Goal: Task Accomplishment & Management: Manage account settings

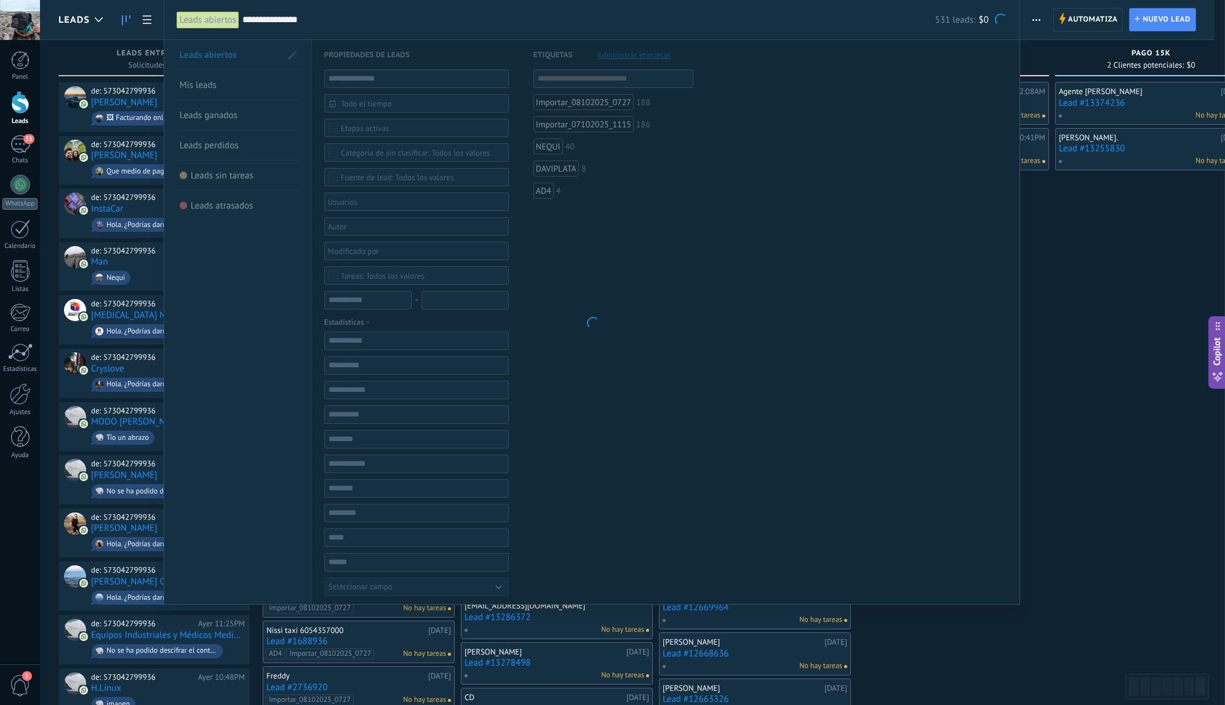
scroll to position [18, 0]
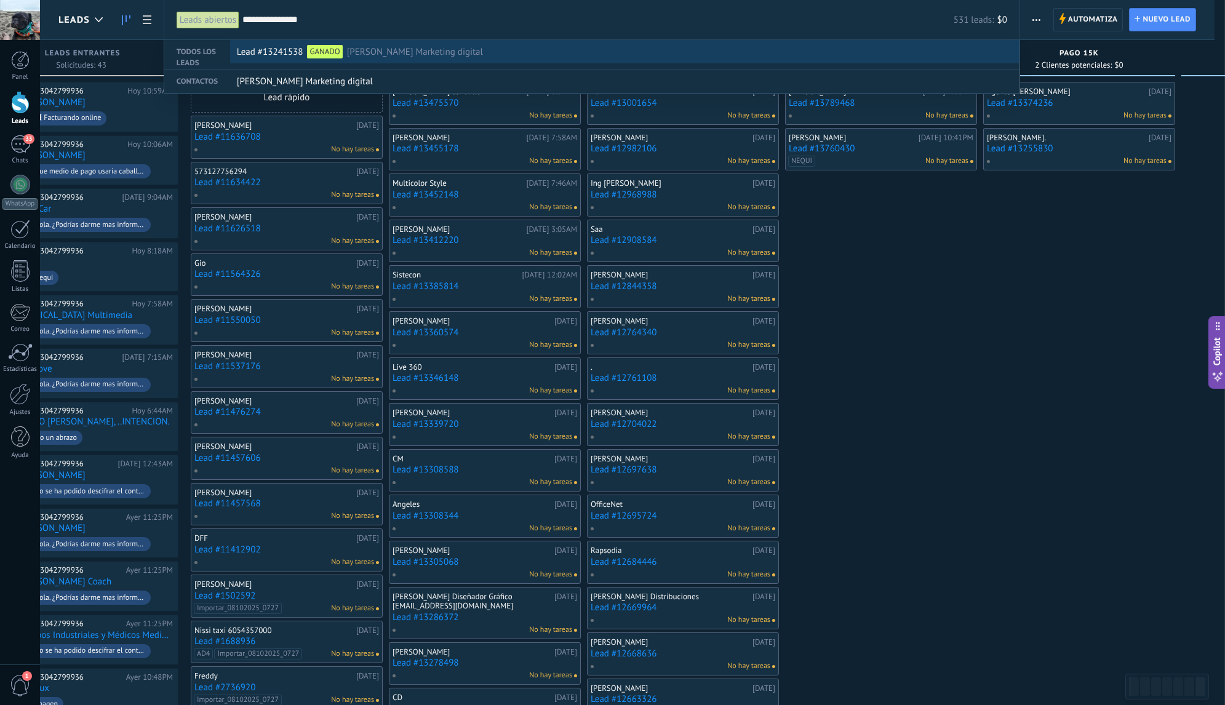
type input "**********"
click at [493, 60] on div "Lead #13241538 GANADO Tatiana_Growty Marketing digital" at bounding box center [622, 52] width 770 height 23
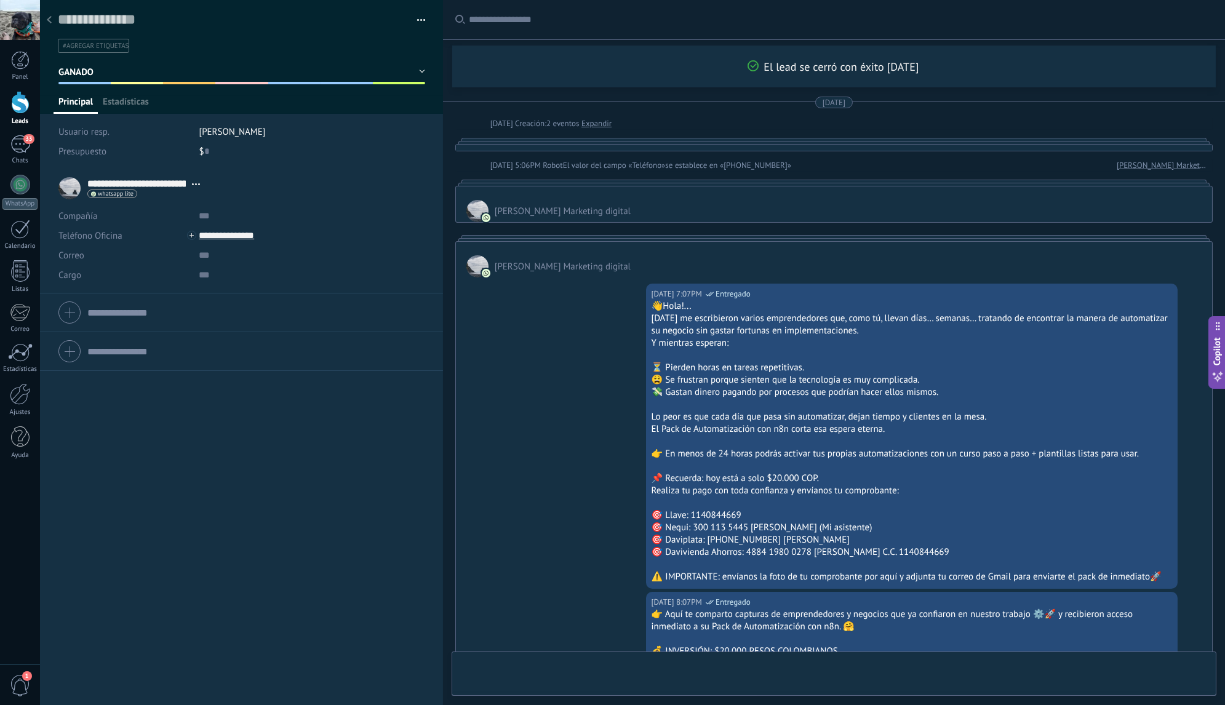
type textarea "**********"
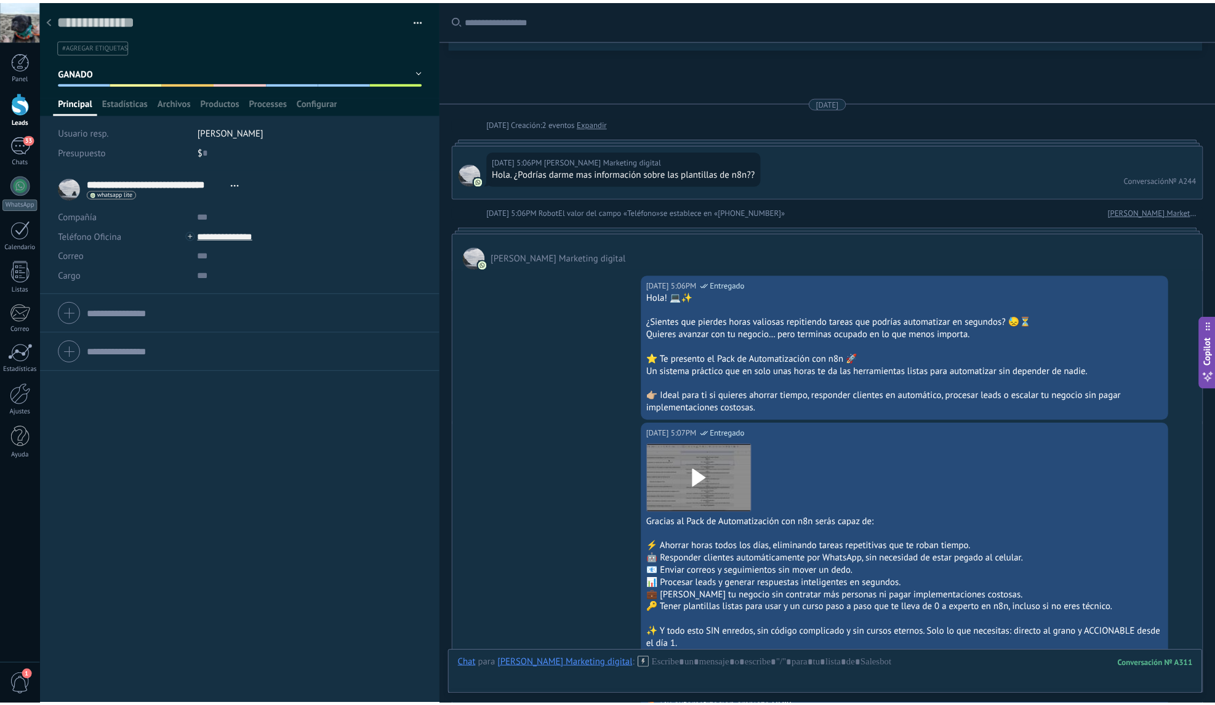
scroll to position [4727, 0]
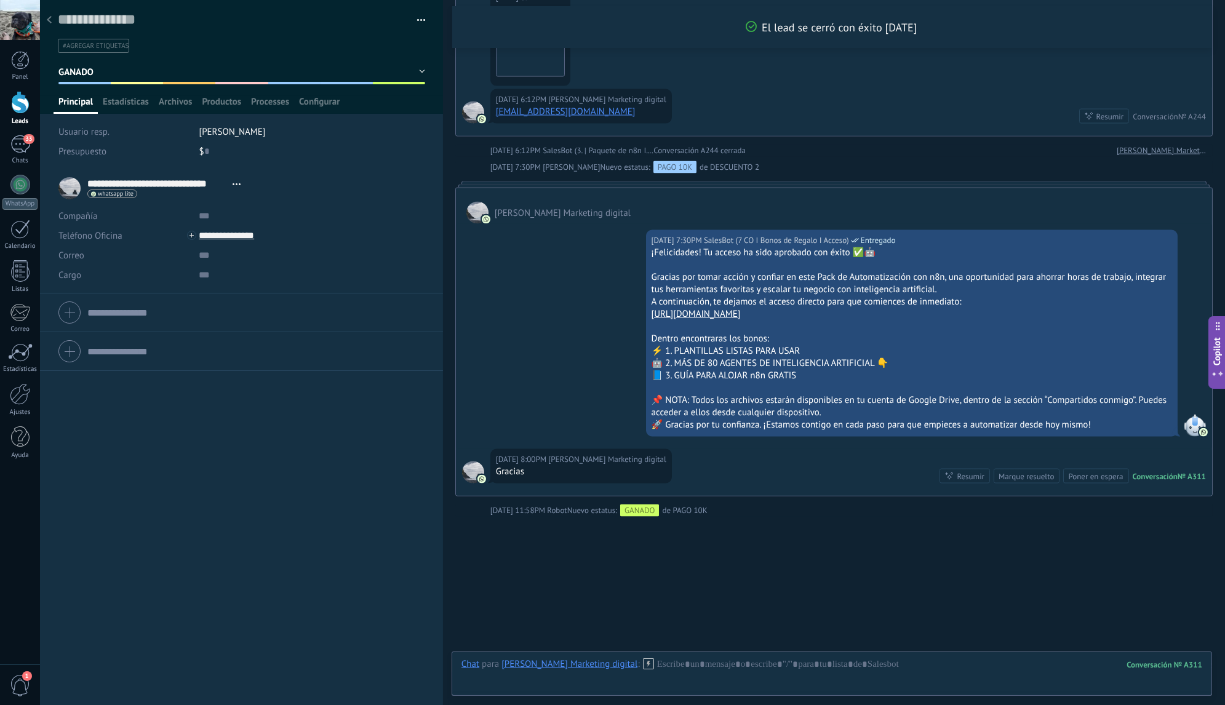
click at [1208, 660] on span "2" at bounding box center [1210, 665] width 4 height 10
click at [1194, 637] on use at bounding box center [1198, 641] width 9 height 9
click at [1195, 636] on icon at bounding box center [1199, 641] width 10 height 10
click at [52, 18] on div at bounding box center [49, 21] width 17 height 24
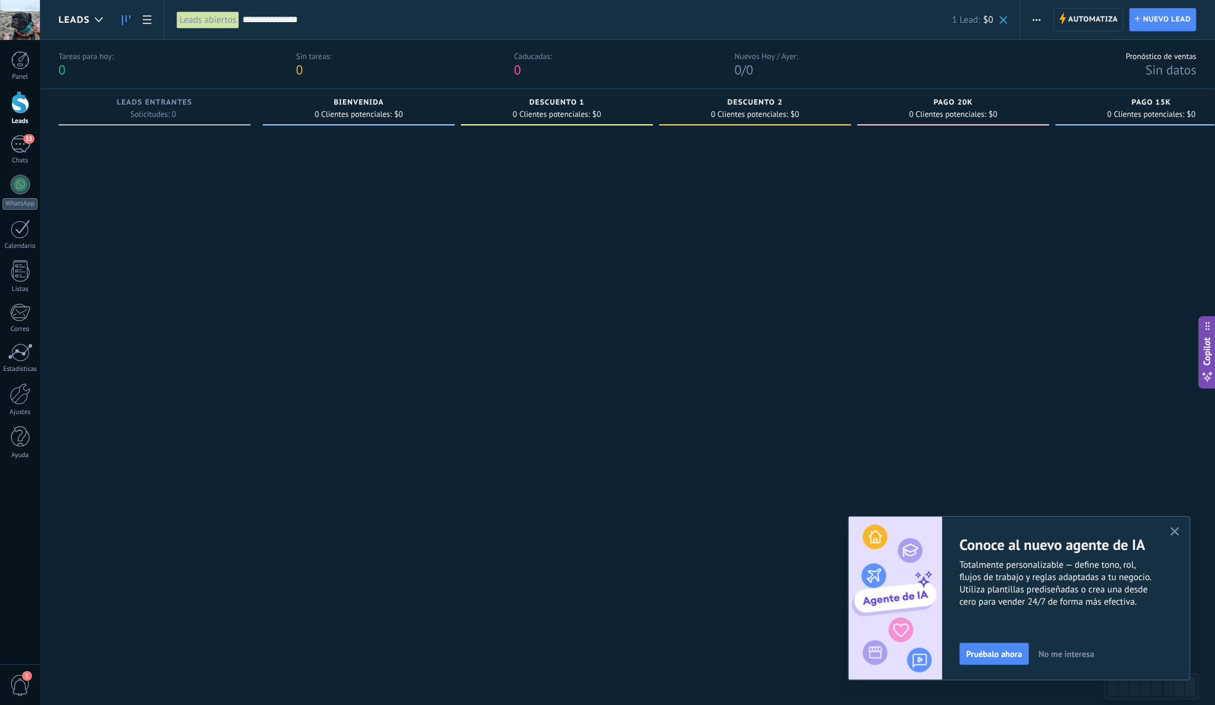
click at [214, 26] on div "Leads abiertos" at bounding box center [208, 20] width 63 height 18
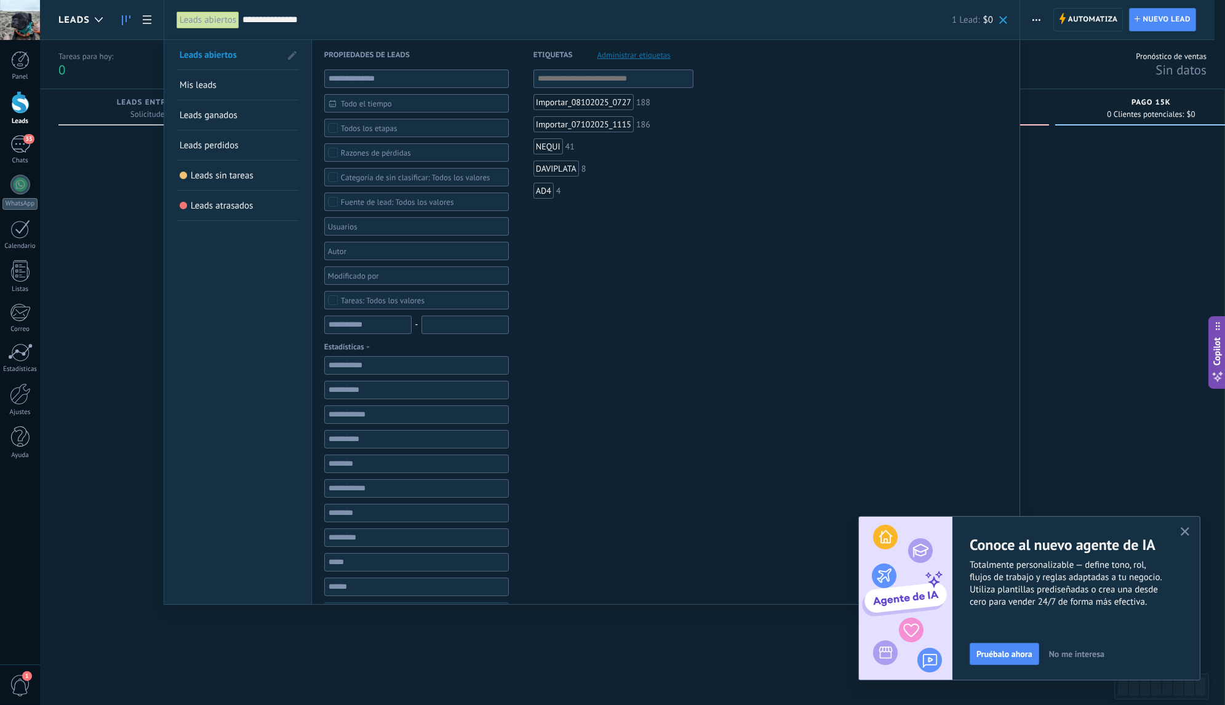
click at [291, 55] on span at bounding box center [292, 55] width 9 height 9
click at [291, 55] on span at bounding box center [290, 55] width 11 height 9
click at [348, 104] on span "Todo el tiempo" at bounding box center [421, 103] width 161 height 9
click at [346, 197] on li "Ayer" at bounding box center [416, 199] width 183 height 18
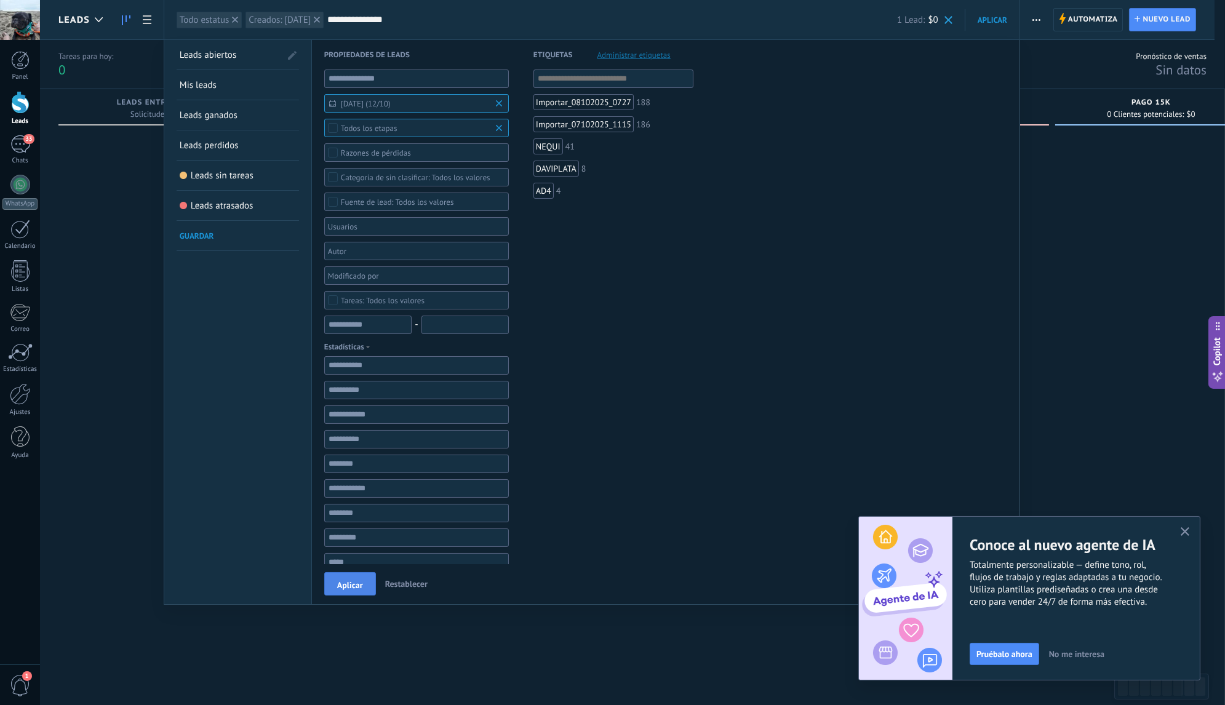
click at [367, 589] on button "Aplicar" at bounding box center [350, 583] width 52 height 23
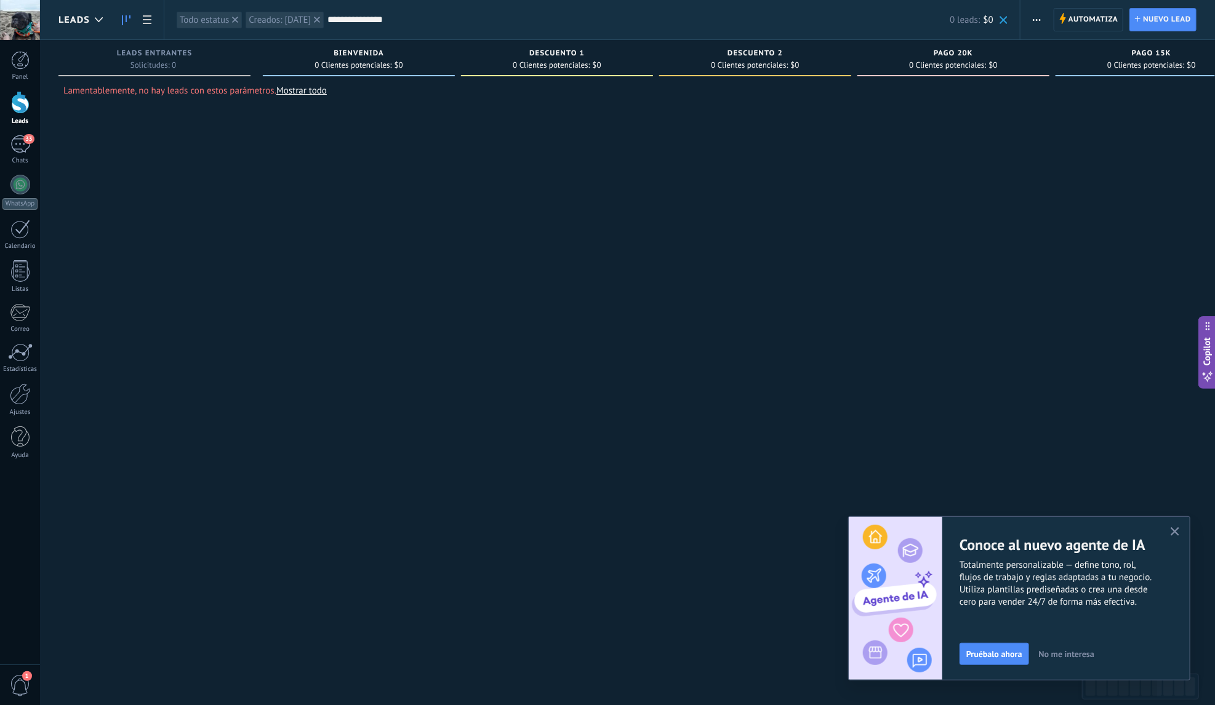
click at [1010, 18] on div "**********" at bounding box center [592, 19] width 856 height 39
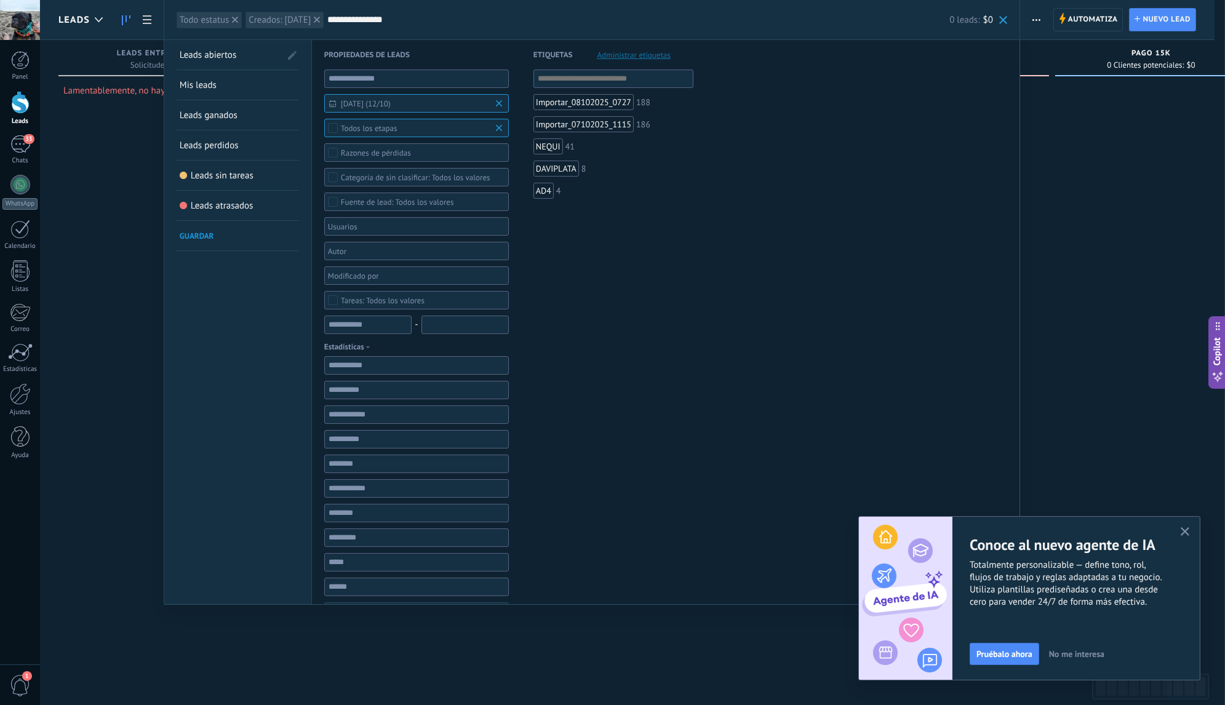
click at [1007, 18] on span at bounding box center [1003, 20] width 8 height 8
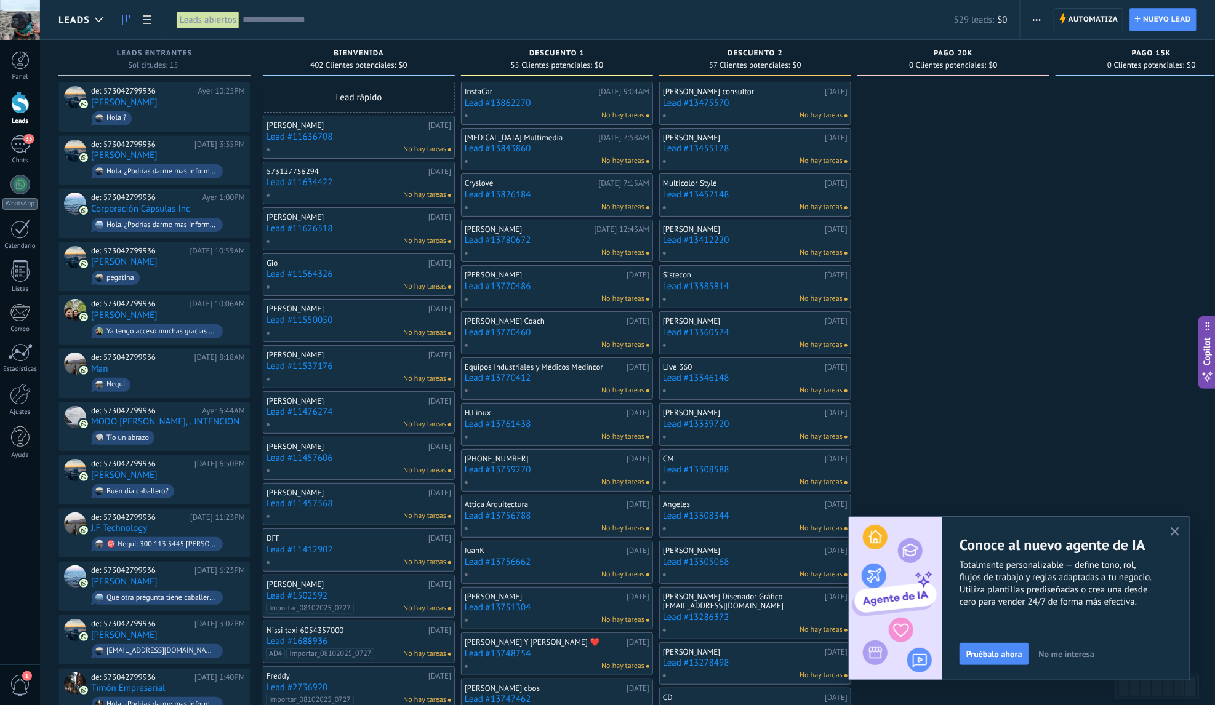
click at [232, 25] on div "Leads abiertos" at bounding box center [208, 20] width 63 height 18
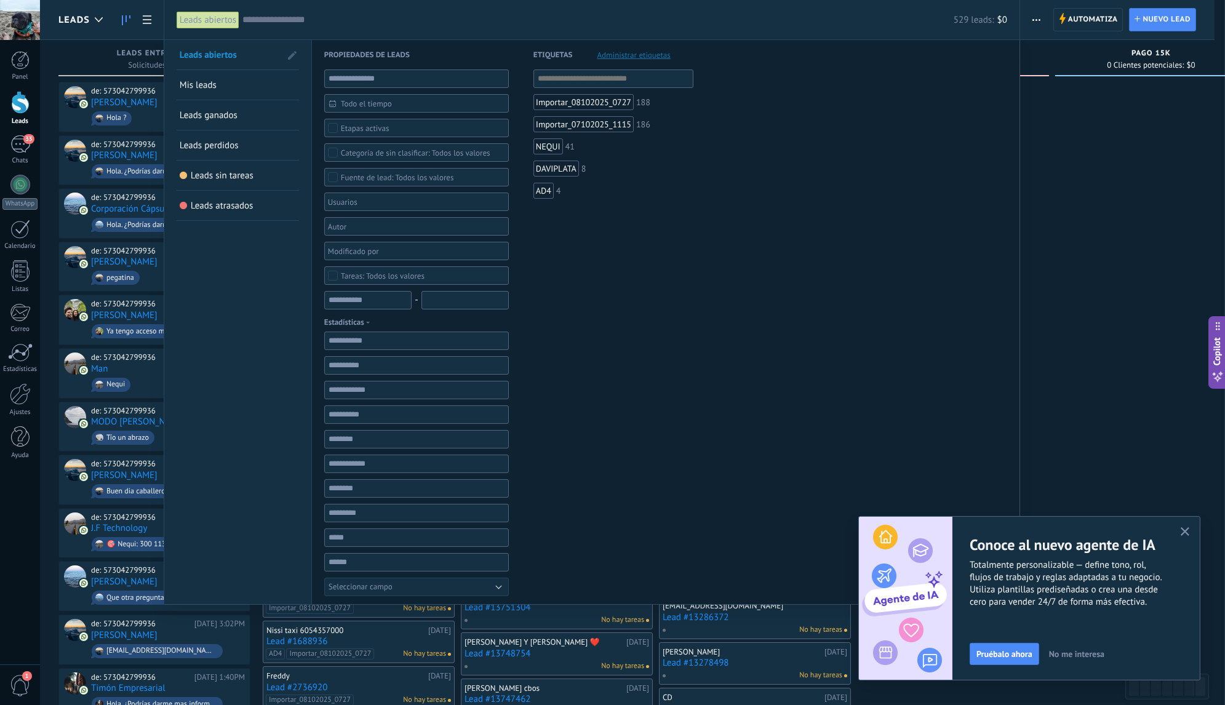
click at [354, 107] on span "Todo el tiempo" at bounding box center [421, 103] width 161 height 9
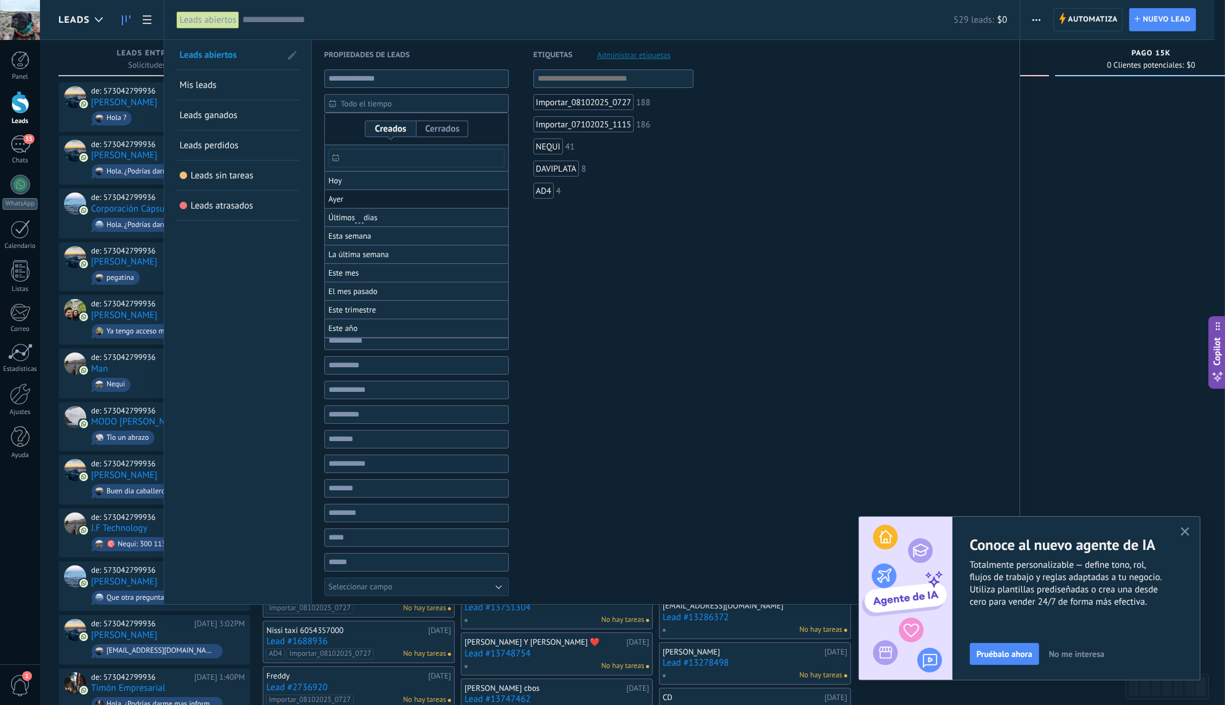
click at [345, 202] on li "Ayer" at bounding box center [416, 199] width 183 height 18
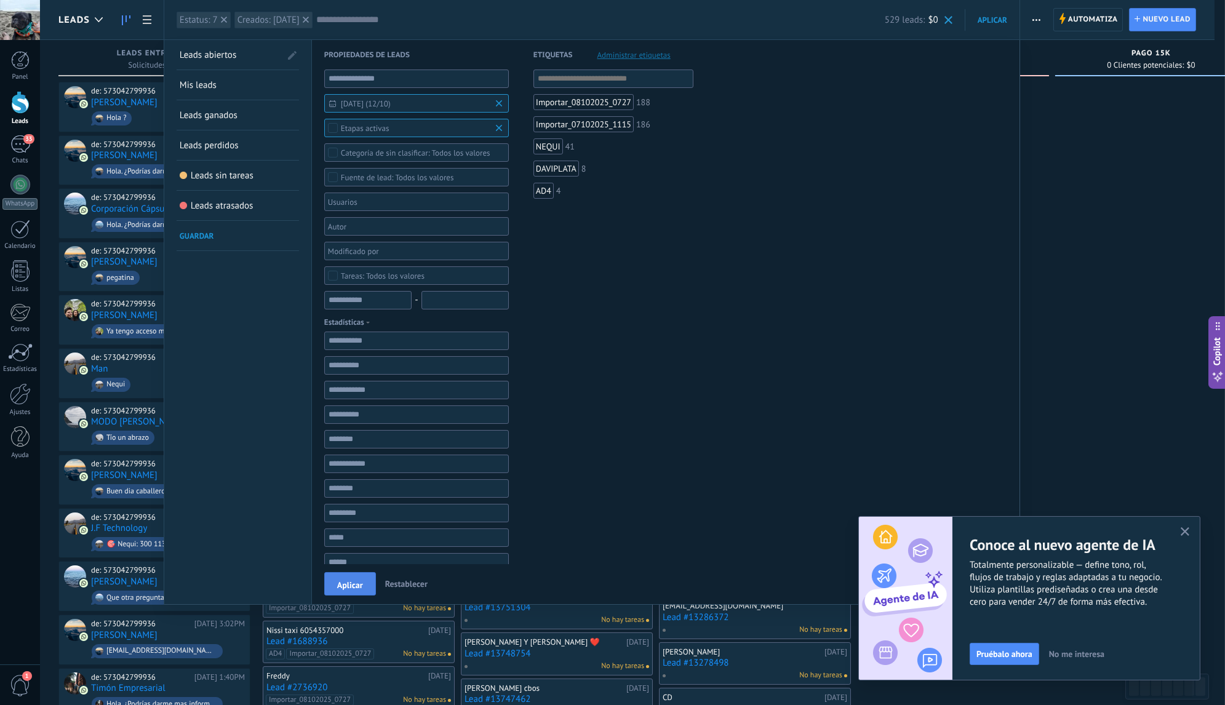
click at [353, 589] on span "Aplicar" at bounding box center [350, 585] width 26 height 9
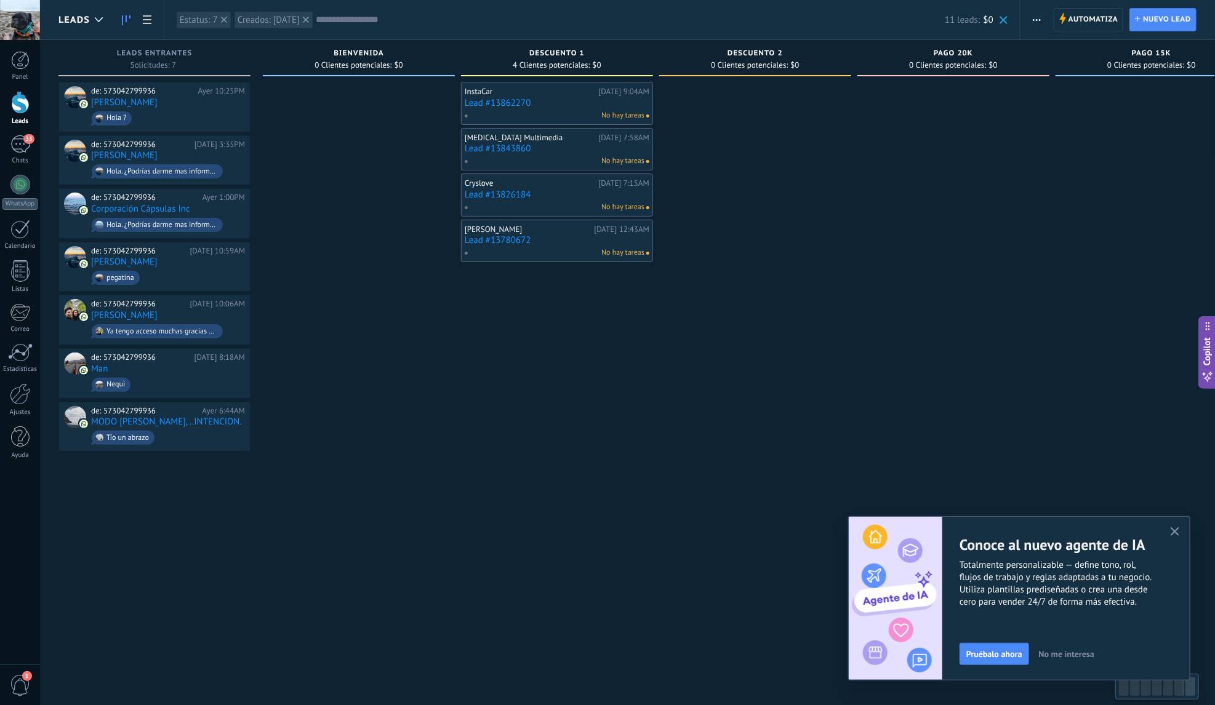
scroll to position [0, 1]
drag, startPoint x: 899, startPoint y: 309, endPoint x: 741, endPoint y: 344, distance: 162.4
click at [741, 344] on div "Leads Entrantes Solicitudes: 7 0 0 0 0 0 0 0 0 de: 573042799936 Ayer 10:25PM Da…" at bounding box center [760, 333] width 1405 height 586
click at [222, 22] on icon at bounding box center [224, 20] width 6 height 6
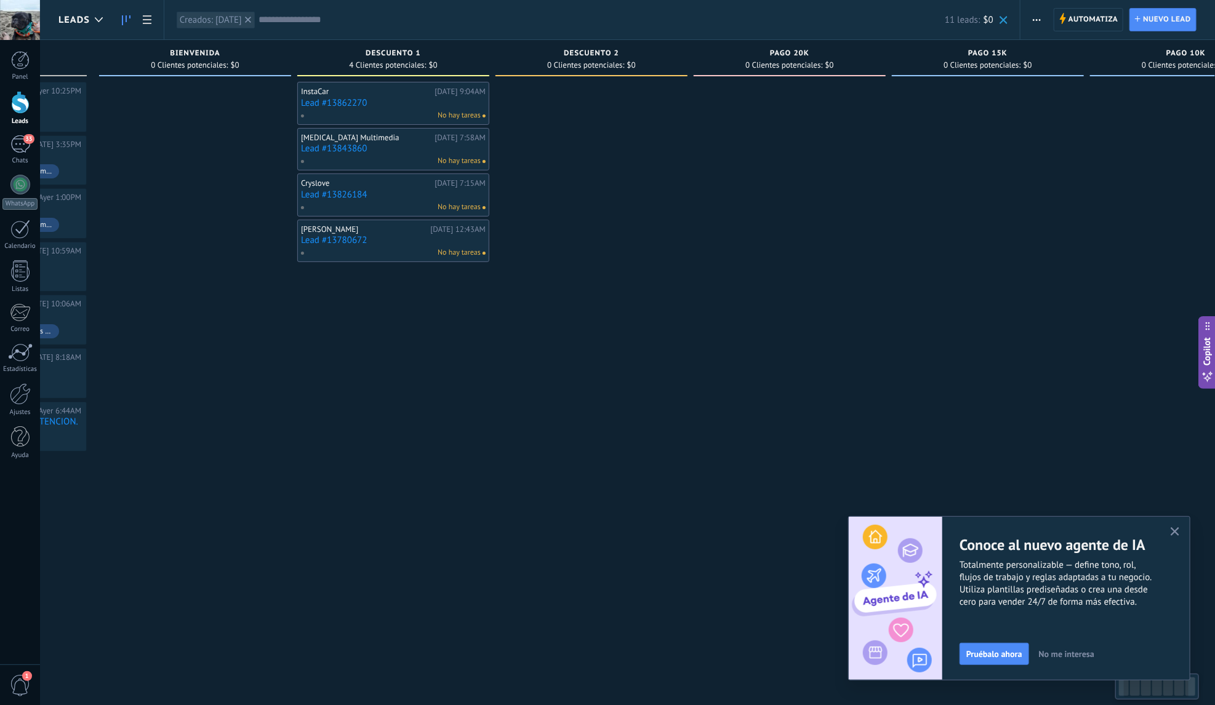
scroll to position [0, 249]
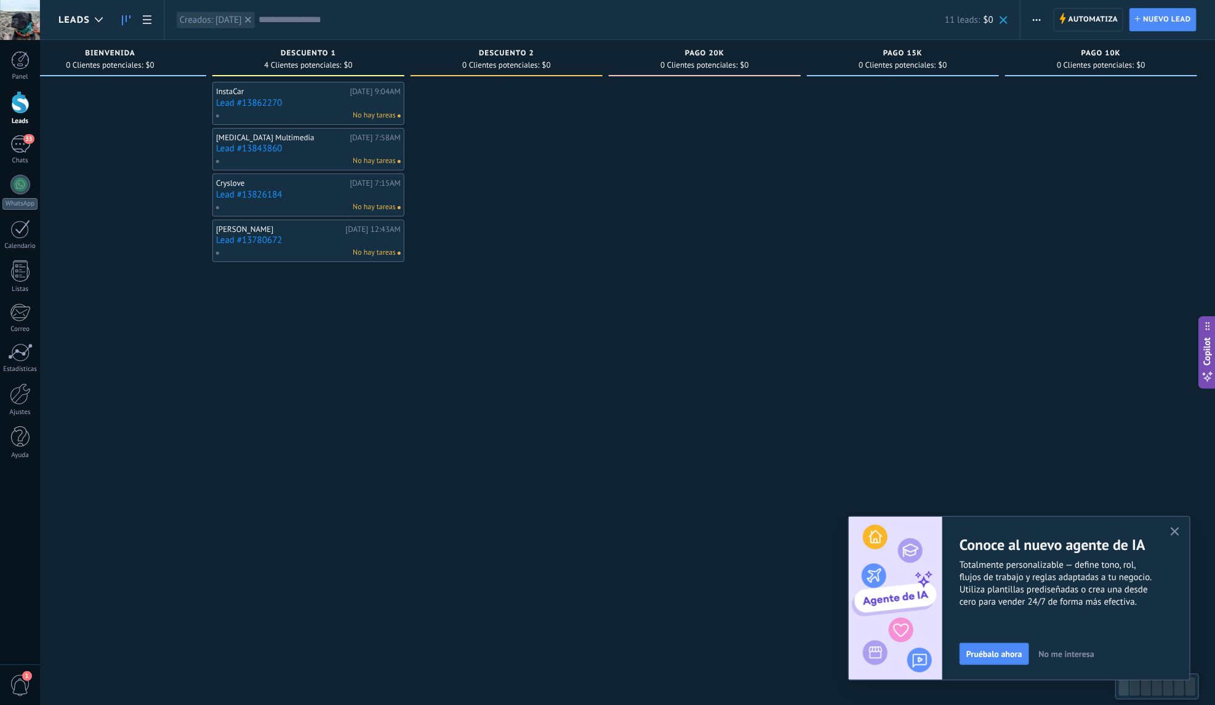
drag, startPoint x: 727, startPoint y: 263, endPoint x: 374, endPoint y: 302, distance: 355.3
click at [374, 302] on div "Leads Entrantes Solicitudes: 7 0 0 0 0 0 0 0 0 de: 573042799936 Ayer 10:25PM Da…" at bounding box center [512, 333] width 1405 height 586
click at [194, 22] on div "Creados: Ayer" at bounding box center [211, 20] width 62 height 12
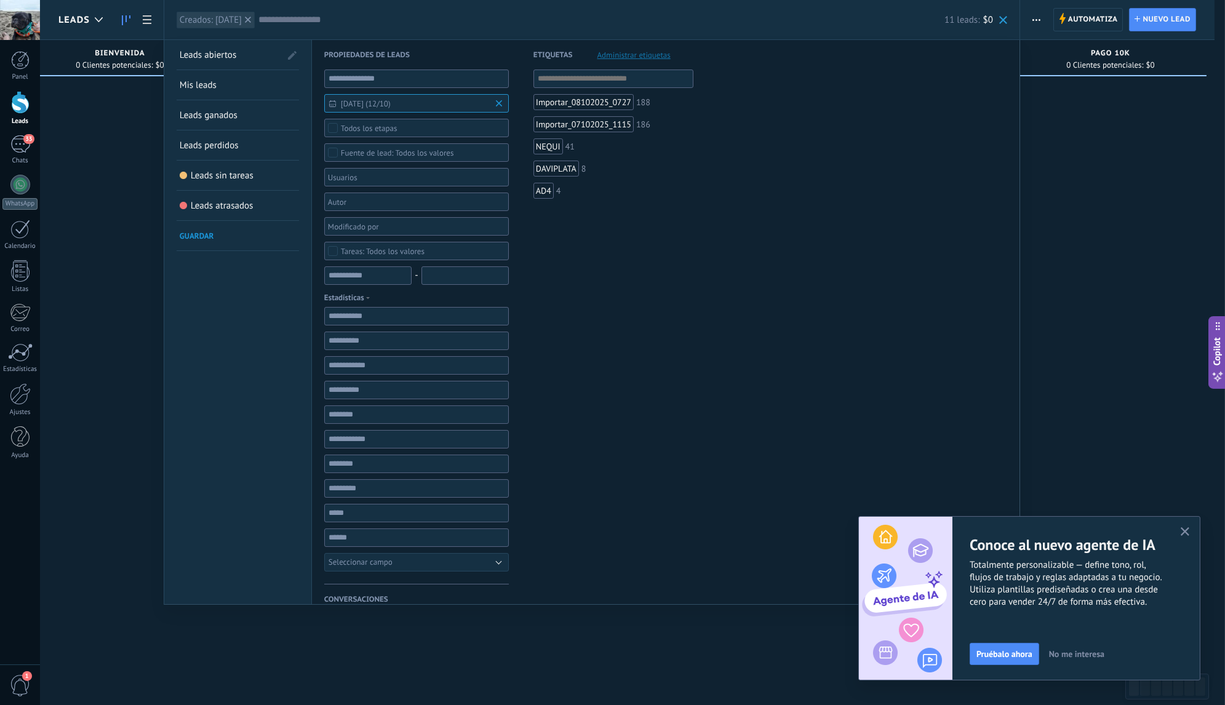
click at [225, 118] on span "Leads ganados" at bounding box center [209, 116] width 58 height 12
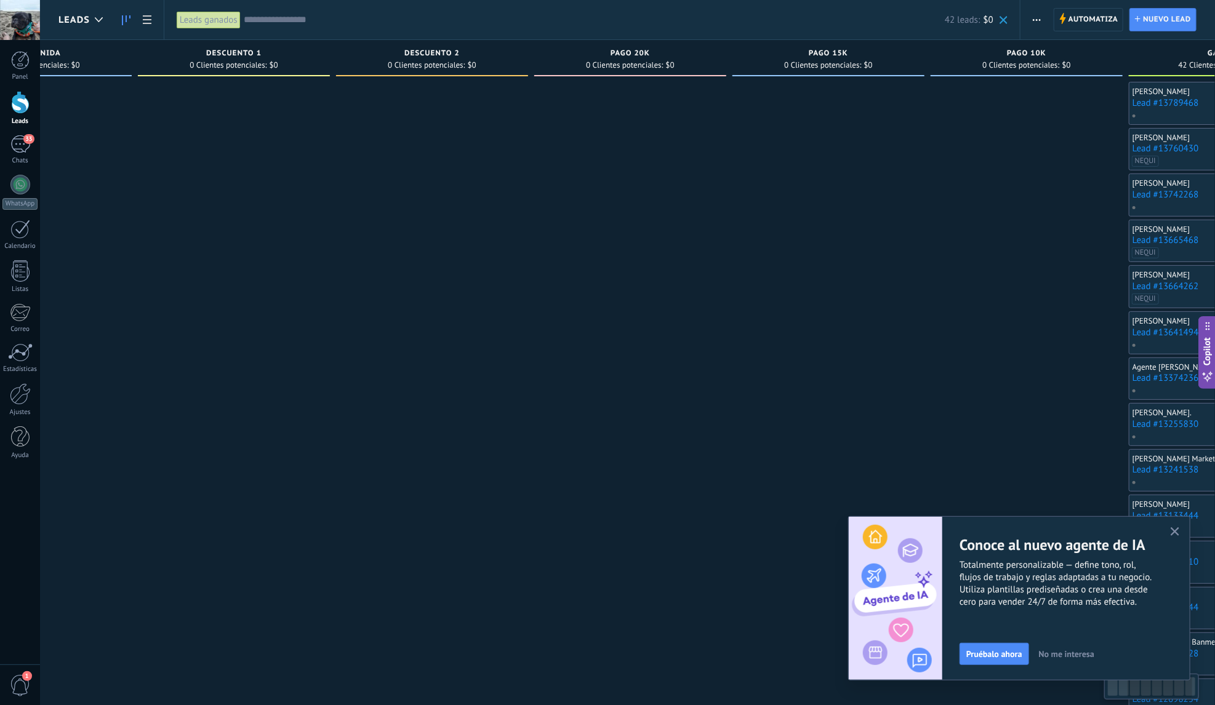
scroll to position [0, 447]
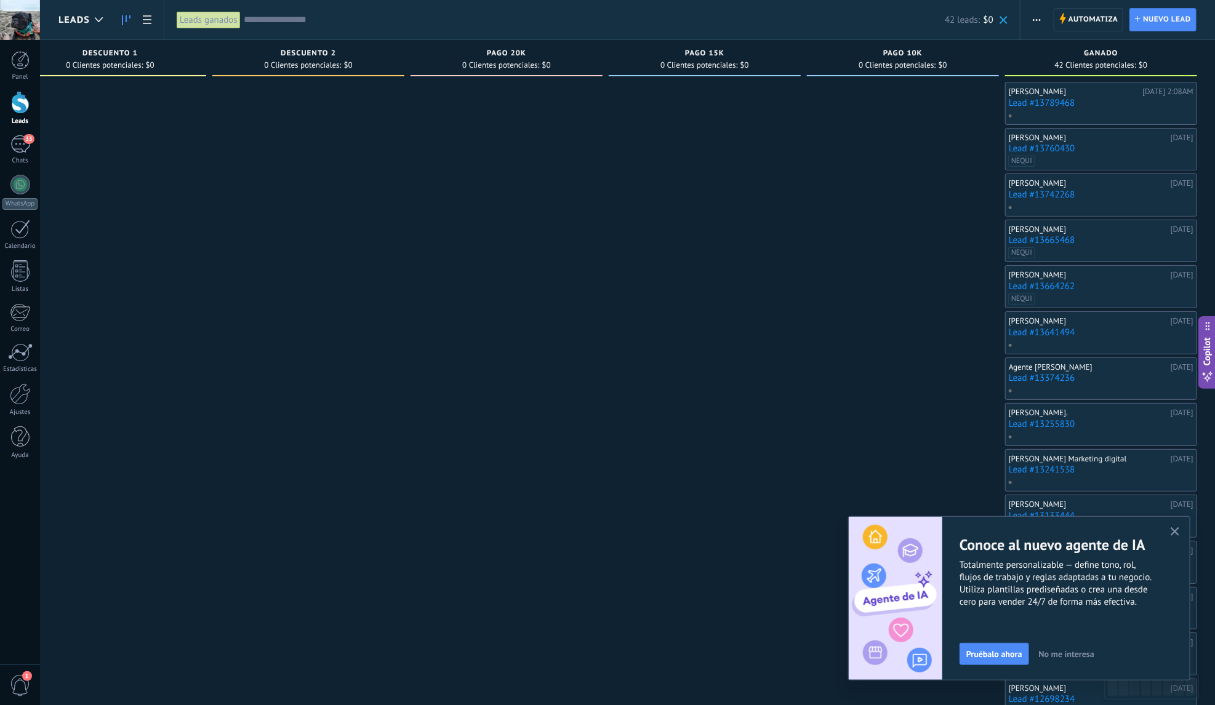
drag, startPoint x: 771, startPoint y: 231, endPoint x: 289, endPoint y: 255, distance: 483.0
click at [289, 255] on div at bounding box center [308, 539] width 192 height 915
click at [230, 25] on div "Leads ganados" at bounding box center [209, 20] width 64 height 18
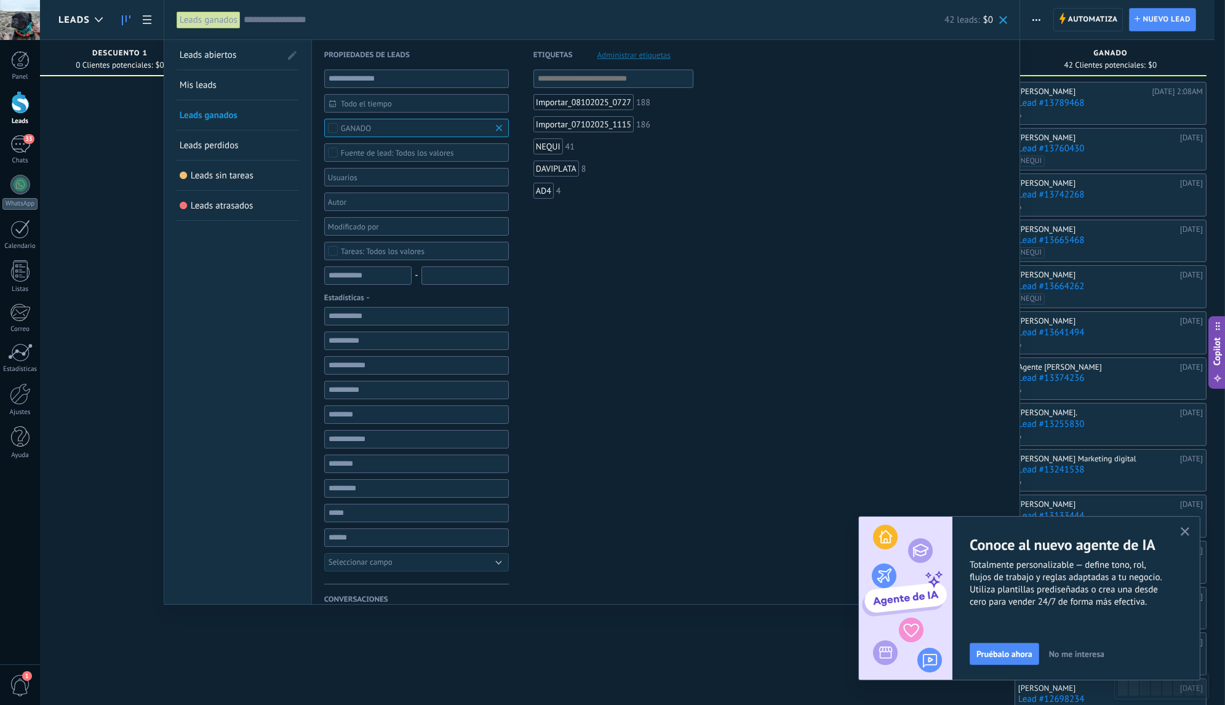
click at [412, 108] on div "Todo el tiempo" at bounding box center [416, 103] width 185 height 18
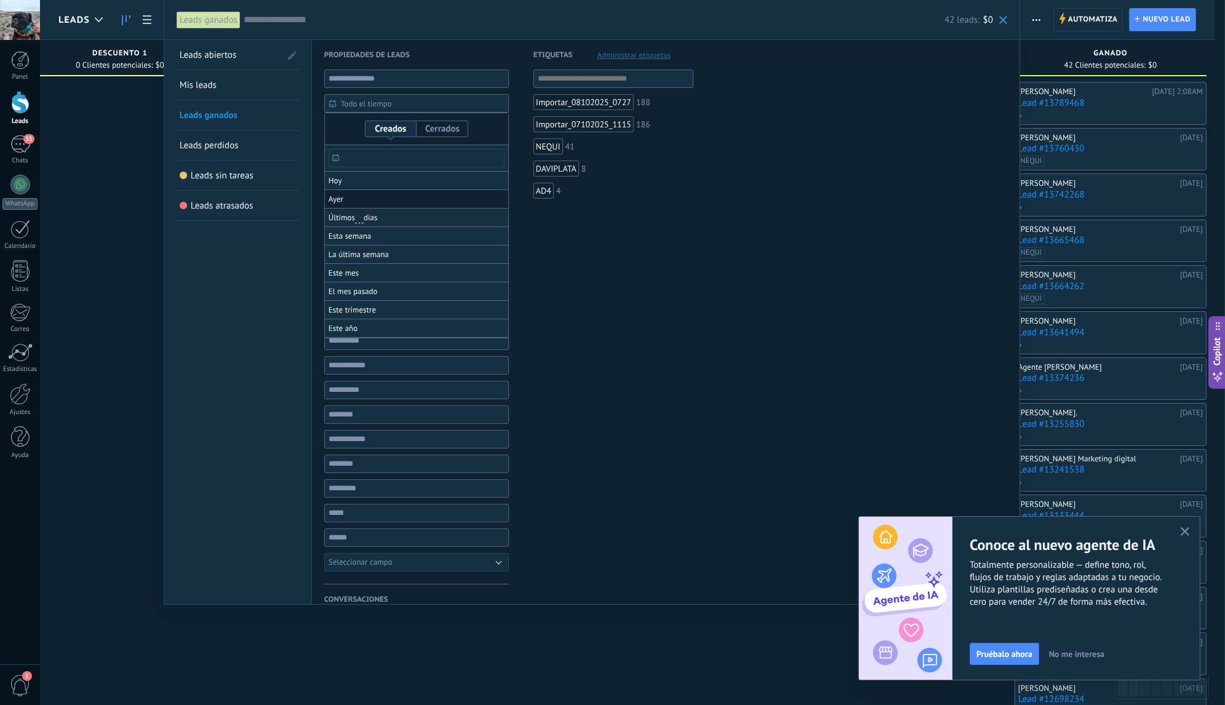
click at [344, 193] on li "Ayer" at bounding box center [416, 199] width 183 height 18
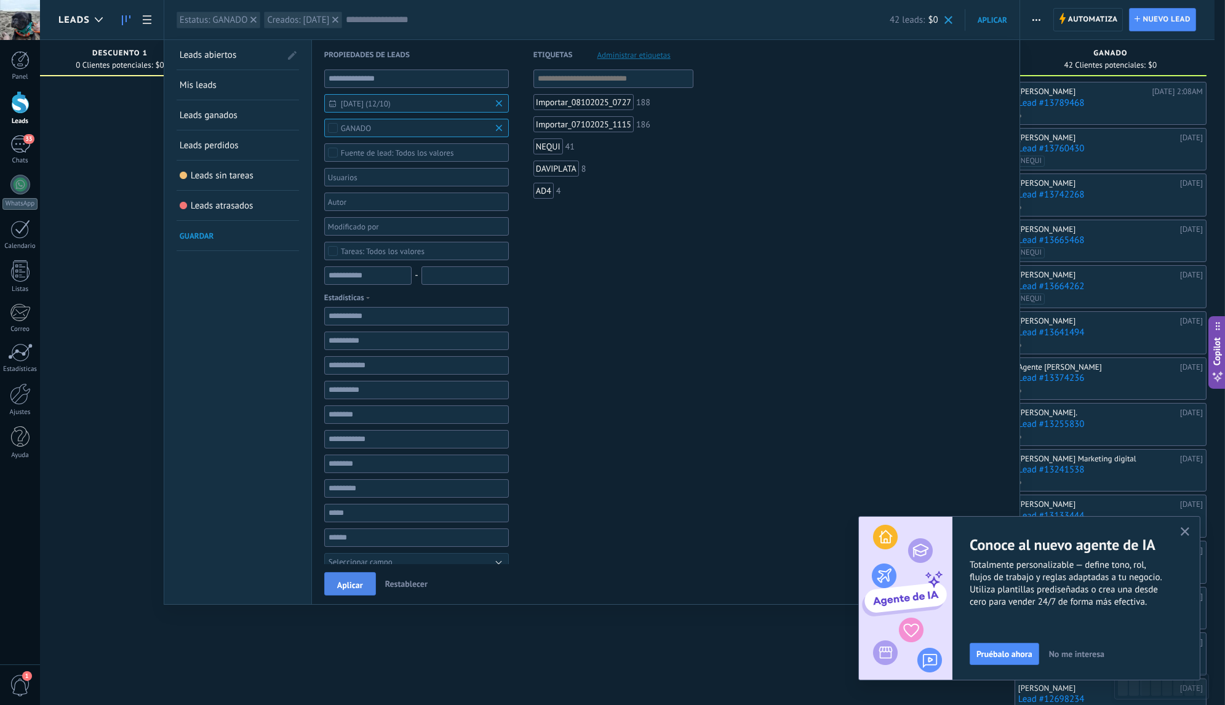
click at [351, 585] on span "Aplicar" at bounding box center [350, 585] width 26 height 9
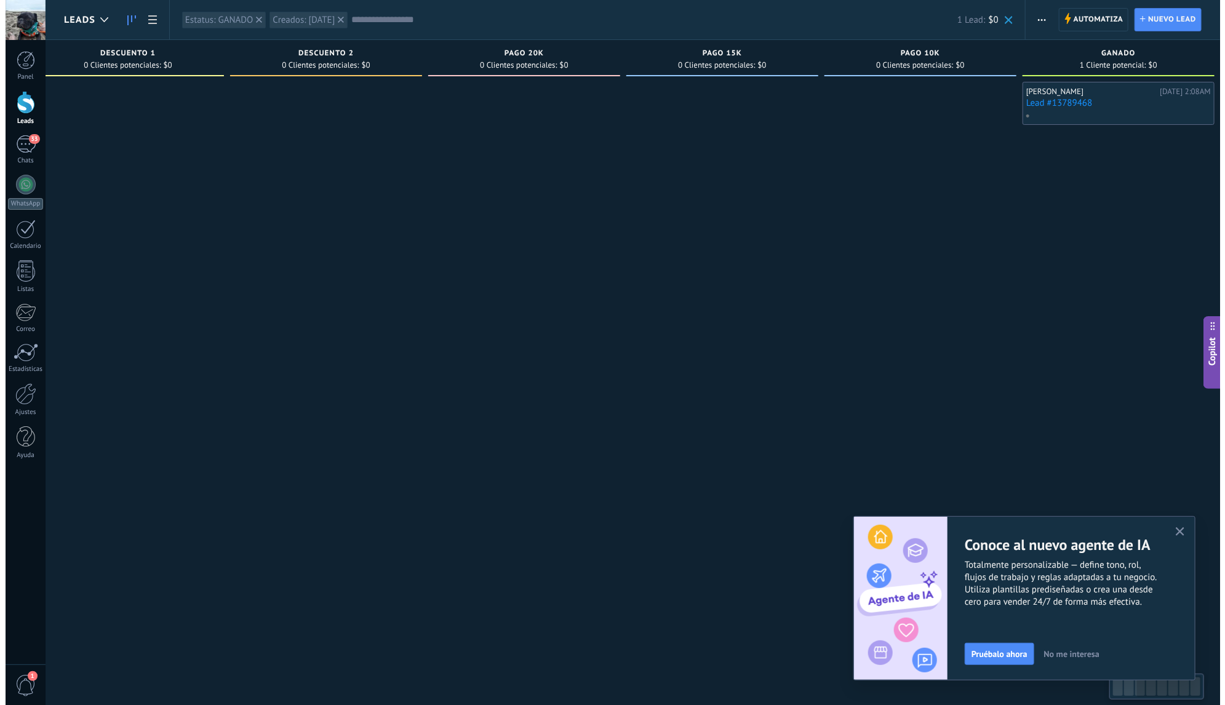
scroll to position [0, 447]
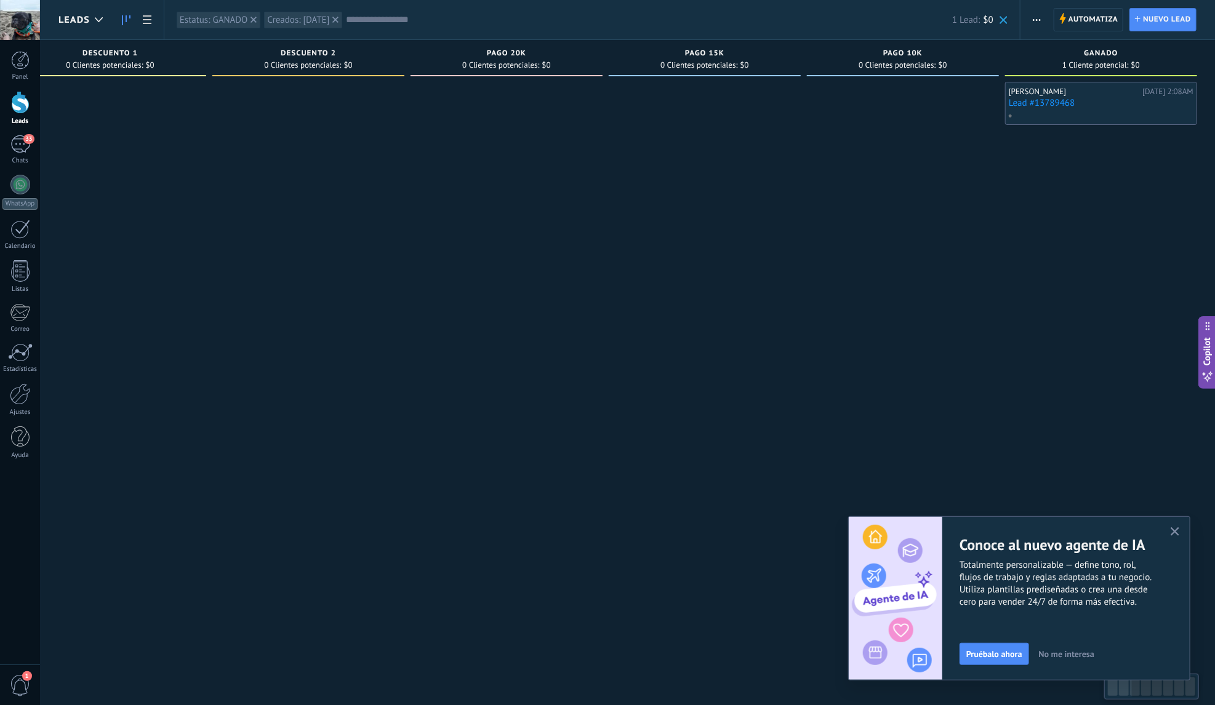
drag, startPoint x: 823, startPoint y: 245, endPoint x: 253, endPoint y: 312, distance: 573.7
click at [253, 312] on div at bounding box center [308, 354] width 192 height 544
click at [1091, 101] on link "Lead #13789468" at bounding box center [1100, 103] width 185 height 10
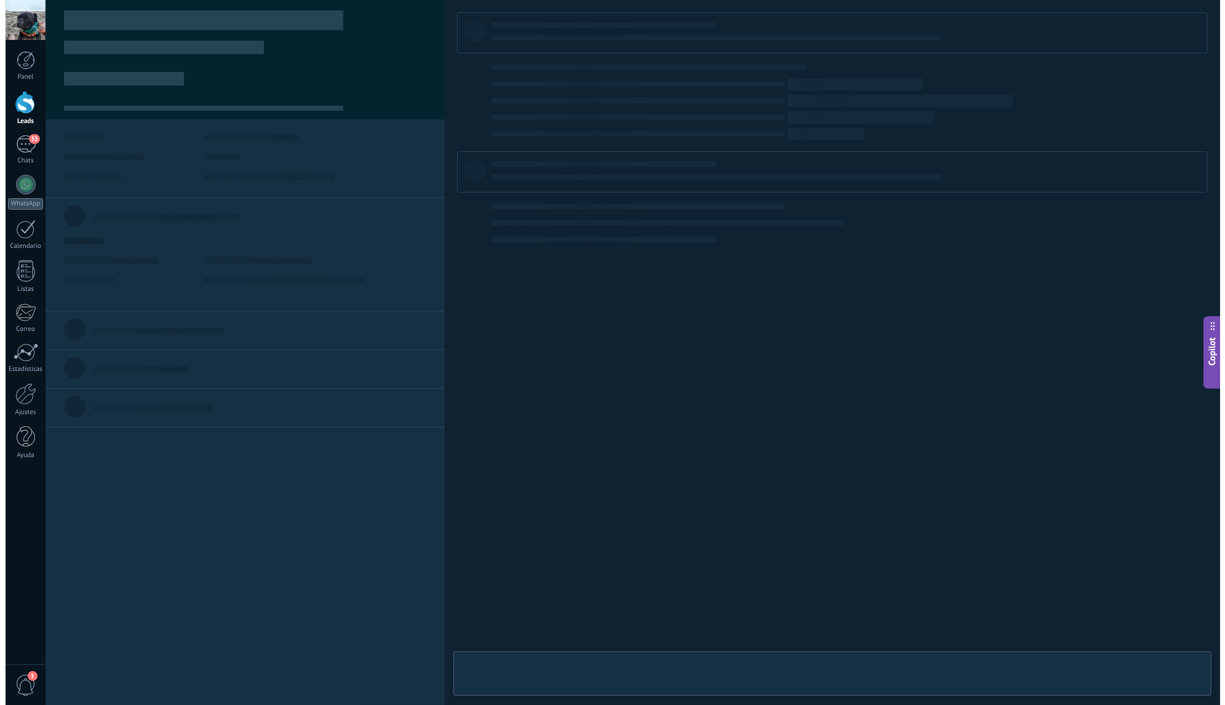
scroll to position [0, 437]
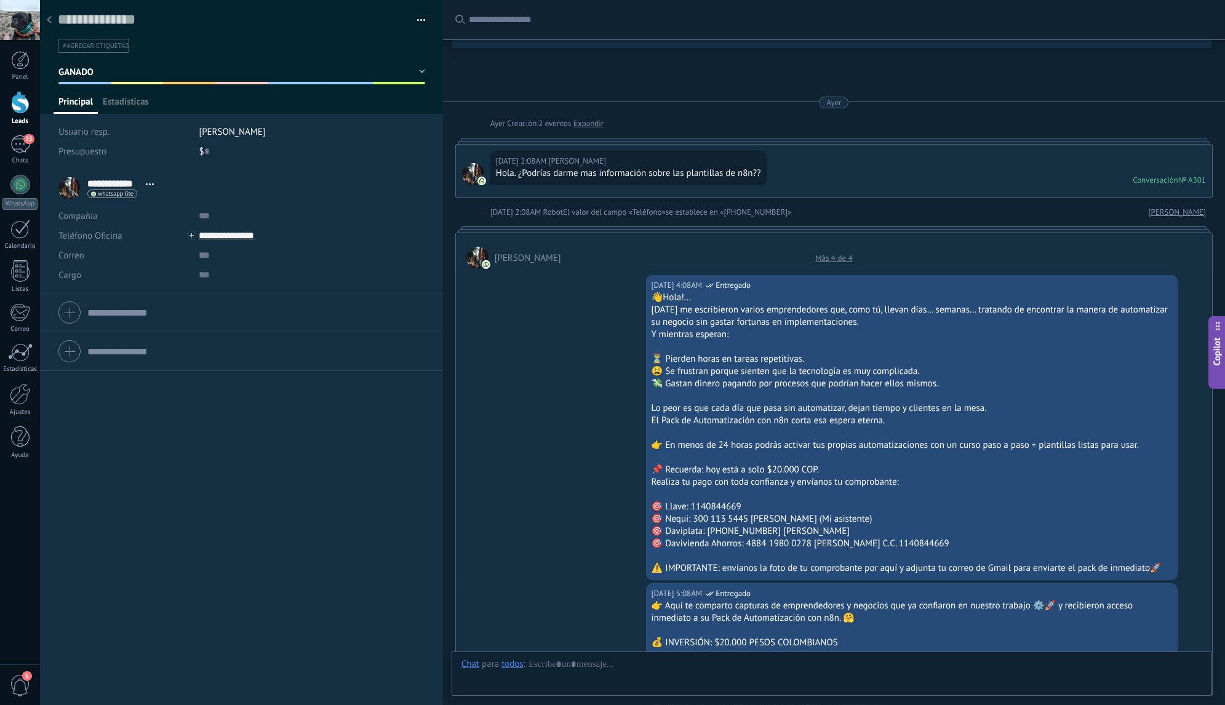
type textarea "**********"
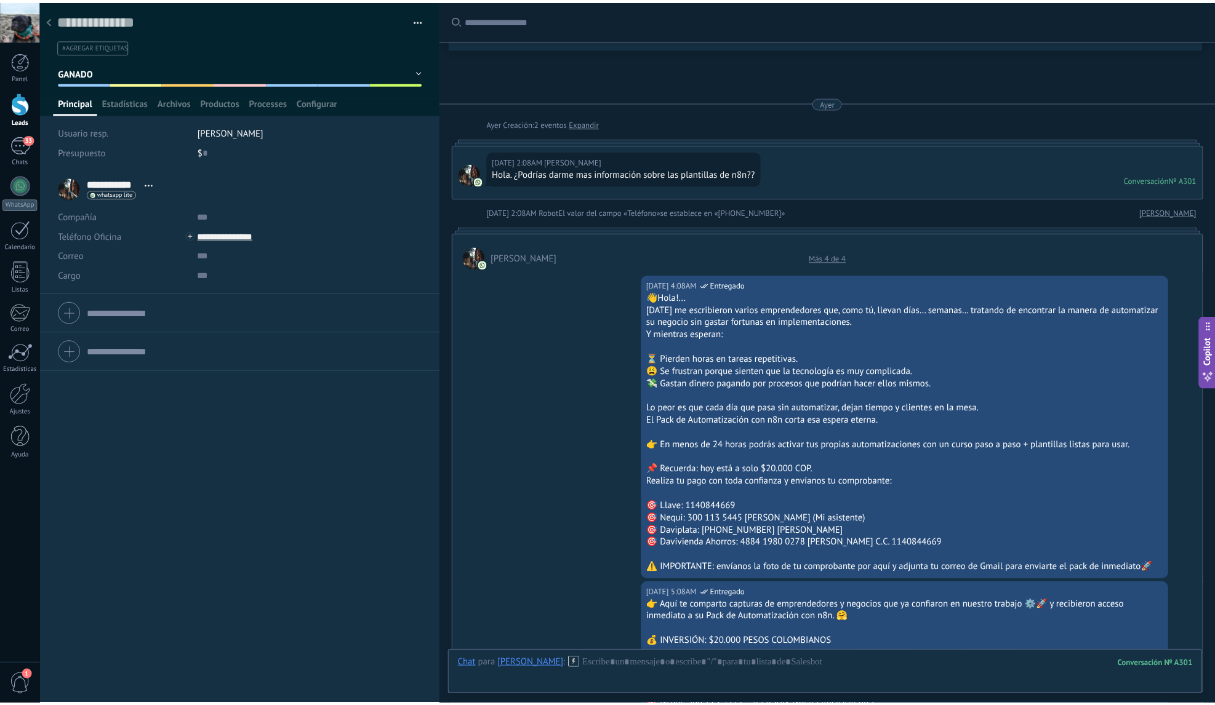
scroll to position [1387, 0]
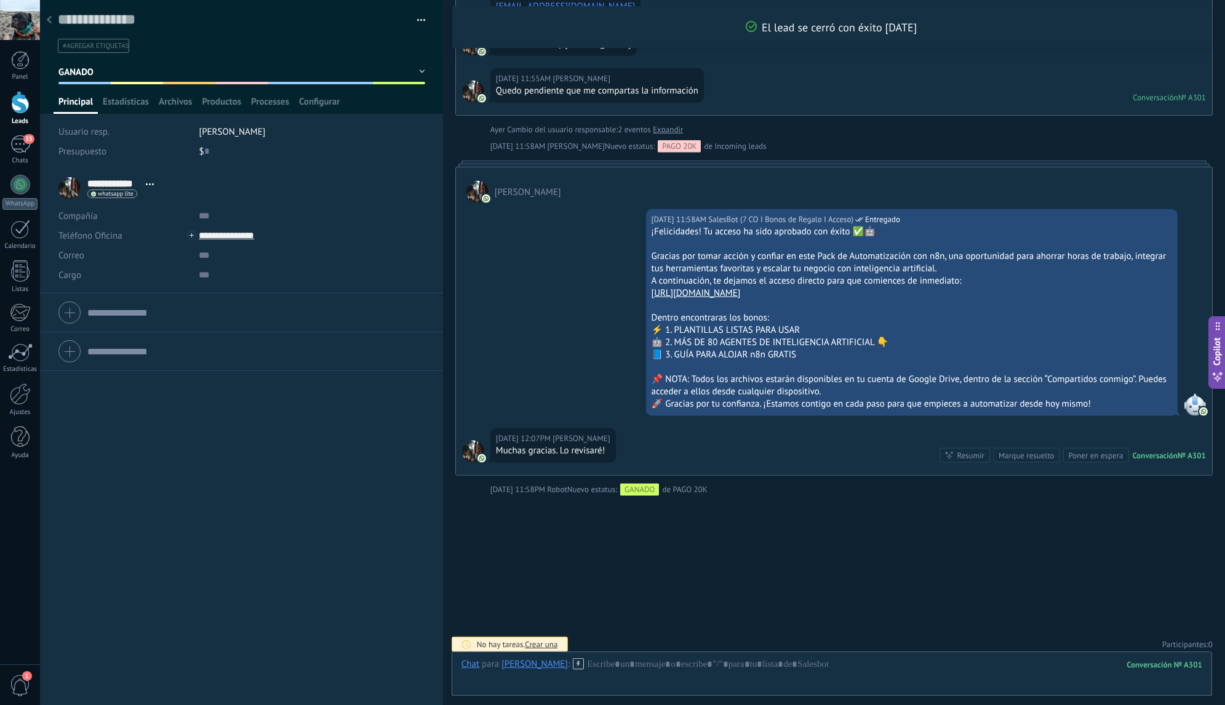
click at [50, 21] on icon at bounding box center [49, 19] width 5 height 7
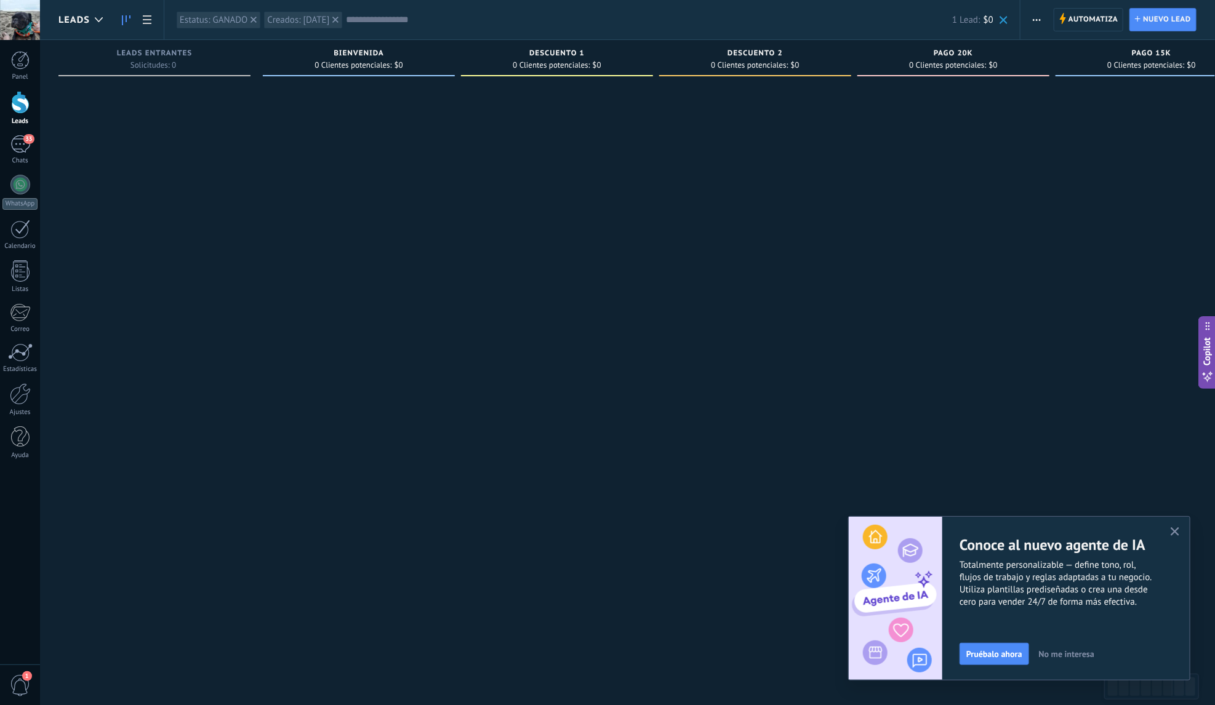
click at [1176, 535] on use "button" at bounding box center [1174, 531] width 9 height 9
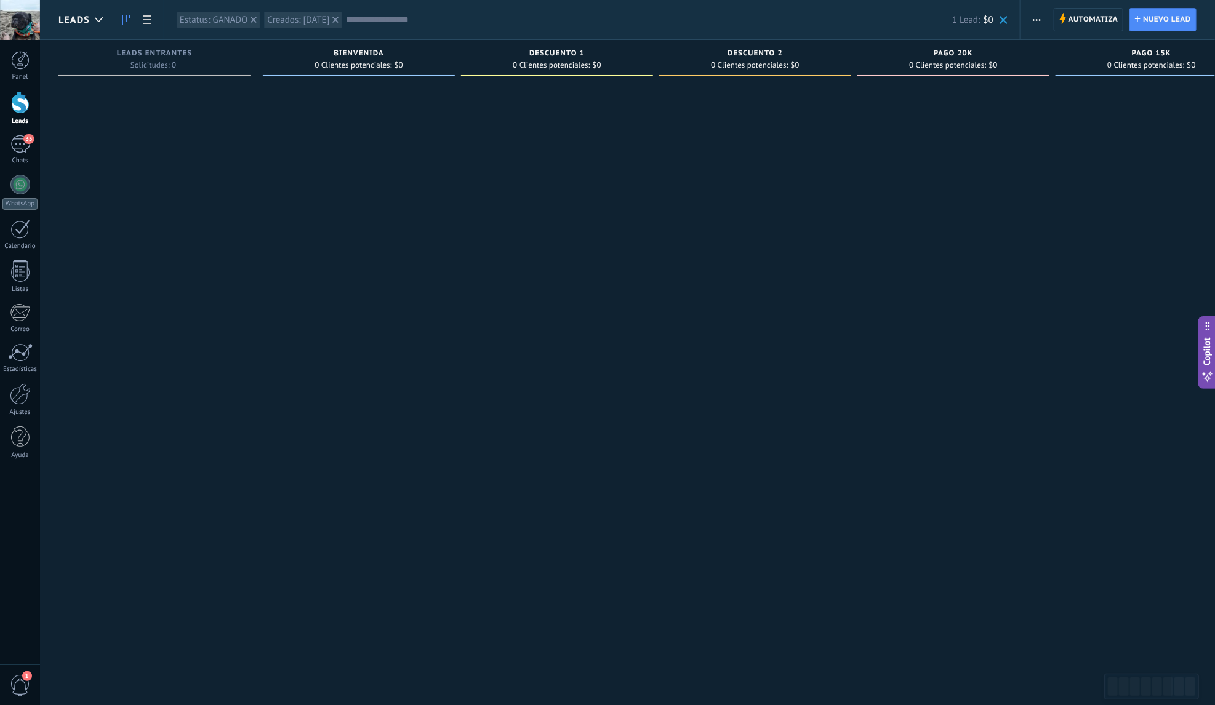
click at [1007, 21] on span at bounding box center [1003, 20] width 8 height 8
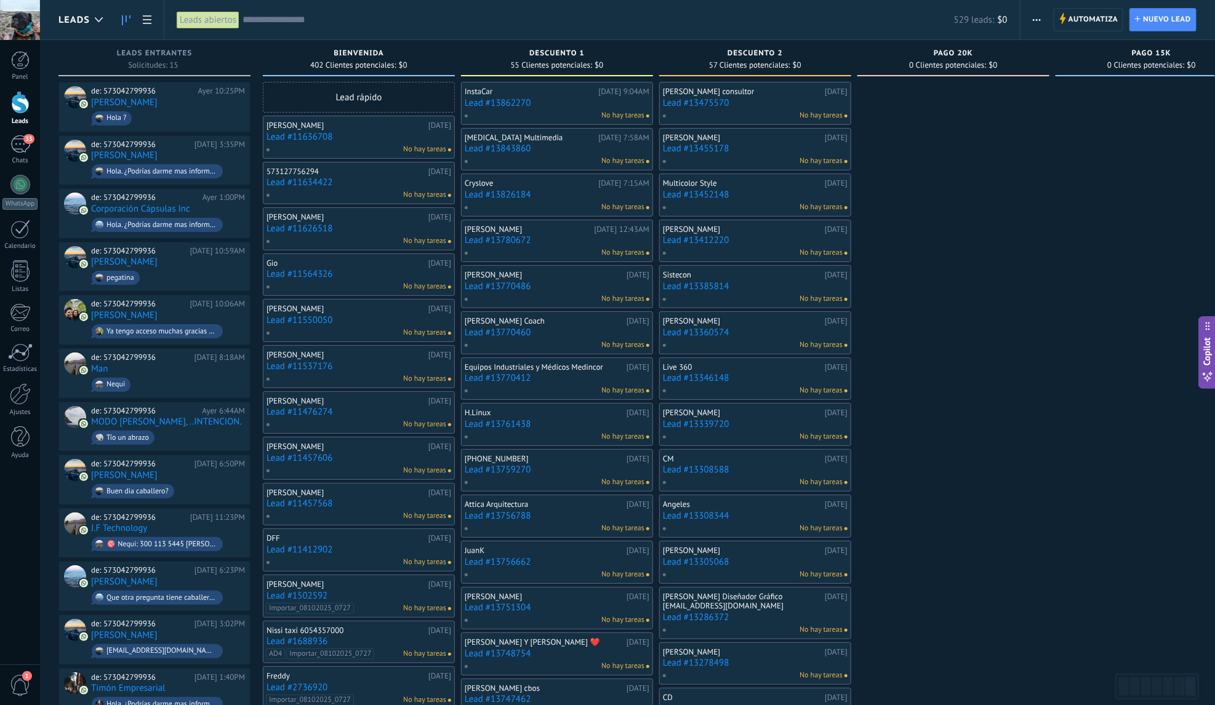
click at [368, 20] on input "text" at bounding box center [597, 20] width 711 height 13
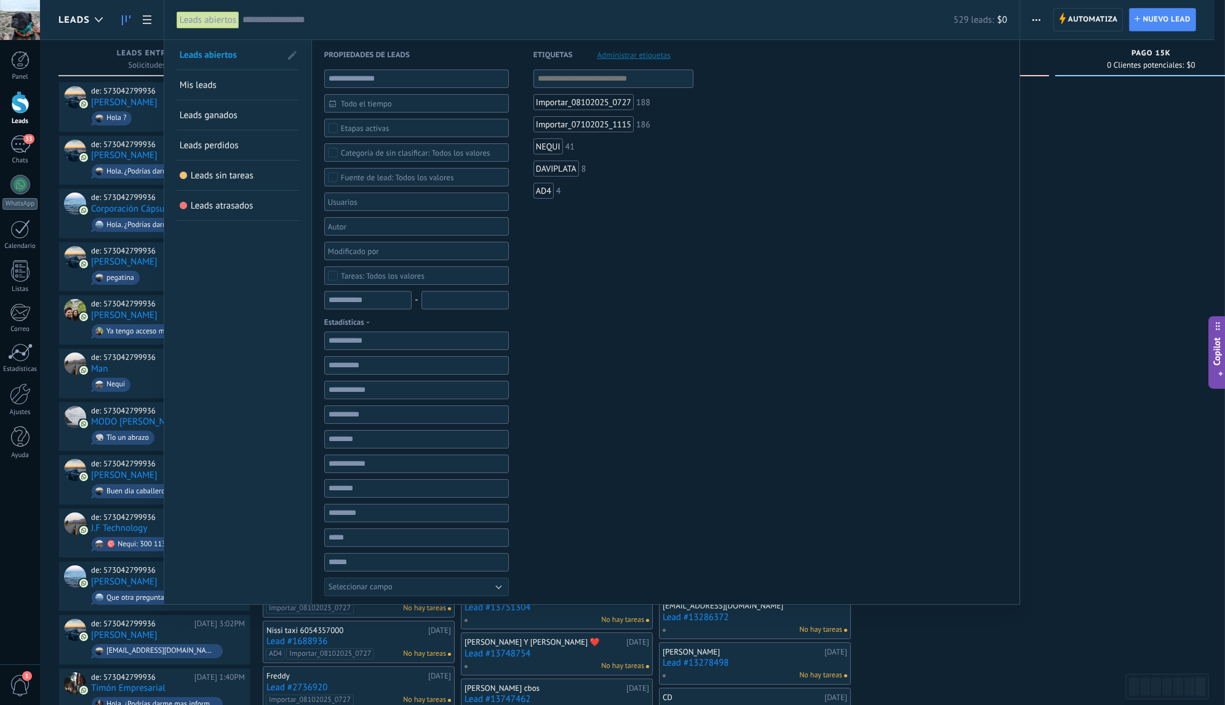
paste input "**********"
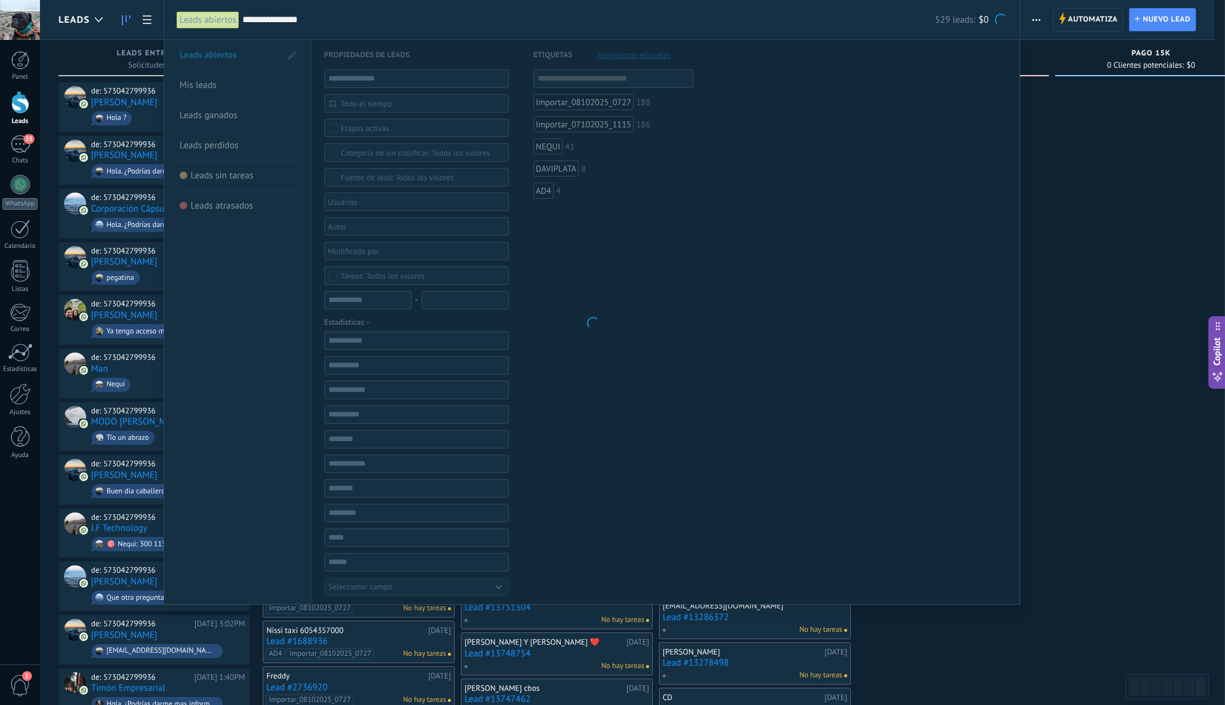
type input "**********"
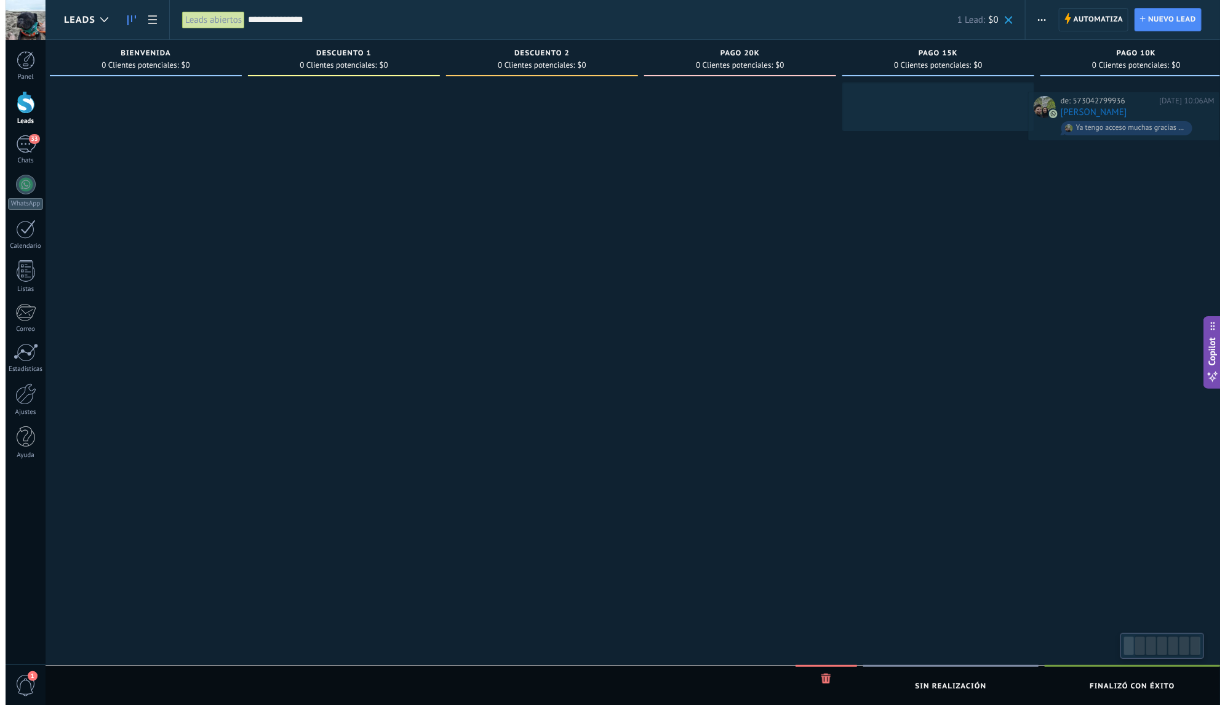
scroll to position [0, 249]
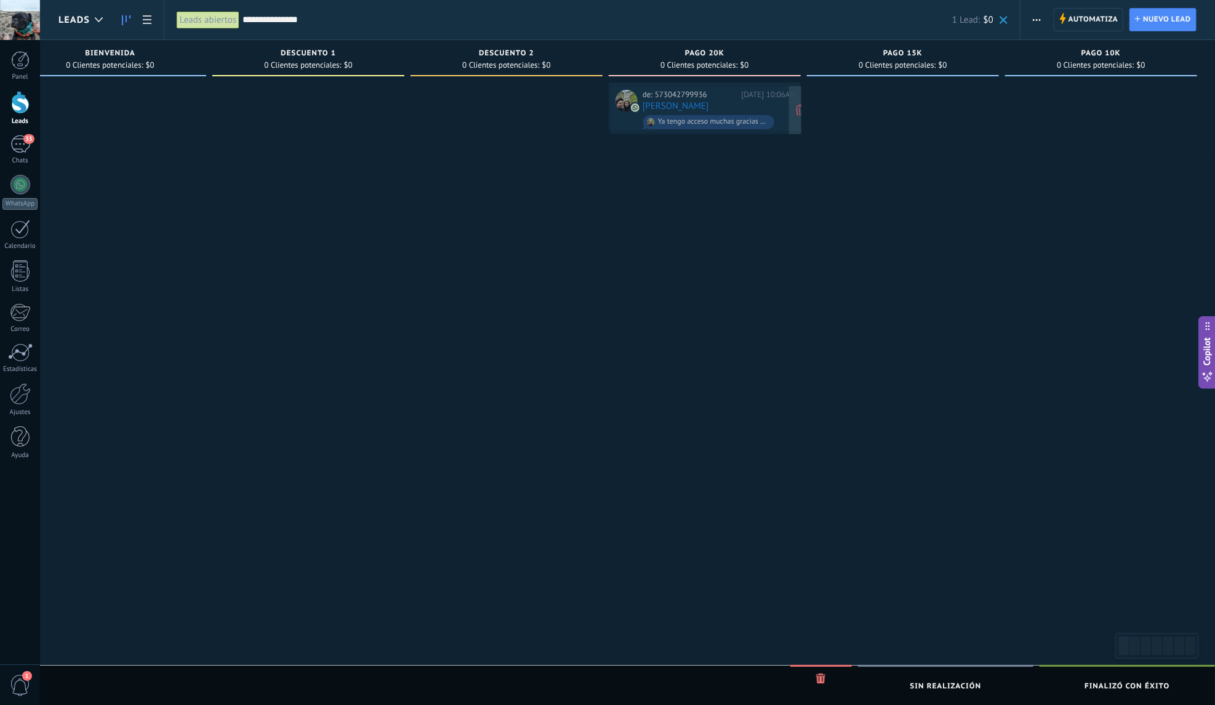
drag, startPoint x: 178, startPoint y: 98, endPoint x: 730, endPoint y: 102, distance: 551.3
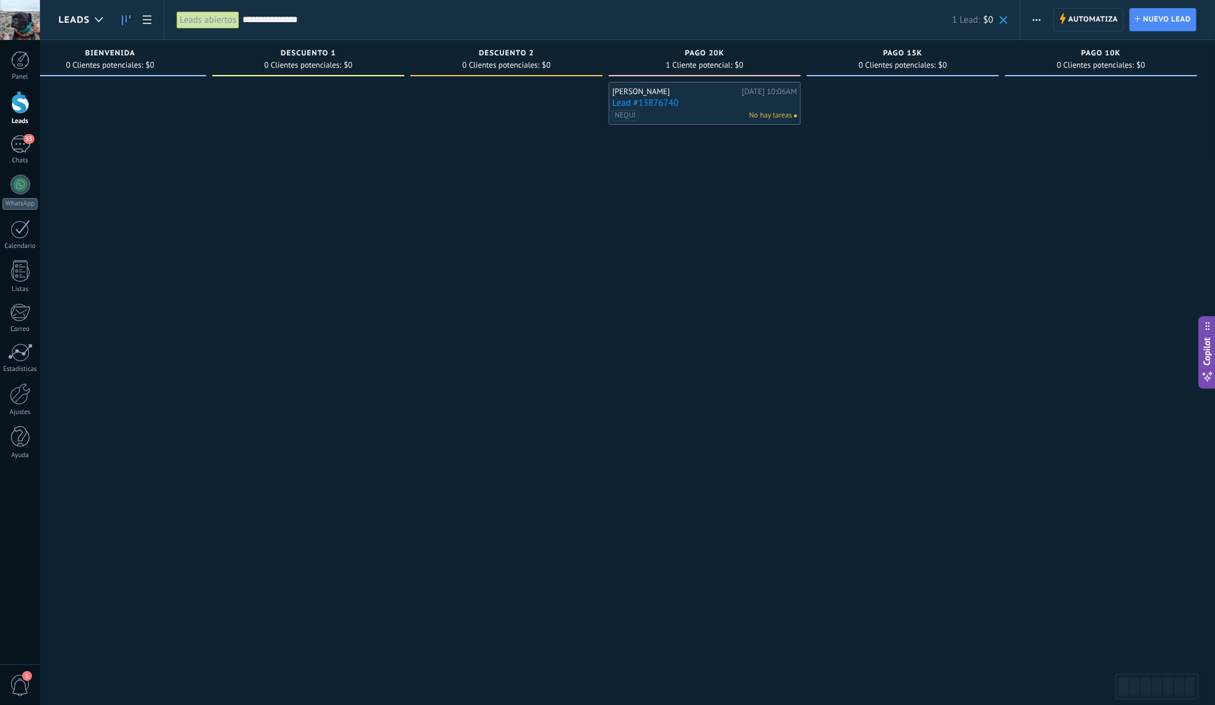
click at [722, 102] on link "Lead #13876740" at bounding box center [704, 103] width 185 height 10
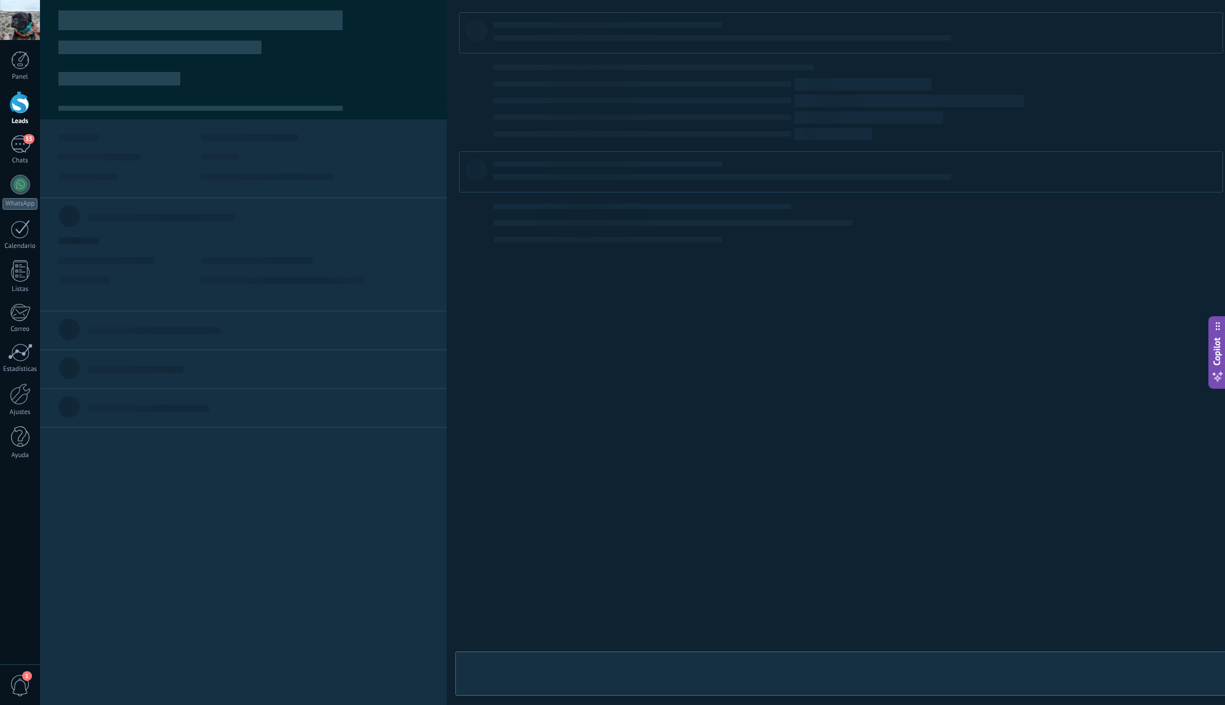
scroll to position [0, 238]
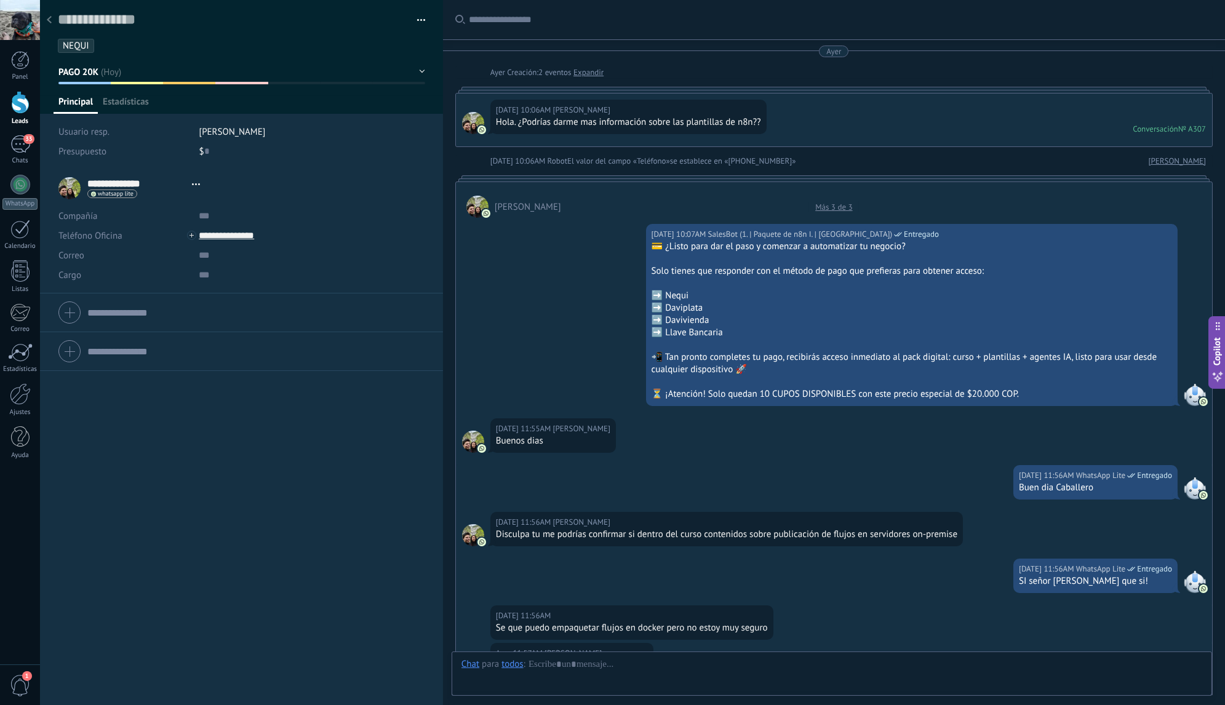
type textarea "**********"
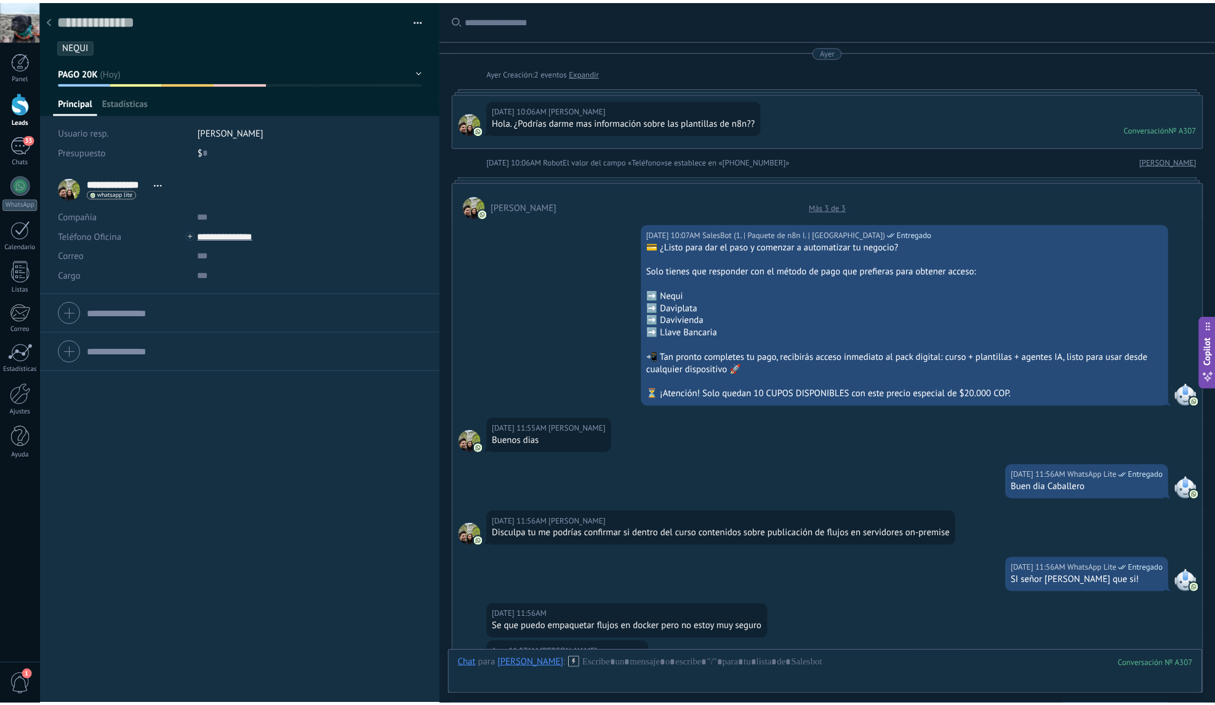
scroll to position [1366, 0]
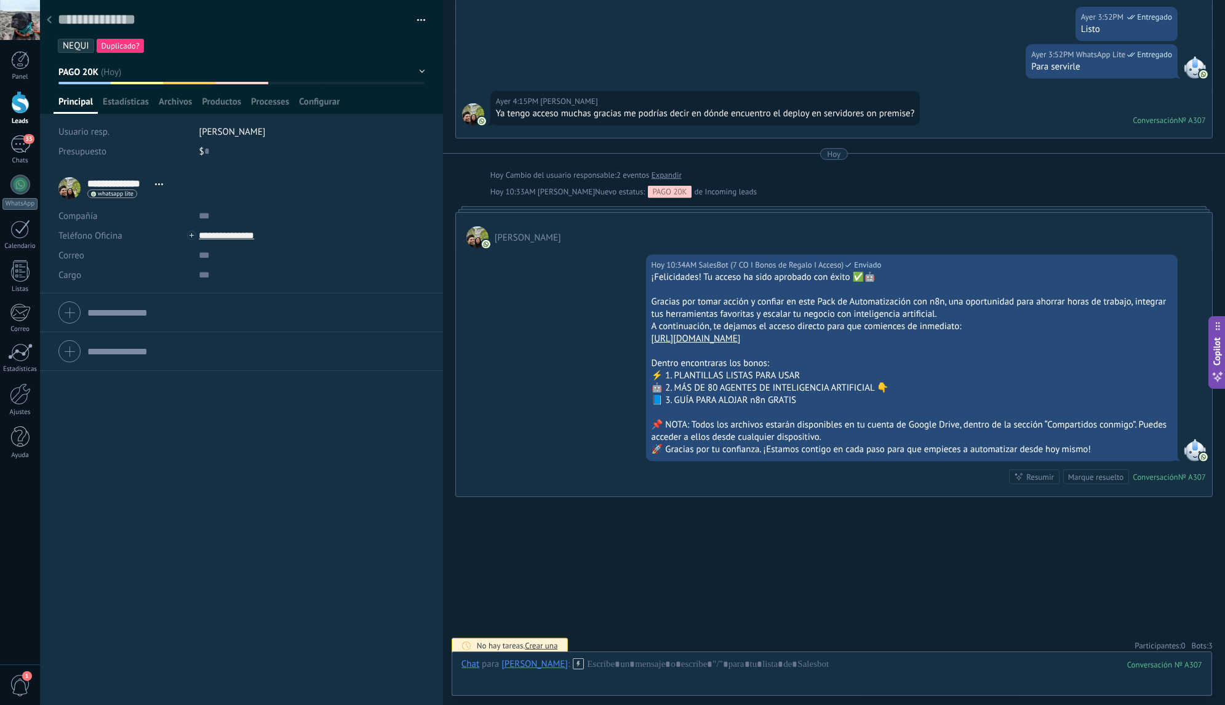
click at [1208, 640] on span "3" at bounding box center [1210, 645] width 4 height 10
click at [1195, 617] on use at bounding box center [1198, 621] width 9 height 9
click at [1194, 617] on use at bounding box center [1198, 621] width 9 height 9
click at [1197, 616] on icon at bounding box center [1199, 621] width 10 height 10
click at [55, 22] on div at bounding box center [49, 21] width 17 height 24
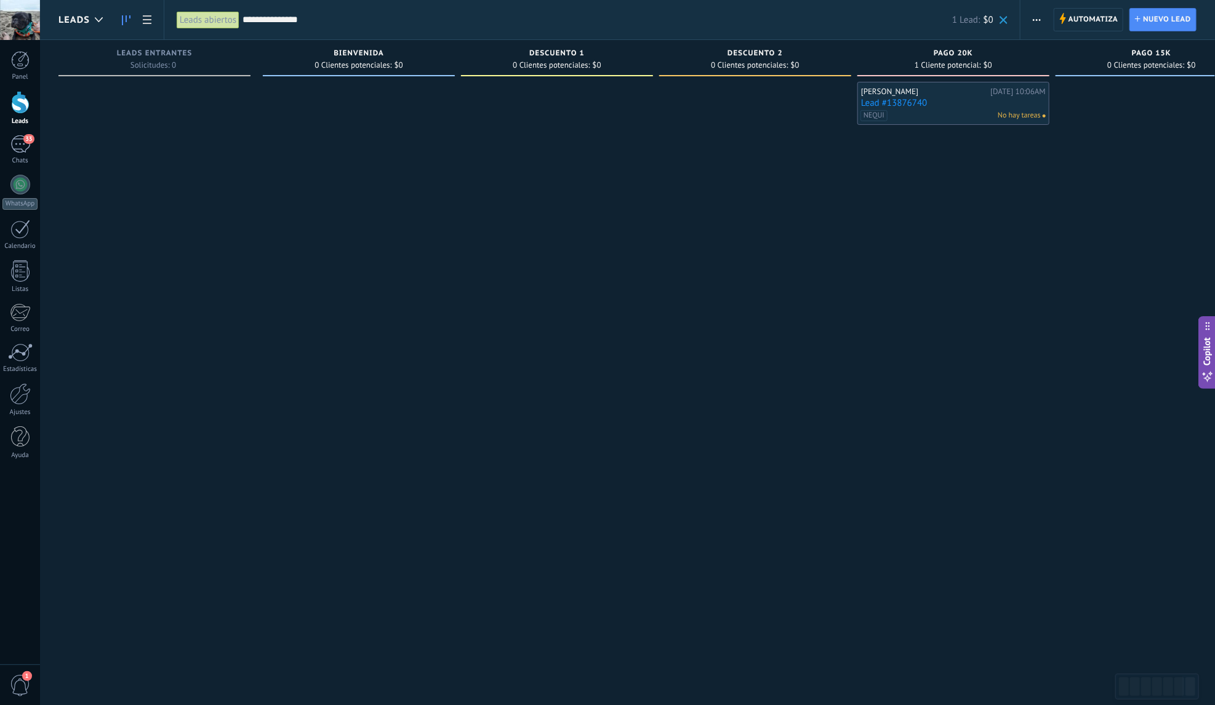
click at [1005, 19] on span at bounding box center [1003, 20] width 8 height 8
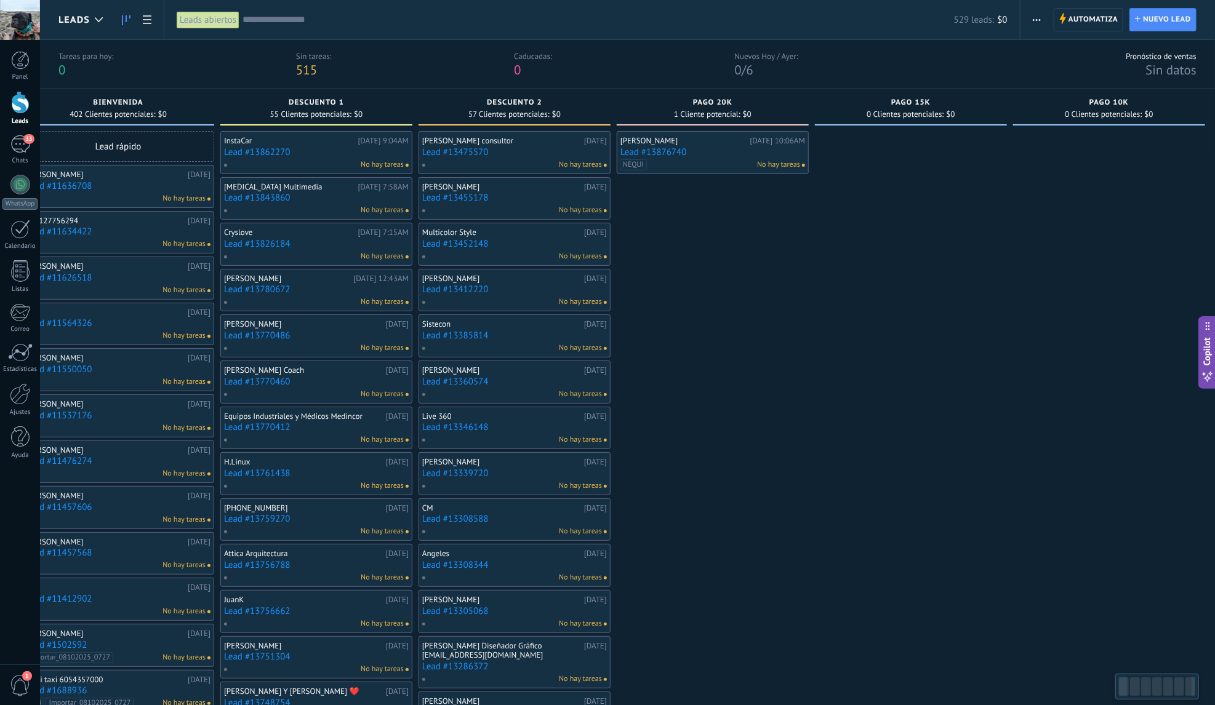
drag, startPoint x: 986, startPoint y: 244, endPoint x: 564, endPoint y: 191, distance: 425.3
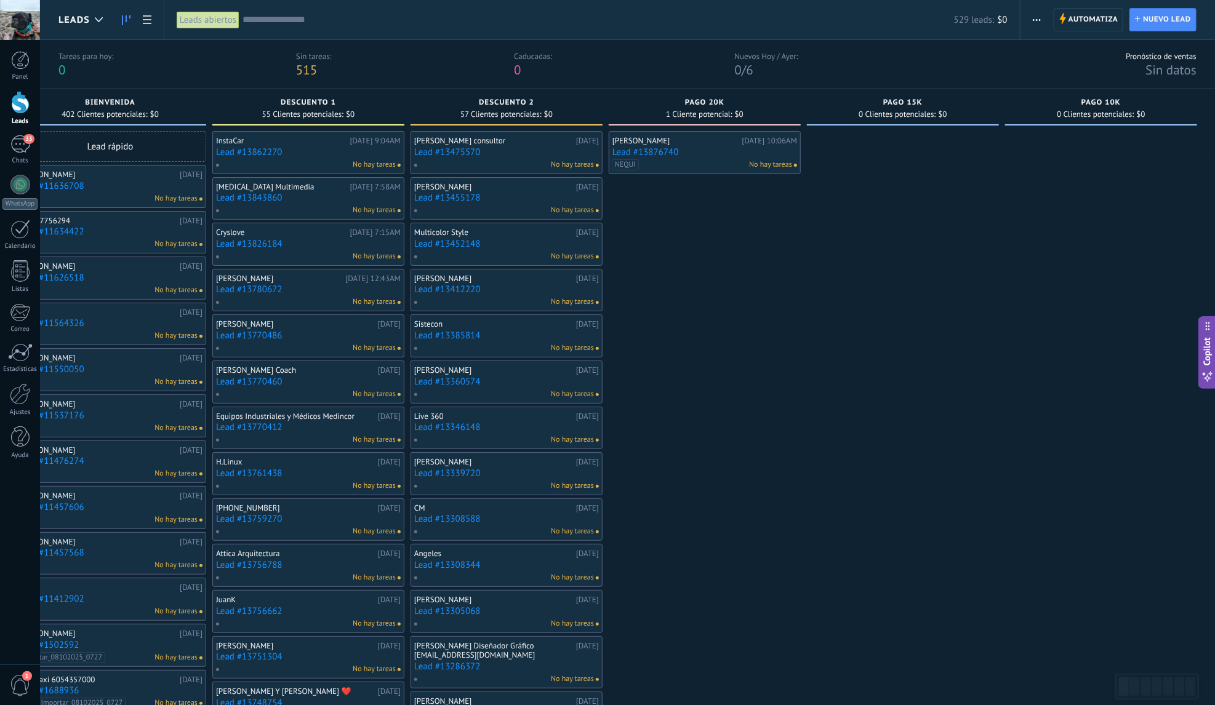
drag, startPoint x: 724, startPoint y: 215, endPoint x: 595, endPoint y: 229, distance: 129.3
drag, startPoint x: 1080, startPoint y: 165, endPoint x: 965, endPoint y: 179, distance: 115.3
drag, startPoint x: 955, startPoint y: 183, endPoint x: 903, endPoint y: 183, distance: 52.3
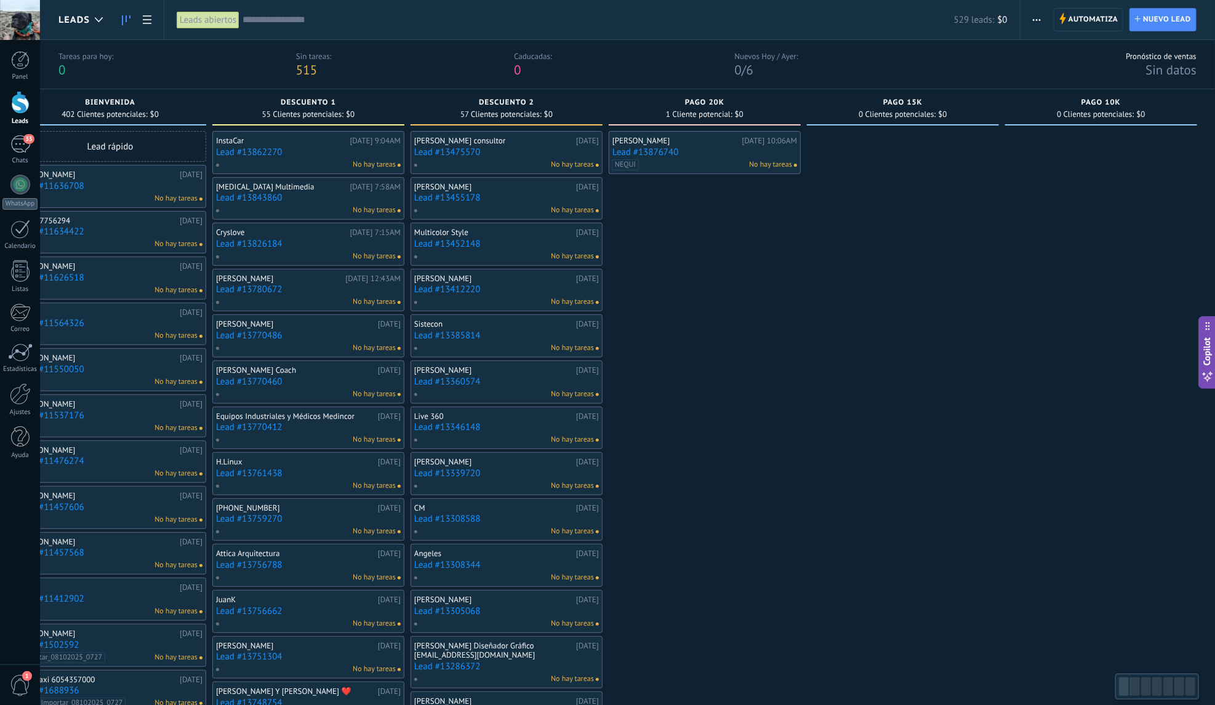
click at [1077, 10] on span "Automatiza" at bounding box center [1093, 20] width 50 height 22
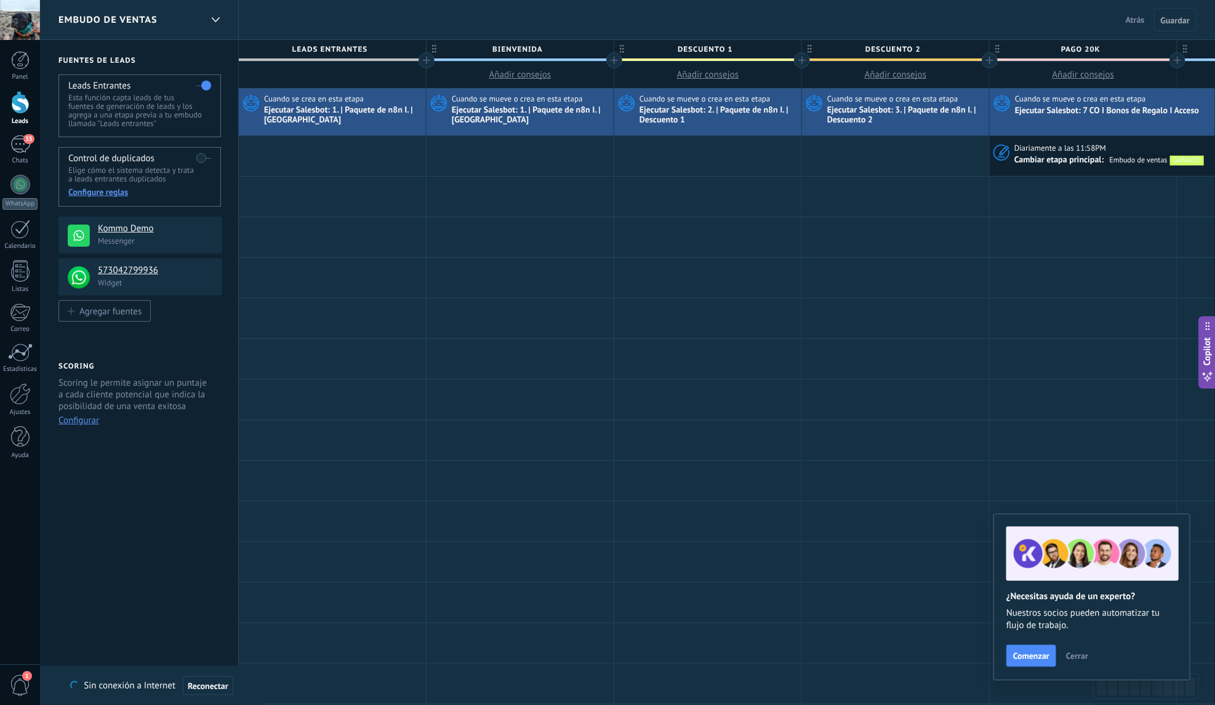
click at [1138, 20] on span "Atrás" at bounding box center [1134, 19] width 19 height 11
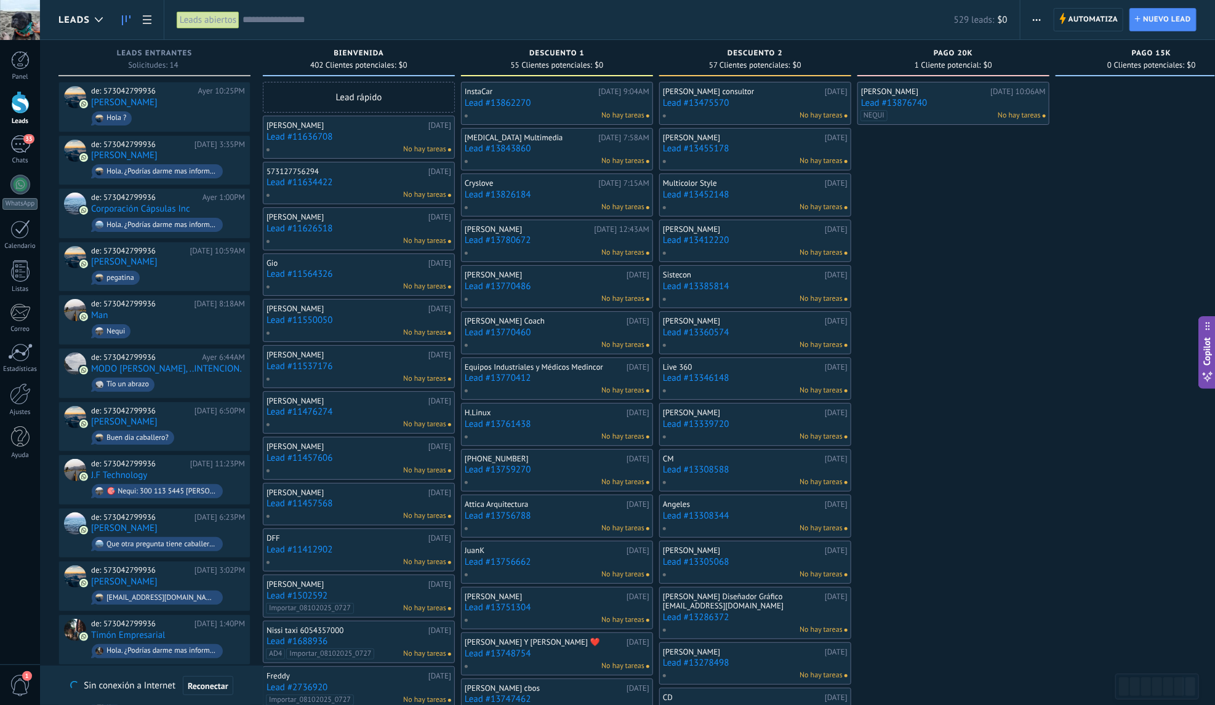
click at [457, 30] on div "529 leads: $0" at bounding box center [624, 19] width 765 height 39
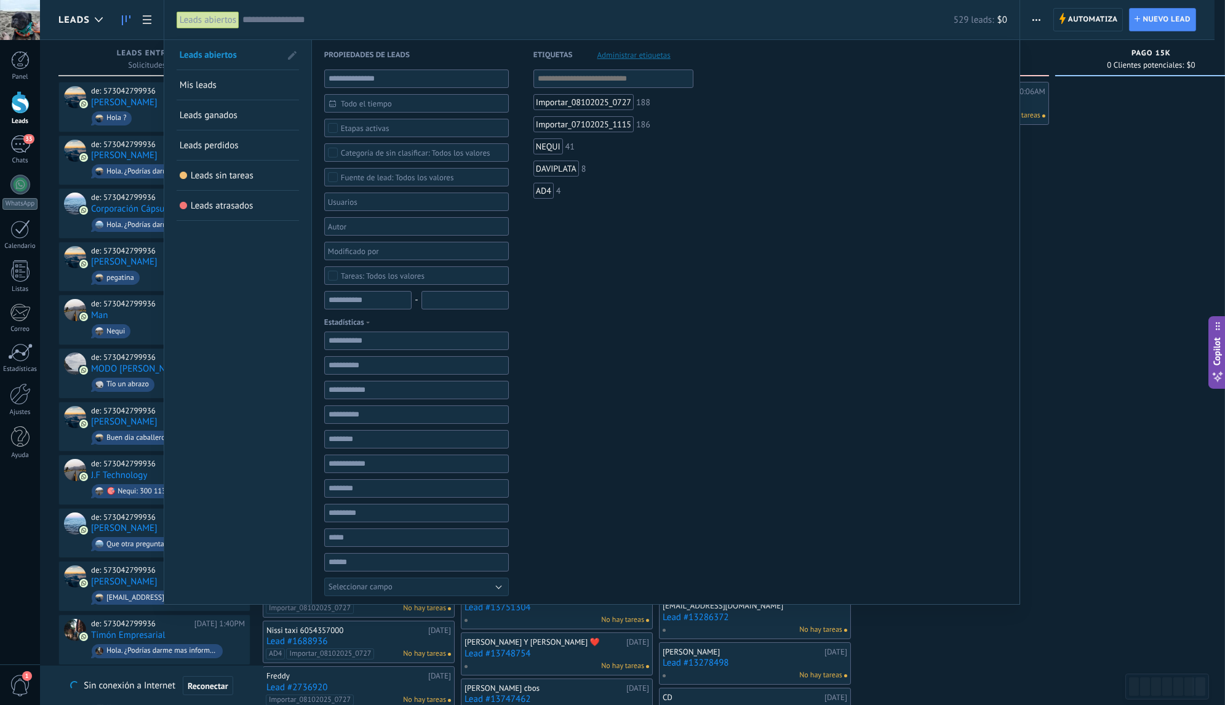
click at [1090, 207] on div at bounding box center [612, 352] width 1225 height 705
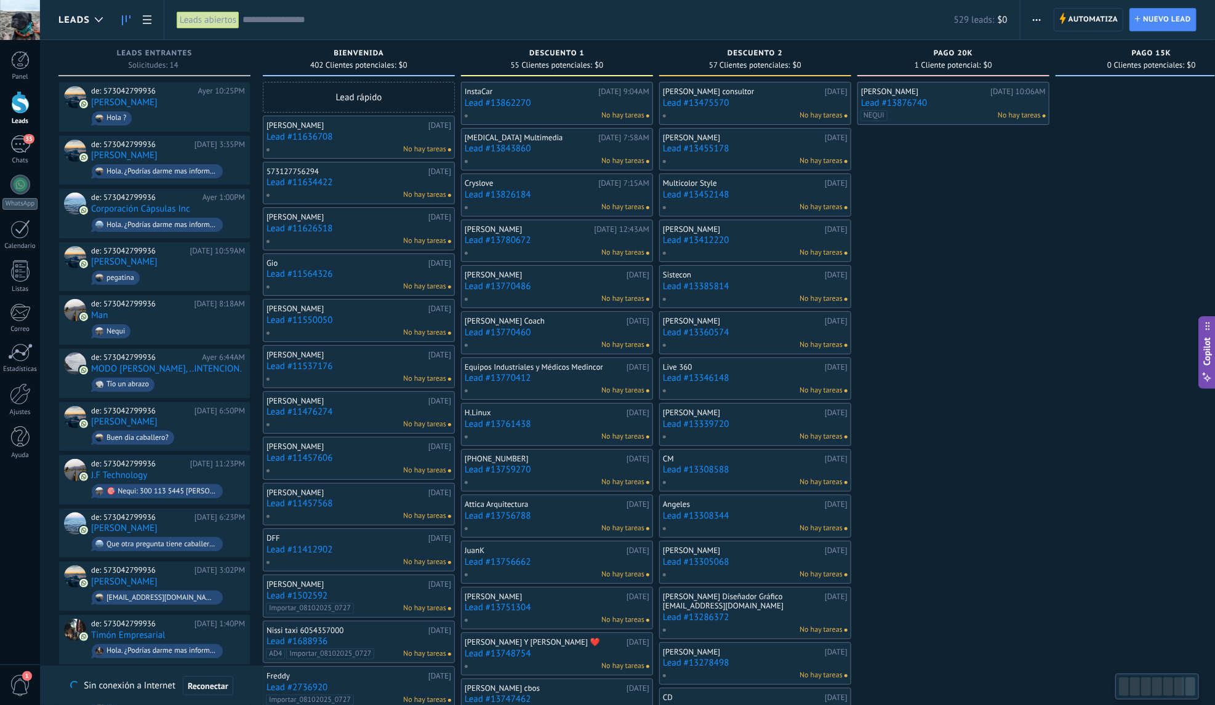
drag, startPoint x: 923, startPoint y: 168, endPoint x: 936, endPoint y: 169, distance: 12.3
click at [936, 169] on div "Nicolas Suarez Ayer 10:06AM Lead #13876740 NEQUI No hay tareas" at bounding box center [953, 556] width 192 height 949
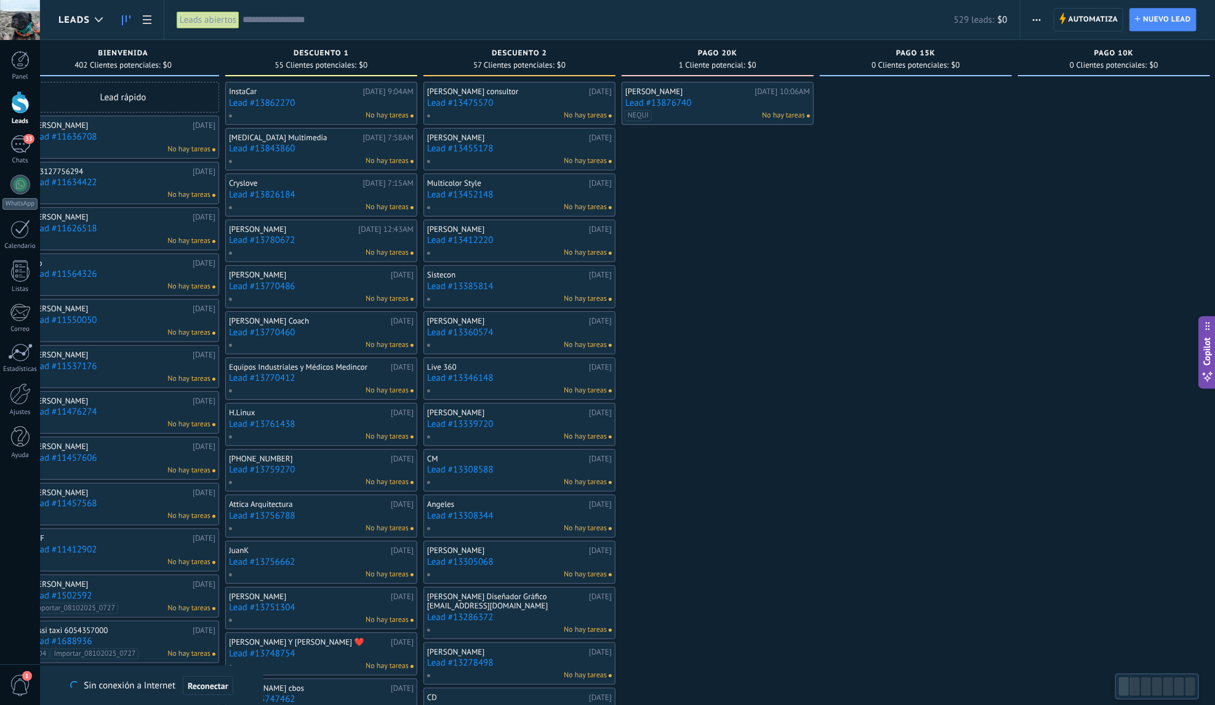
scroll to position [0, 249]
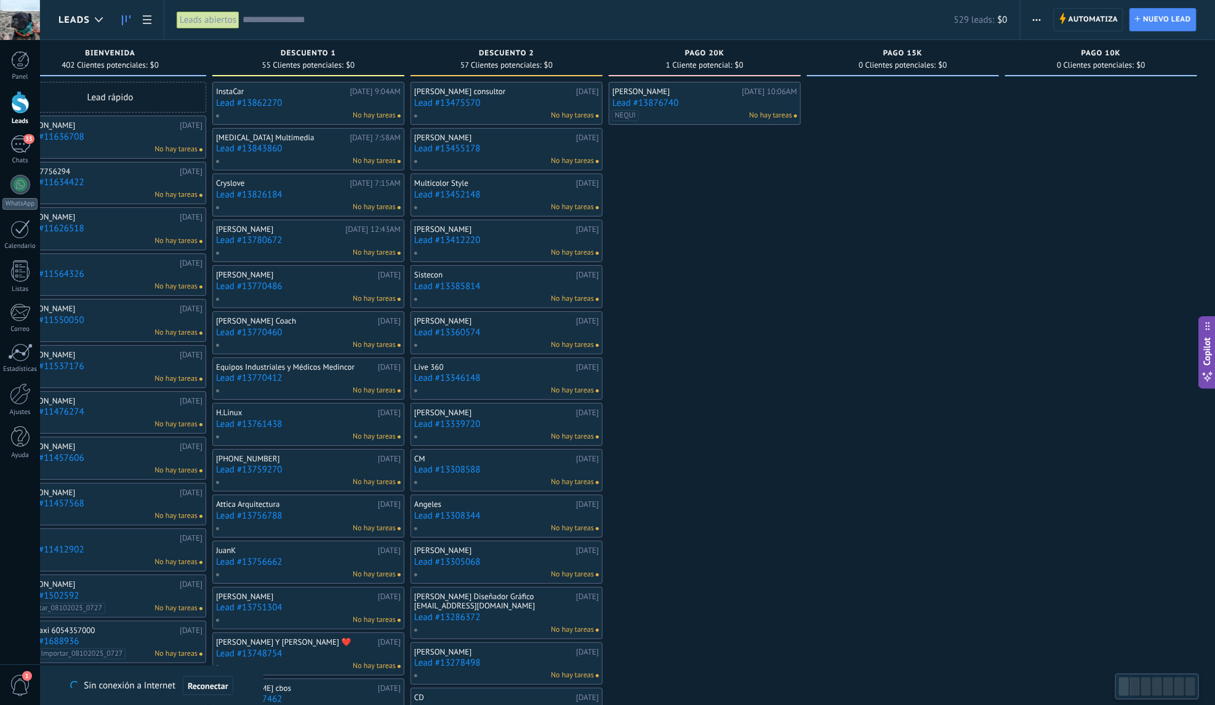
drag, startPoint x: 936, startPoint y: 225, endPoint x: 564, endPoint y: 261, distance: 373.9
click at [564, 261] on div "Leads Entrantes Solicitudes: 14 0 0 0 14 0 0 0 14 de: 573042799936 Ayer 10:25PM…" at bounding box center [512, 535] width 1405 height 991
drag, startPoint x: 707, startPoint y: 168, endPoint x: 639, endPoint y: 178, distance: 68.4
click at [639, 178] on div "Nicolas Suarez Ayer 10:06AM Lead #13876740 NEQUI No hay tareas" at bounding box center [704, 556] width 192 height 949
click at [1071, 19] on span "Automatiza" at bounding box center [1093, 20] width 50 height 22
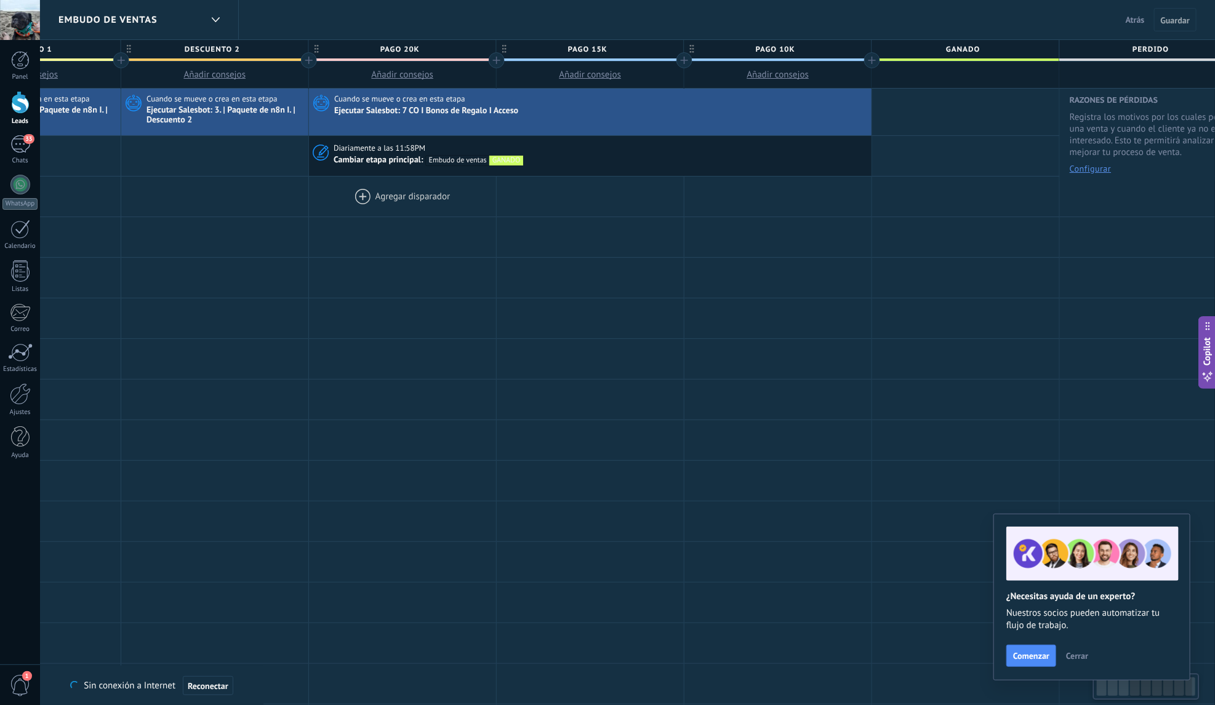
scroll to position [0, 711]
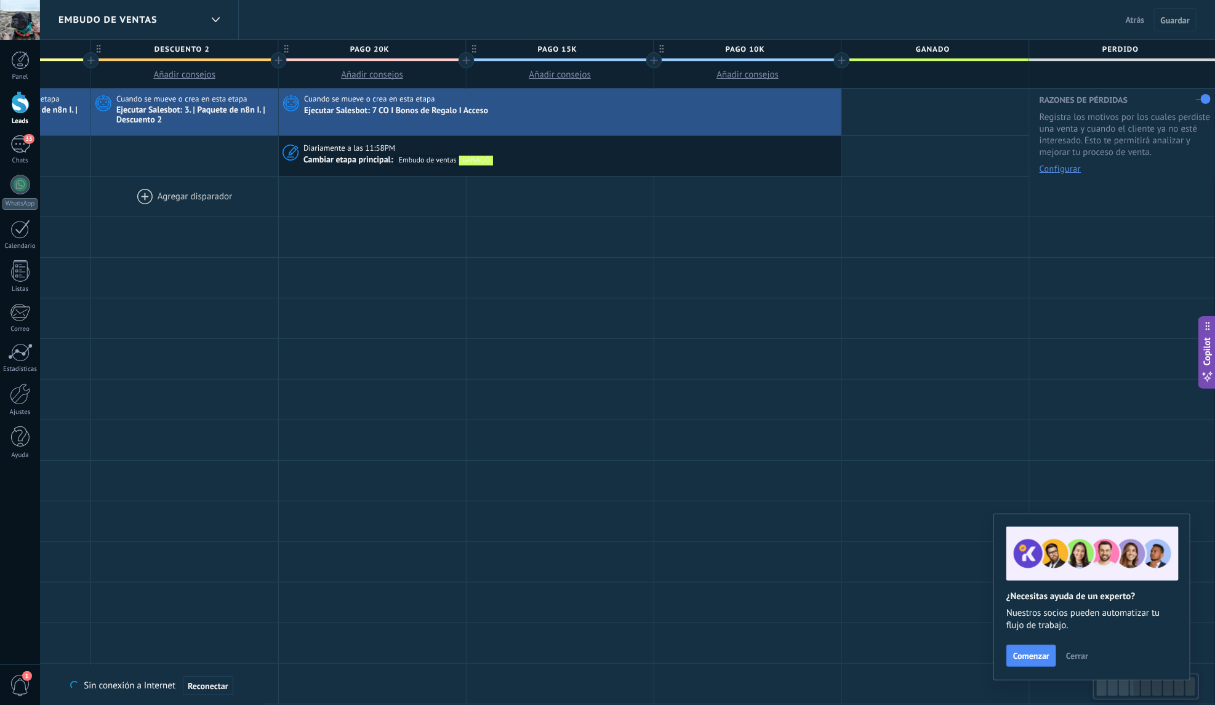
drag, startPoint x: 1013, startPoint y: 221, endPoint x: 159, endPoint y: 195, distance: 855.0
click at [159, 195] on div "**********" at bounding box center [372, 539] width 1689 height 900
drag, startPoint x: 938, startPoint y: 289, endPoint x: 764, endPoint y: 269, distance: 175.2
click at [764, 269] on div "Agregar disparador Agregar disparador Agregar disparador Agregar disparador Agr…" at bounding box center [372, 278] width 1689 height 41
click at [1206, 96] on label at bounding box center [1202, 99] width 15 height 20
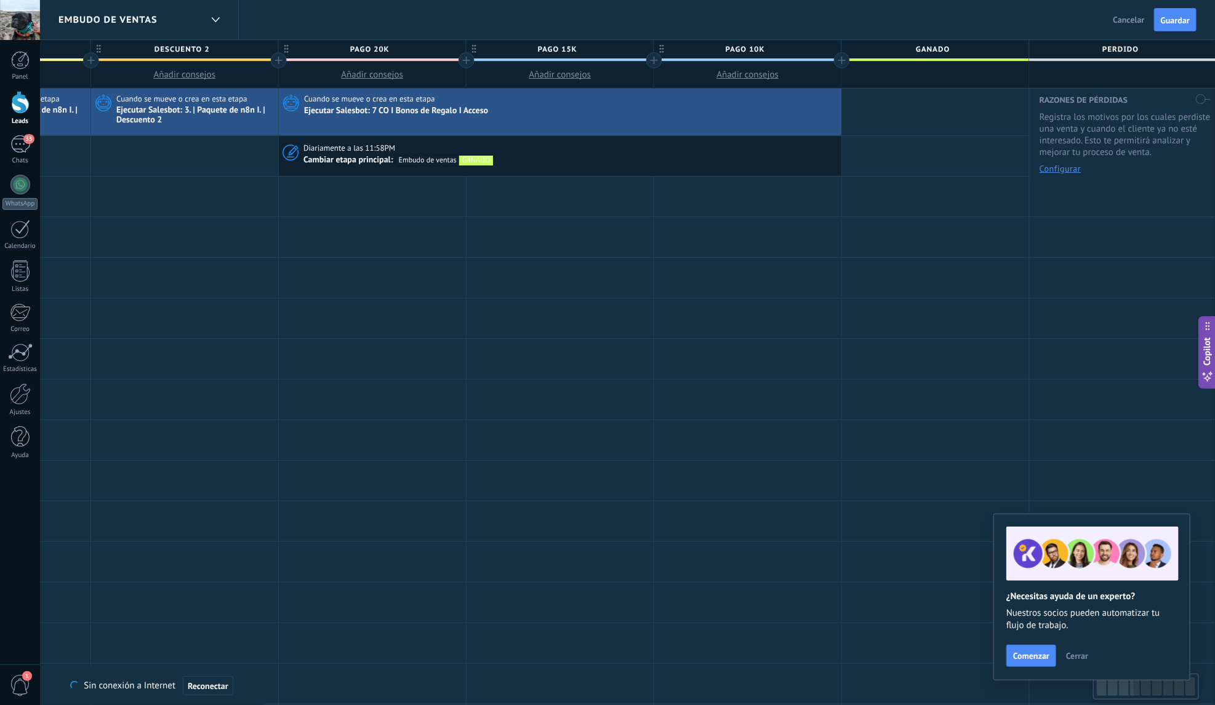
click at [1201, 100] on label at bounding box center [1202, 99] width 15 height 20
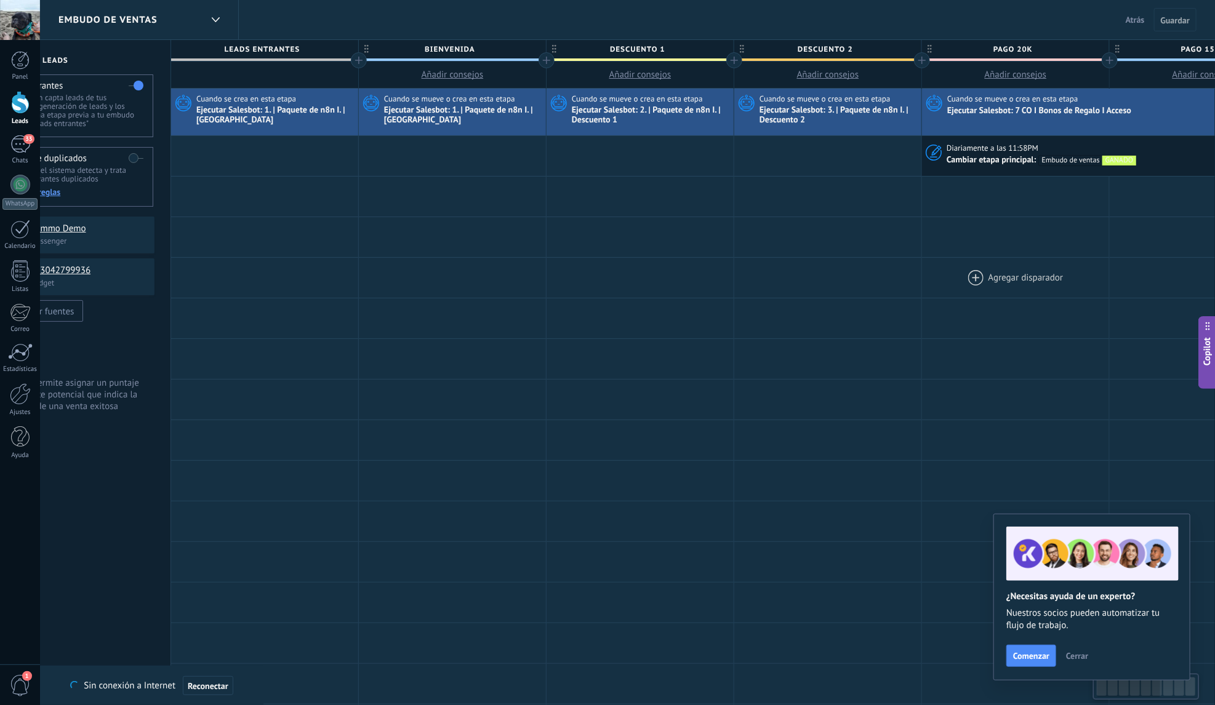
drag, startPoint x: 364, startPoint y: 271, endPoint x: 1024, endPoint y: 274, distance: 659.6
click at [1043, 277] on div at bounding box center [1015, 278] width 187 height 40
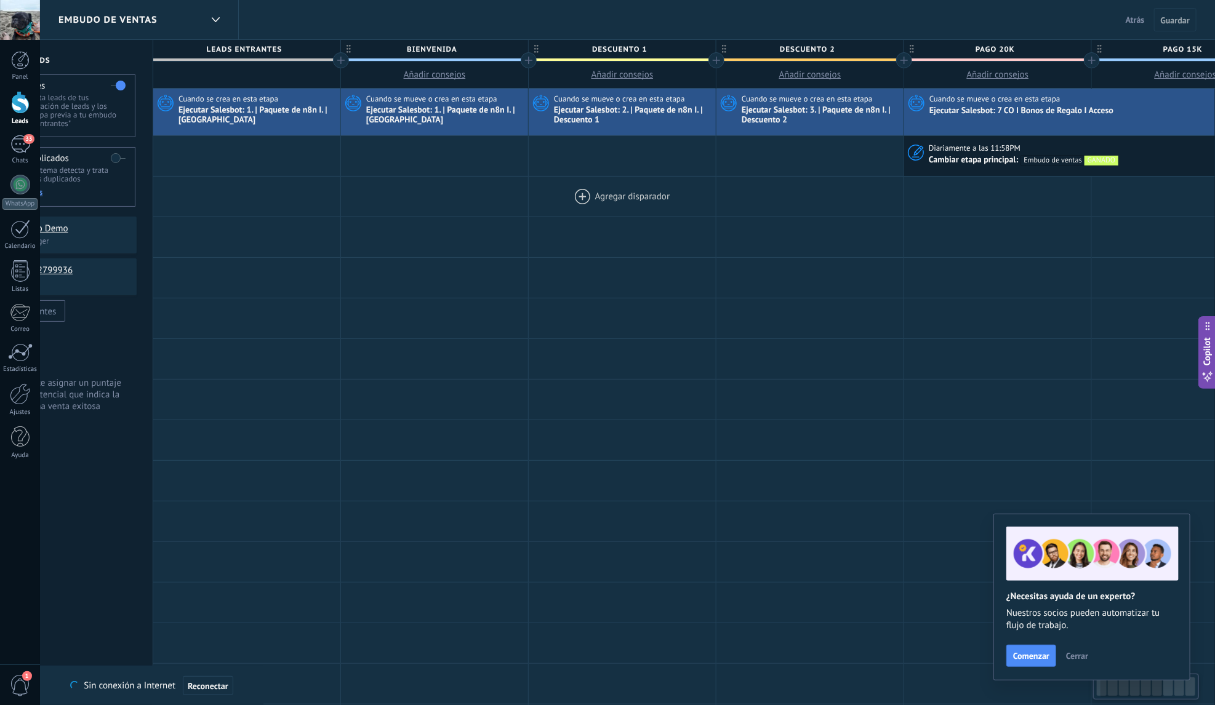
scroll to position [0, 84]
drag, startPoint x: 587, startPoint y: 194, endPoint x: 568, endPoint y: 195, distance: 18.5
click at [568, 195] on div "Agregar disparador Agregar disparador Agregar disparador Agregar disparador Agr…" at bounding box center [998, 197] width 1689 height 41
click at [287, 100] on div "Cuando se crea en esta etapa" at bounding box center [259, 99] width 159 height 11
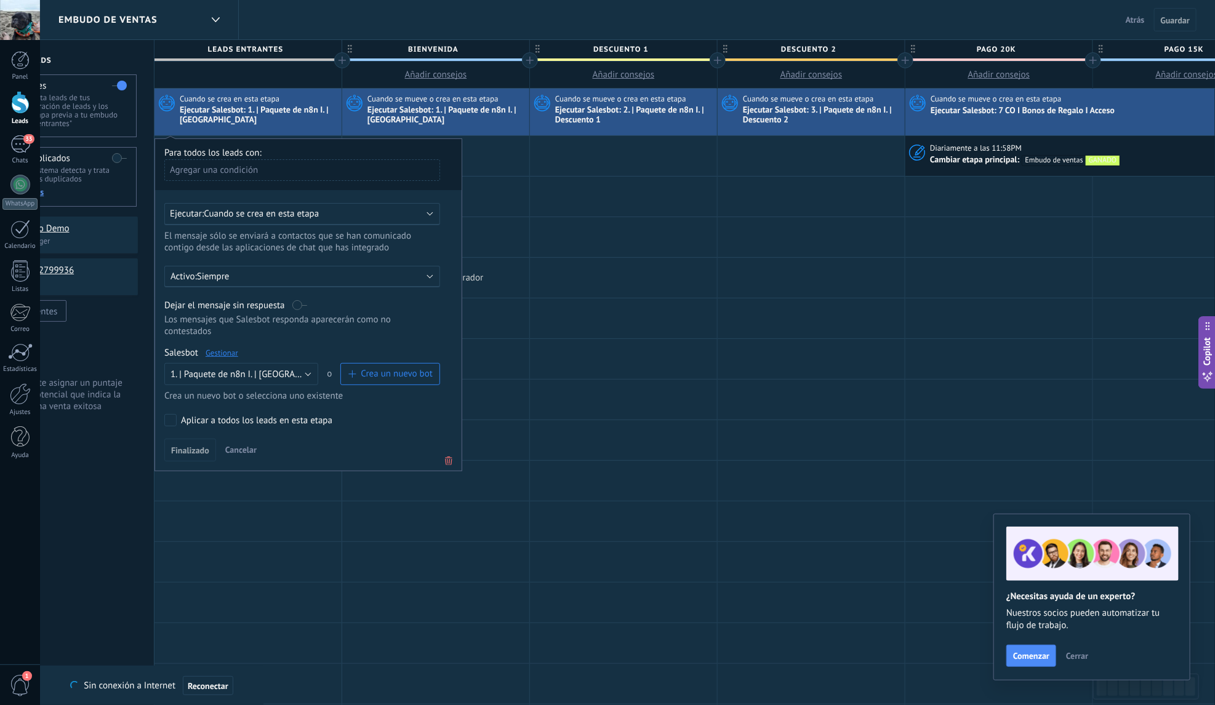
click at [523, 282] on div at bounding box center [435, 278] width 187 height 40
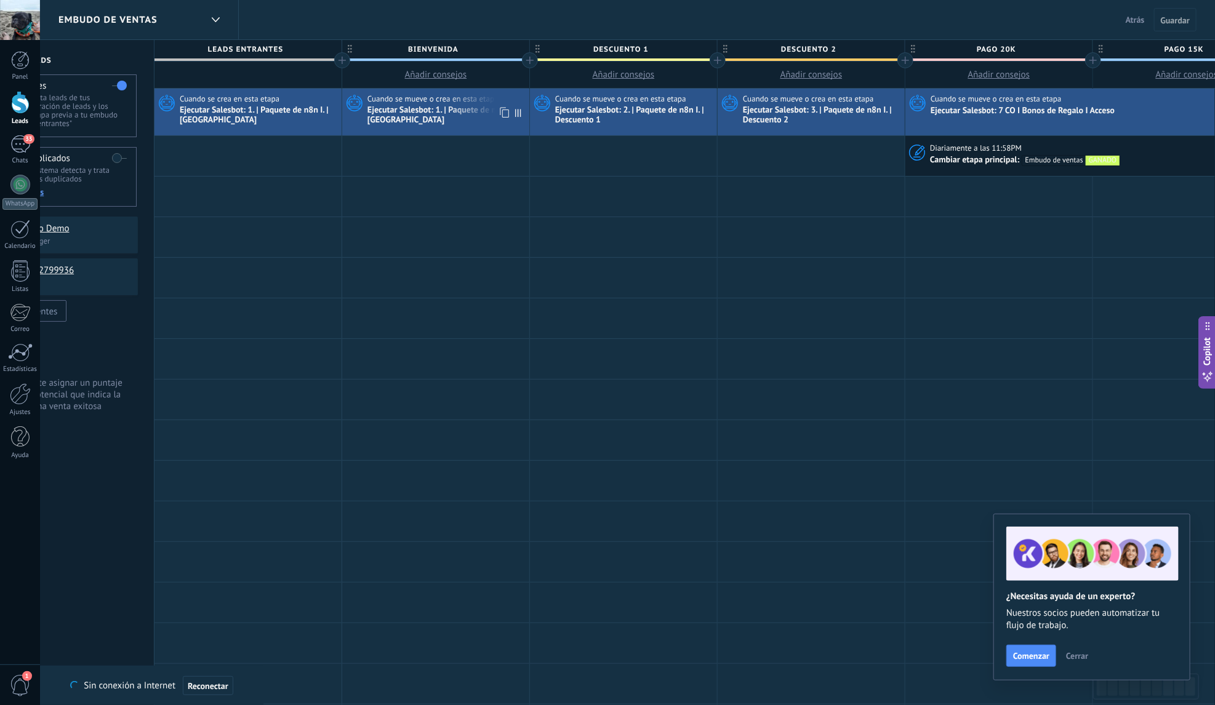
click at [415, 107] on div "Ejecutar Salesbot: 1. | Paquete de n8n I. | Bienvenida" at bounding box center [446, 115] width 159 height 21
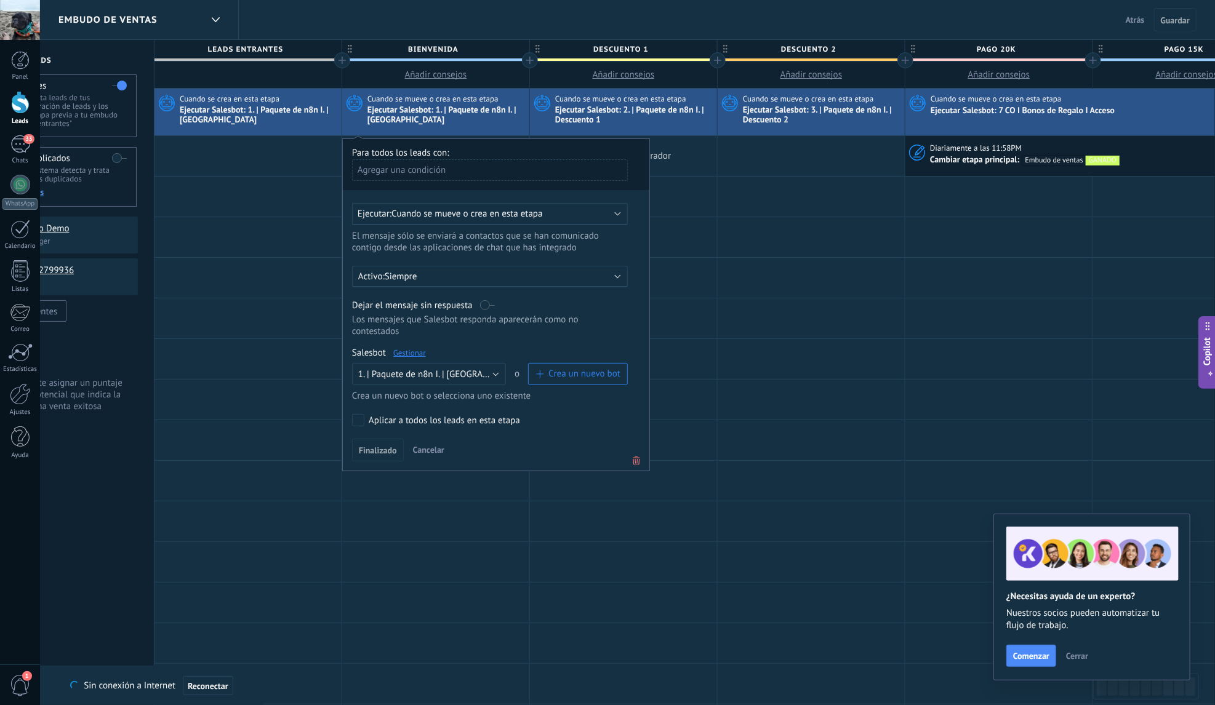
click at [693, 160] on div at bounding box center [623, 156] width 187 height 40
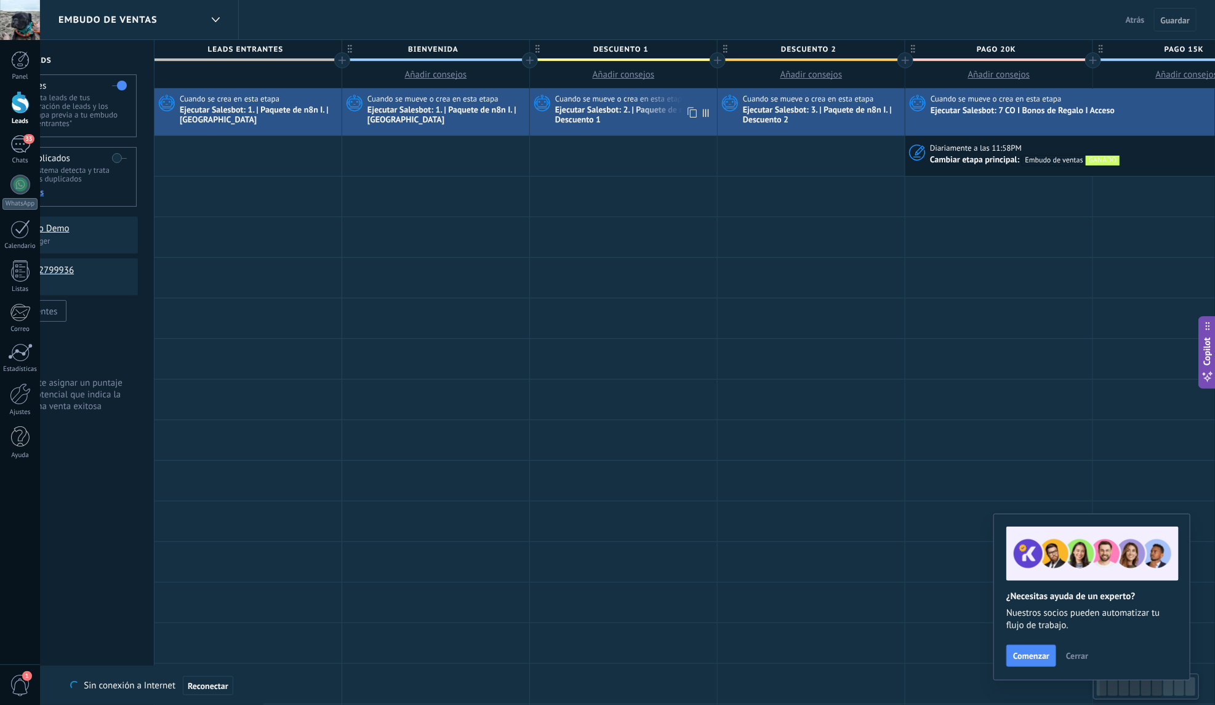
click at [624, 100] on span "Cuando se mueve o crea en esta etapa" at bounding box center [621, 99] width 133 height 11
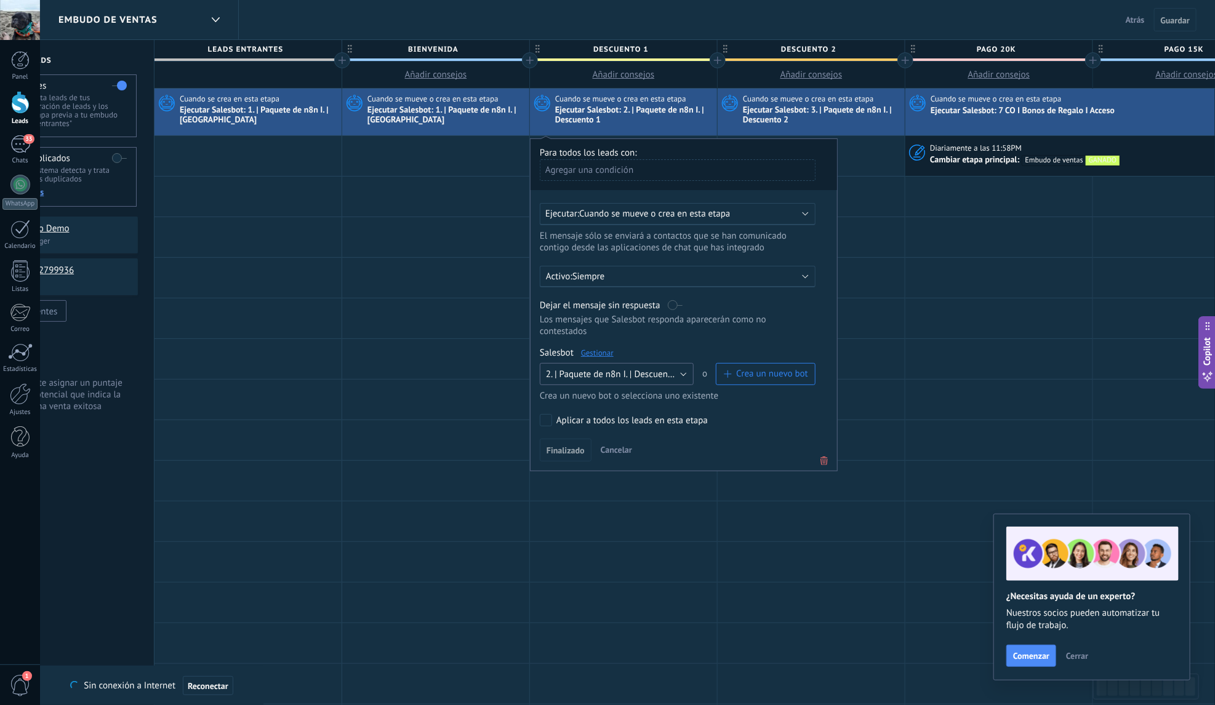
click at [676, 369] on span "2. | Paquete de n8n I. | Descuento 1" at bounding box center [614, 375] width 137 height 12
click at [467, 322] on div at bounding box center [435, 318] width 187 height 40
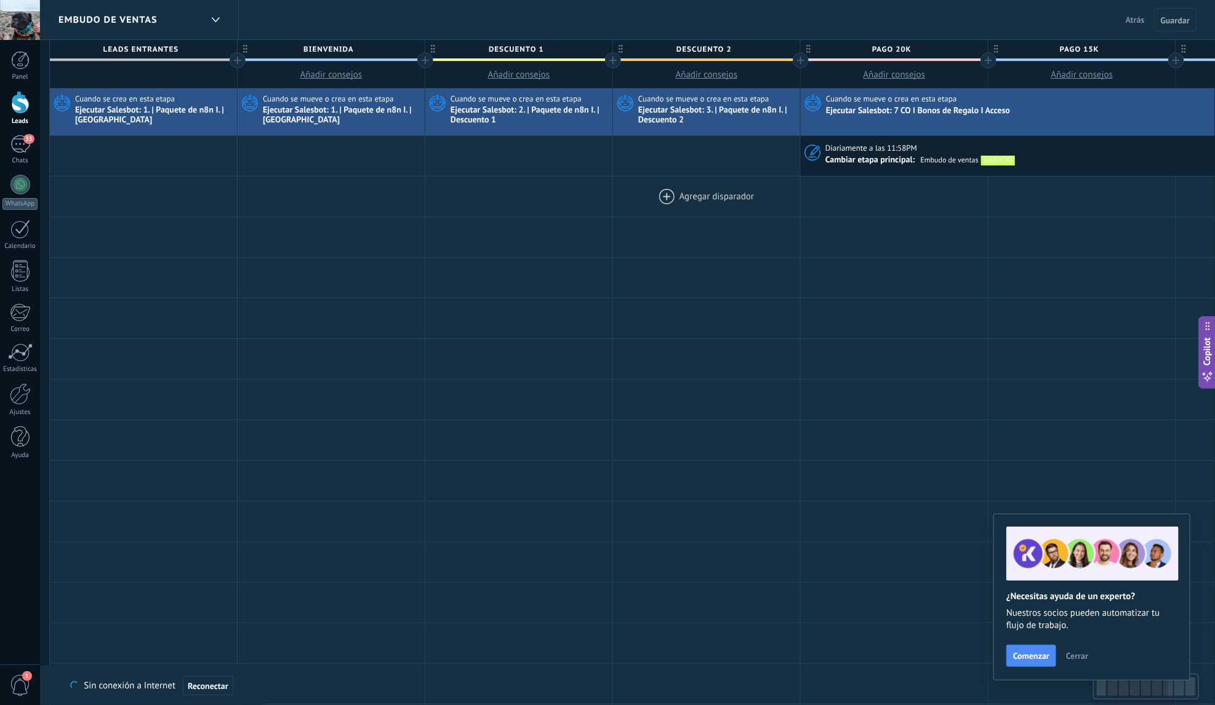
scroll to position [0, 193]
drag, startPoint x: 730, startPoint y: 193, endPoint x: 610, endPoint y: 185, distance: 119.6
click at [621, 187] on div at bounding box center [701, 197] width 187 height 40
click at [535, 109] on div "Ejecutar Salesbot: 2. | Paquete de n8n I. | Descuento 1" at bounding box center [525, 115] width 159 height 21
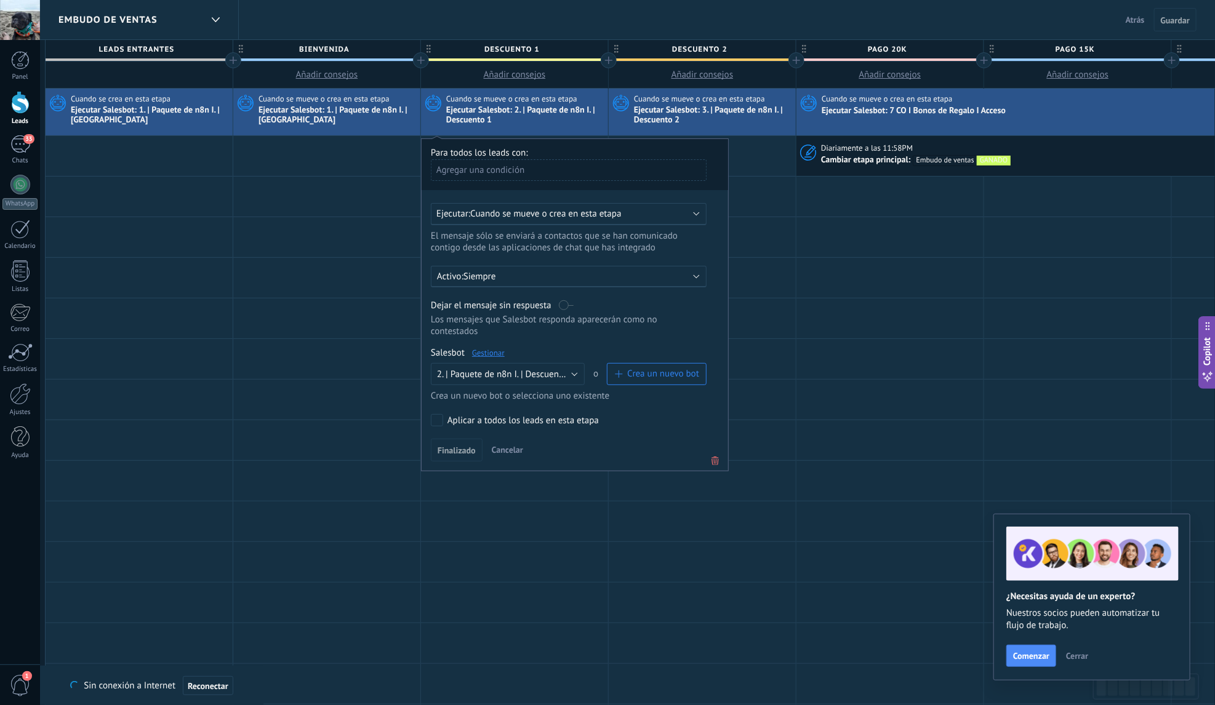
click at [689, 271] on div "Activo: Siempre" at bounding box center [569, 277] width 264 height 12
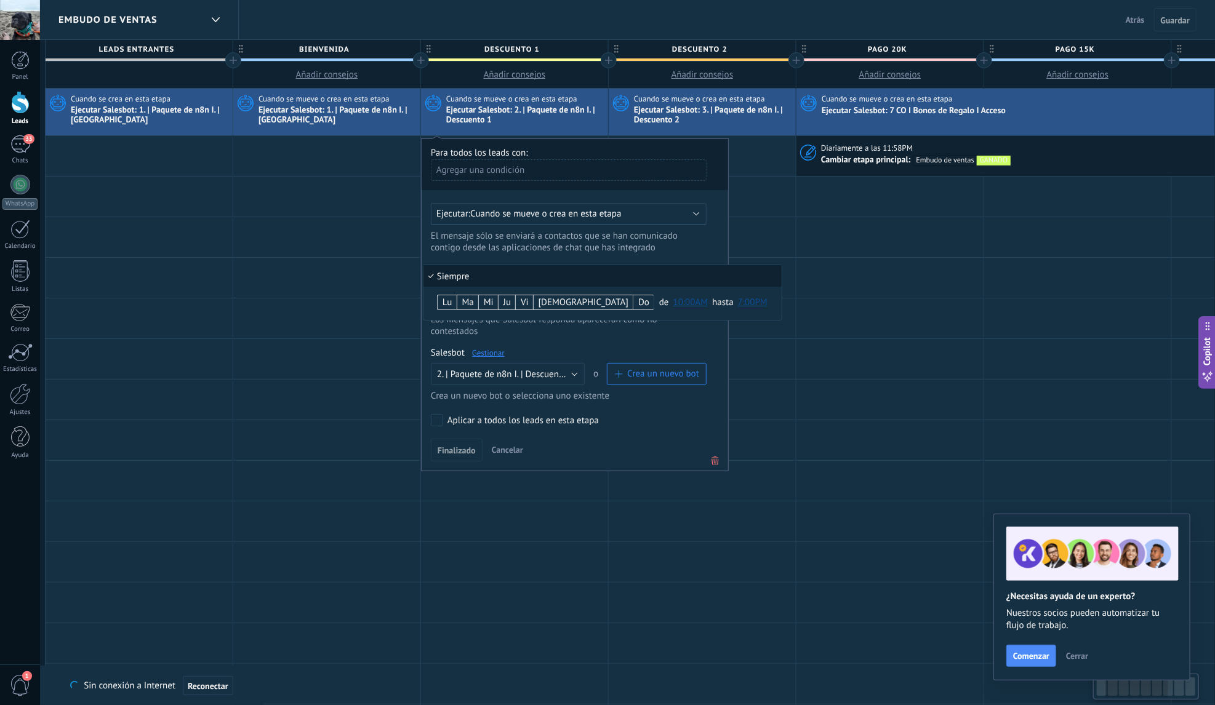
click at [689, 272] on li "Siempre" at bounding box center [602, 276] width 358 height 22
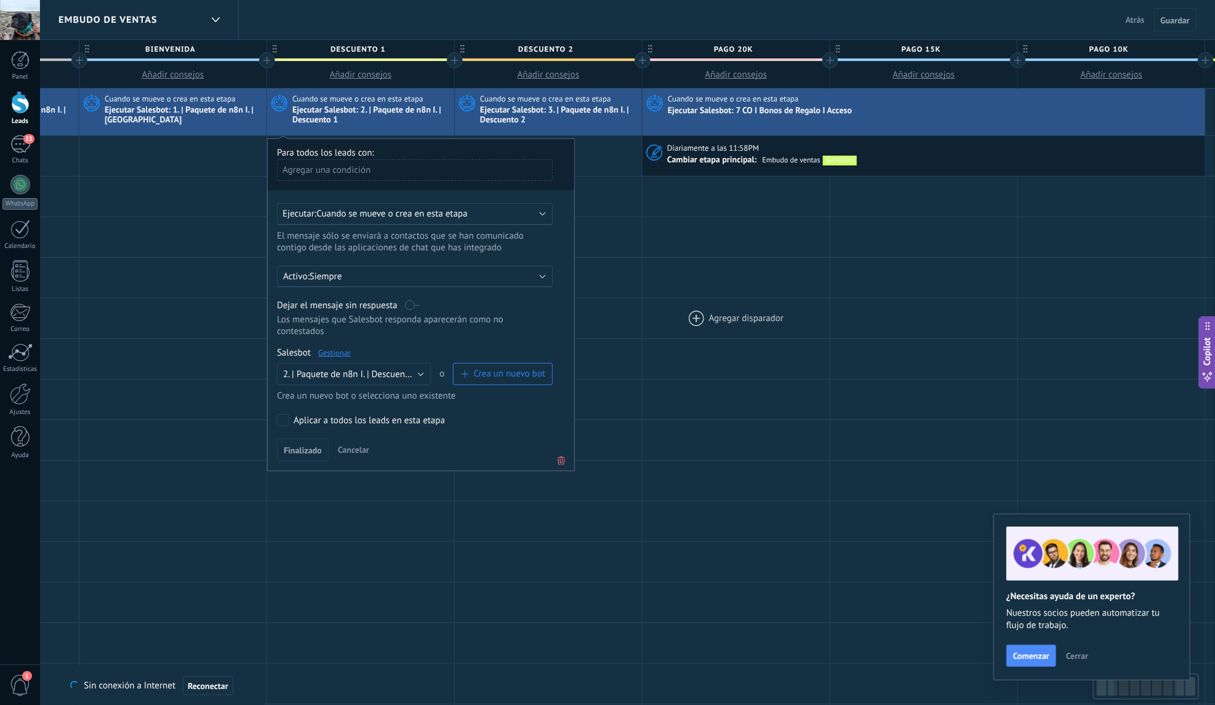
scroll to position [0, 359]
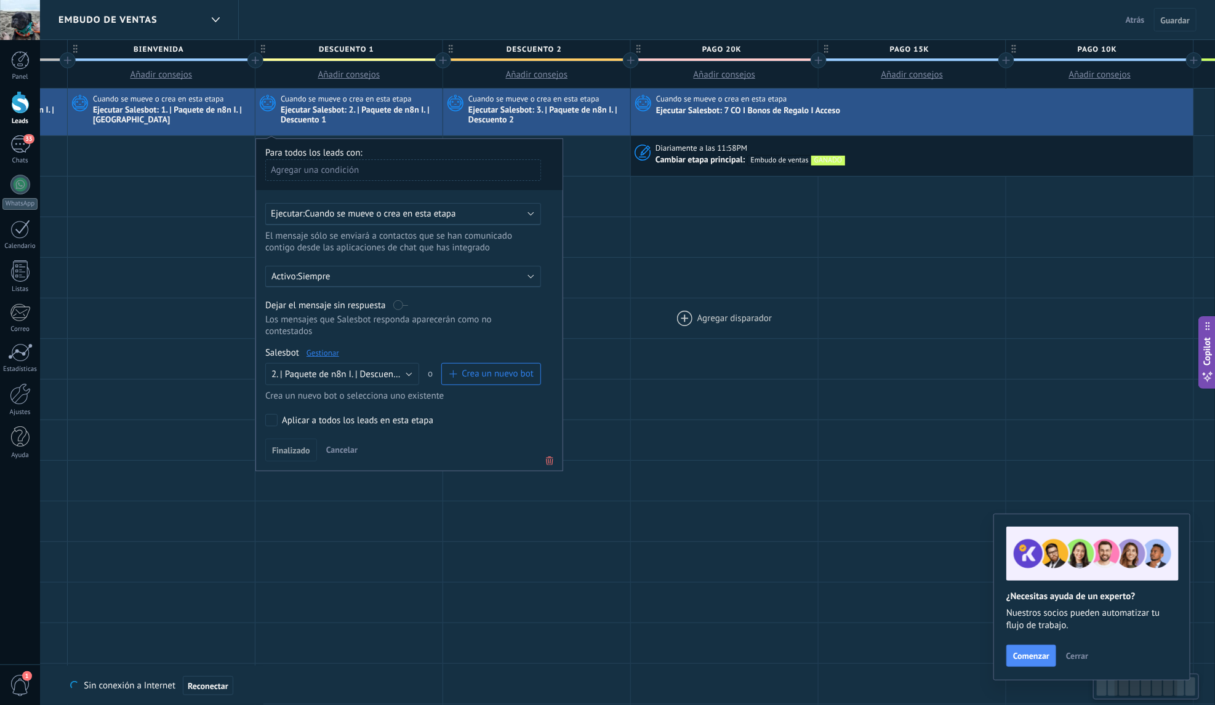
drag, startPoint x: 849, startPoint y: 311, endPoint x: 684, endPoint y: 314, distance: 165.5
click at [684, 314] on div at bounding box center [724, 318] width 187 height 40
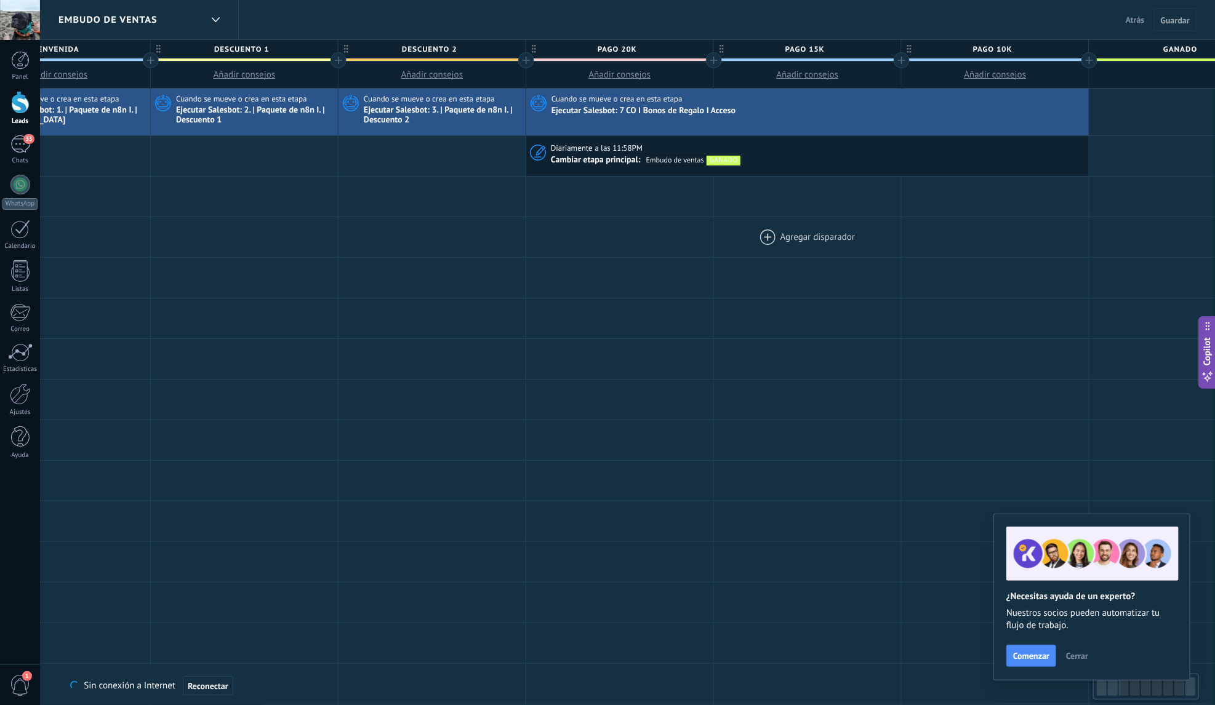
scroll to position [0, 474]
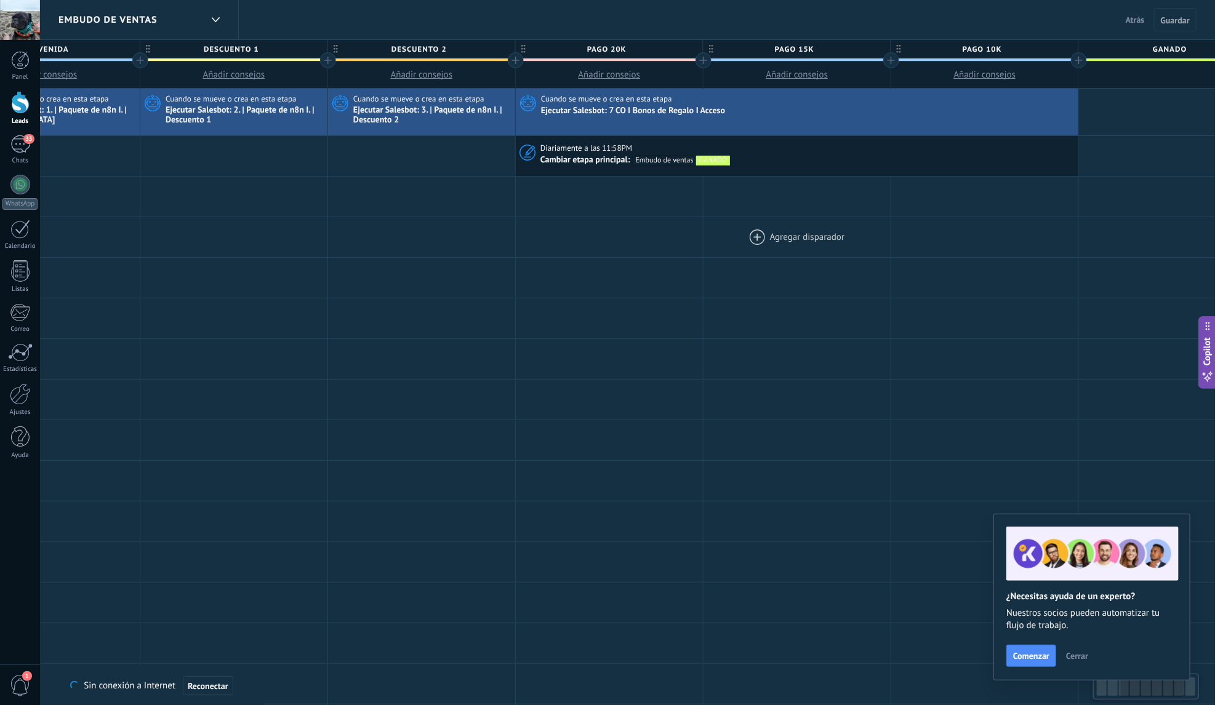
drag, startPoint x: 852, startPoint y: 237, endPoint x: 736, endPoint y: 237, distance: 115.1
click at [736, 237] on div at bounding box center [796, 237] width 187 height 40
click at [616, 105] on div "Ejecutar Salesbot: 7 CO I Bonos de Regalo I Acceso" at bounding box center [780, 111] width 478 height 12
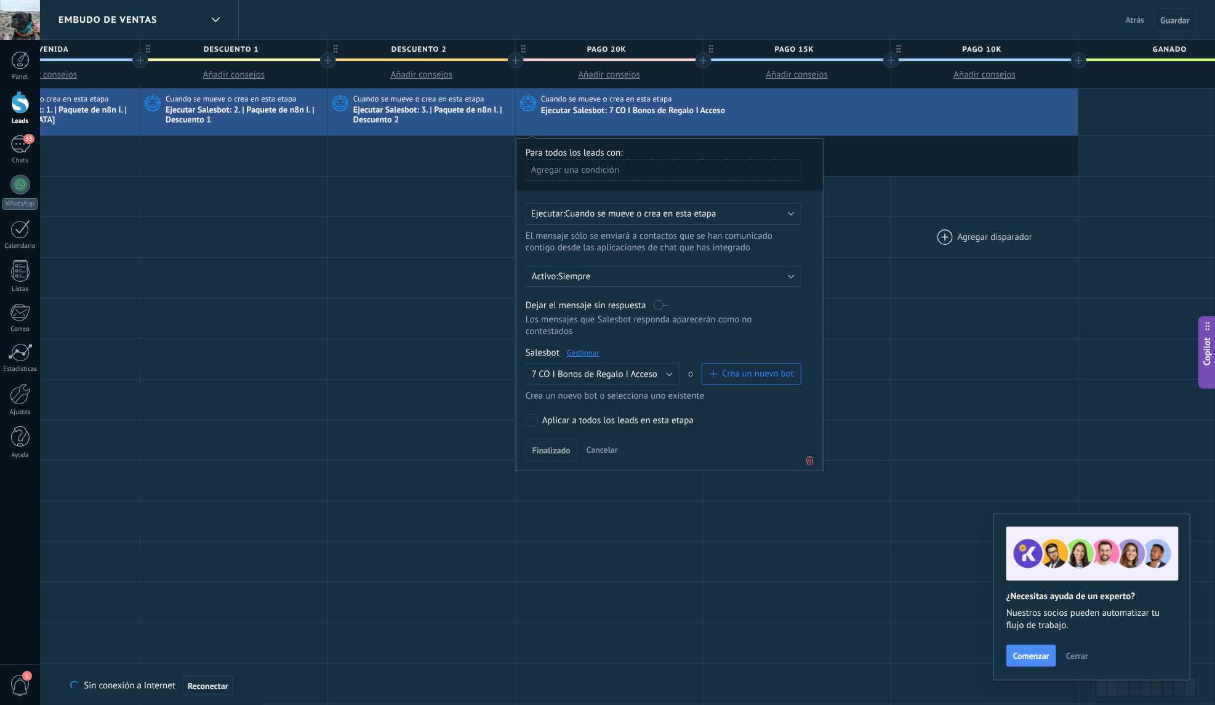
click at [905, 230] on div at bounding box center [984, 237] width 187 height 40
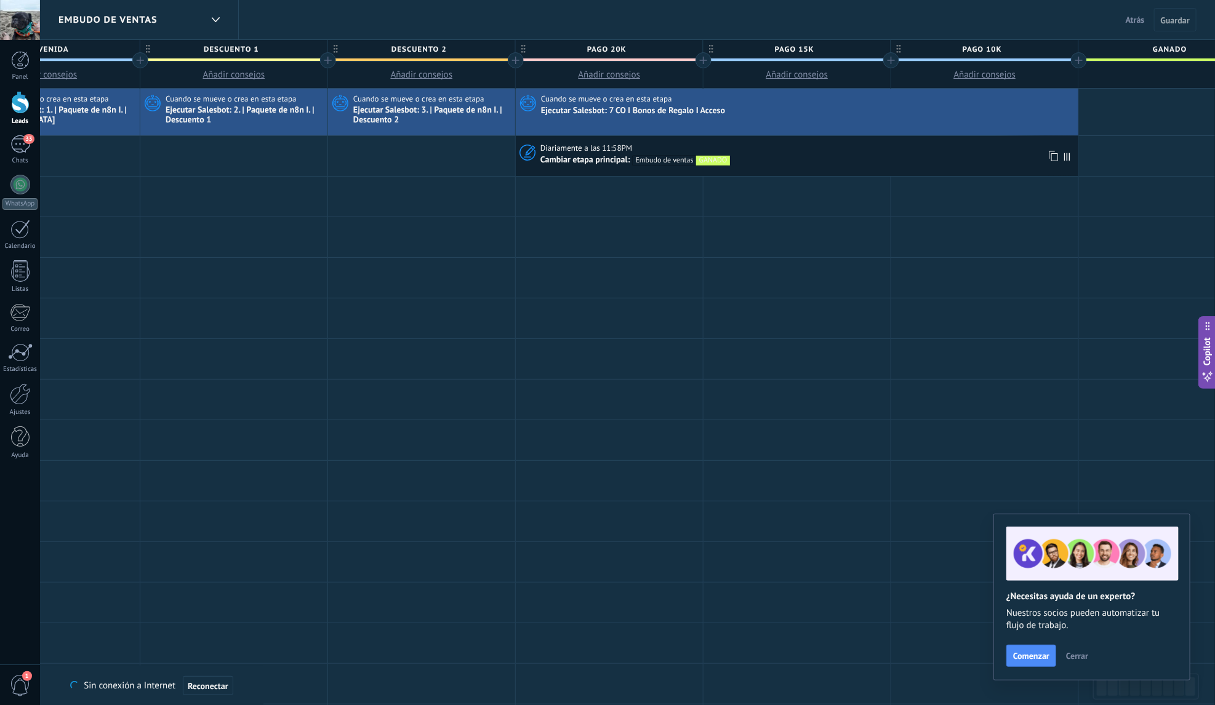
click at [594, 152] on span "Diariamente a las 11:58PM" at bounding box center [587, 148] width 94 height 11
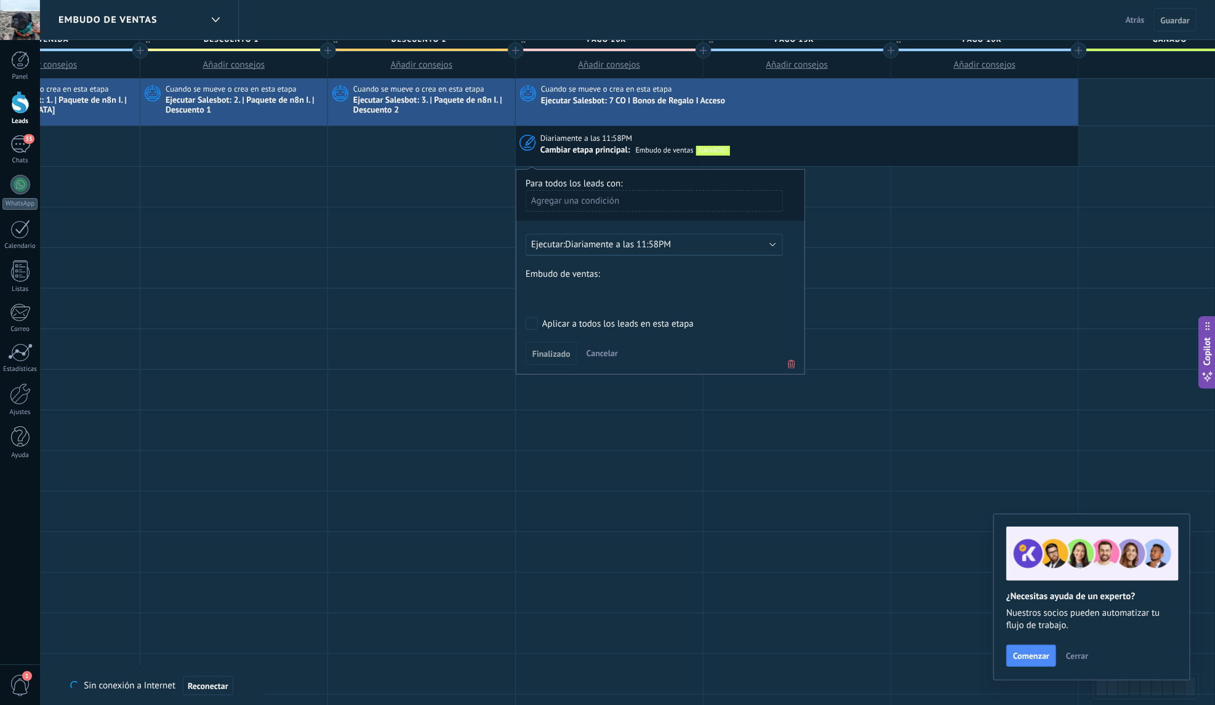
scroll to position [10, 0]
click at [404, 138] on div at bounding box center [421, 146] width 187 height 40
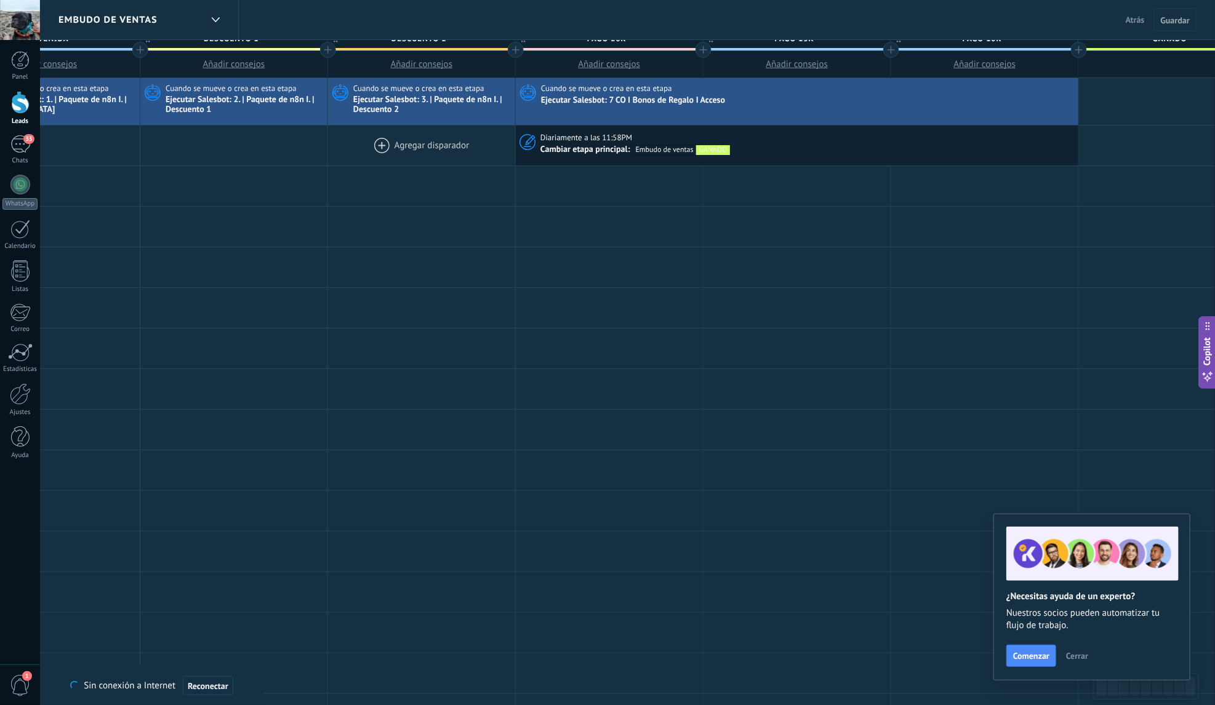
click at [385, 146] on div at bounding box center [421, 146] width 187 height 40
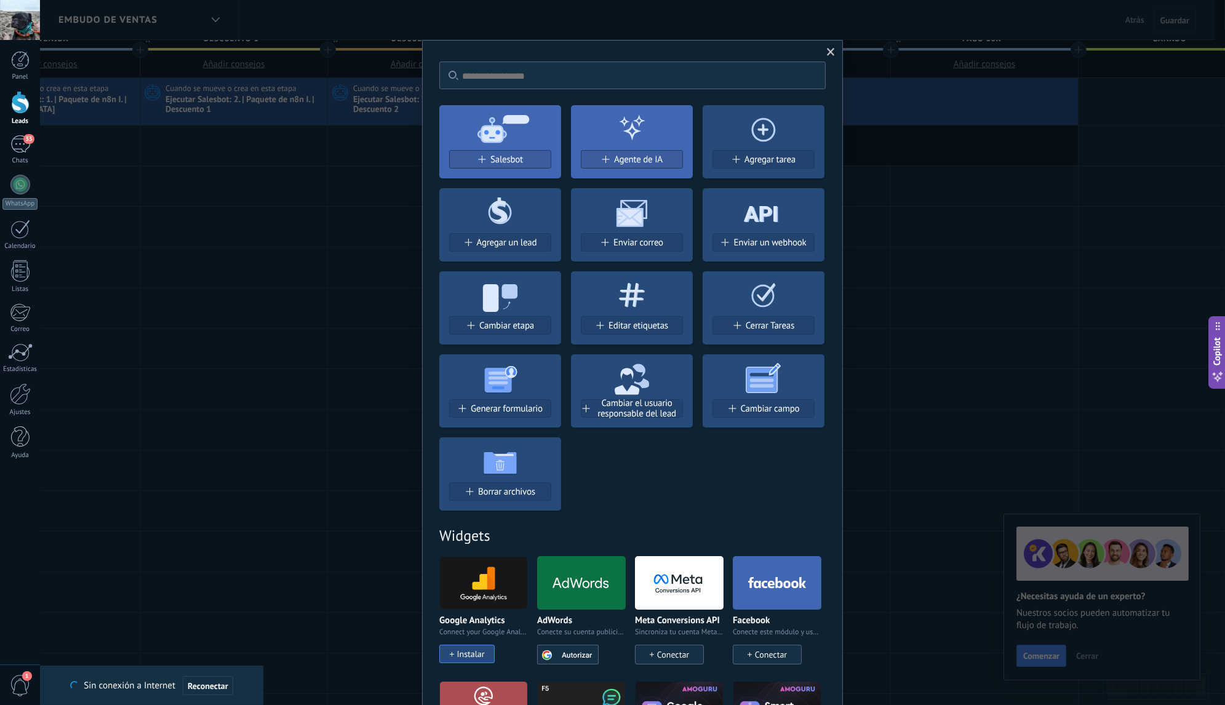
click at [829, 52] on span at bounding box center [831, 52] width 8 height 9
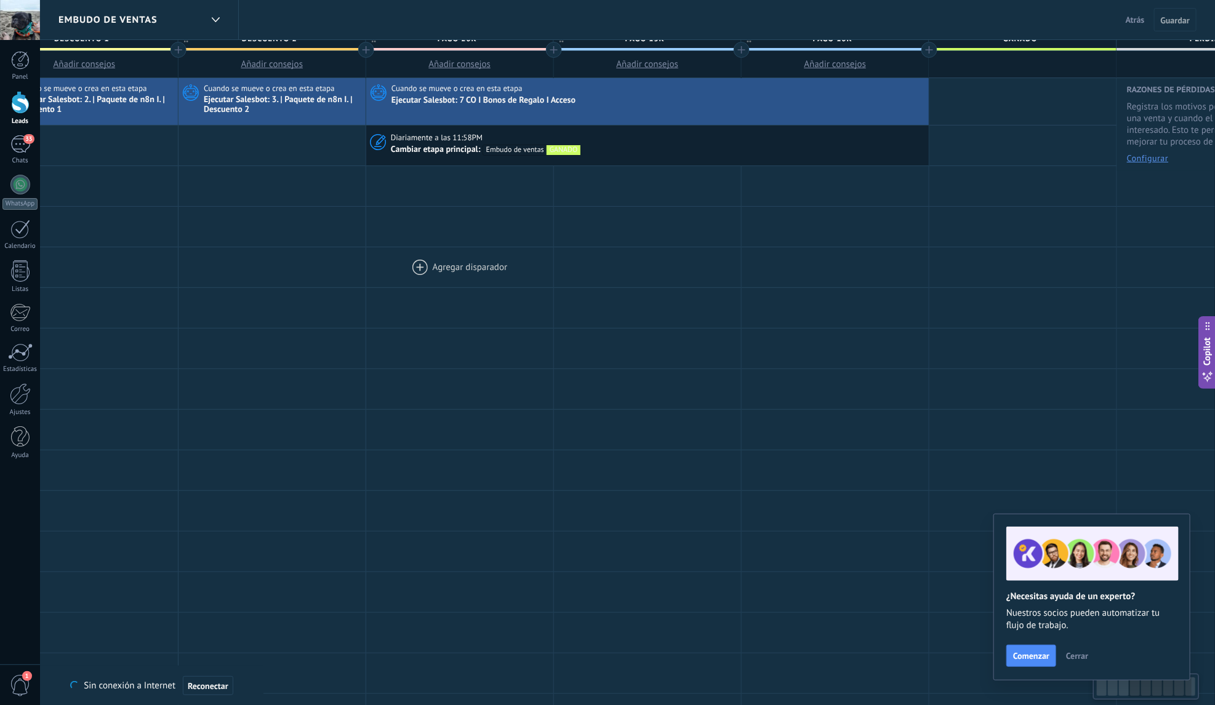
scroll to position [0, 711]
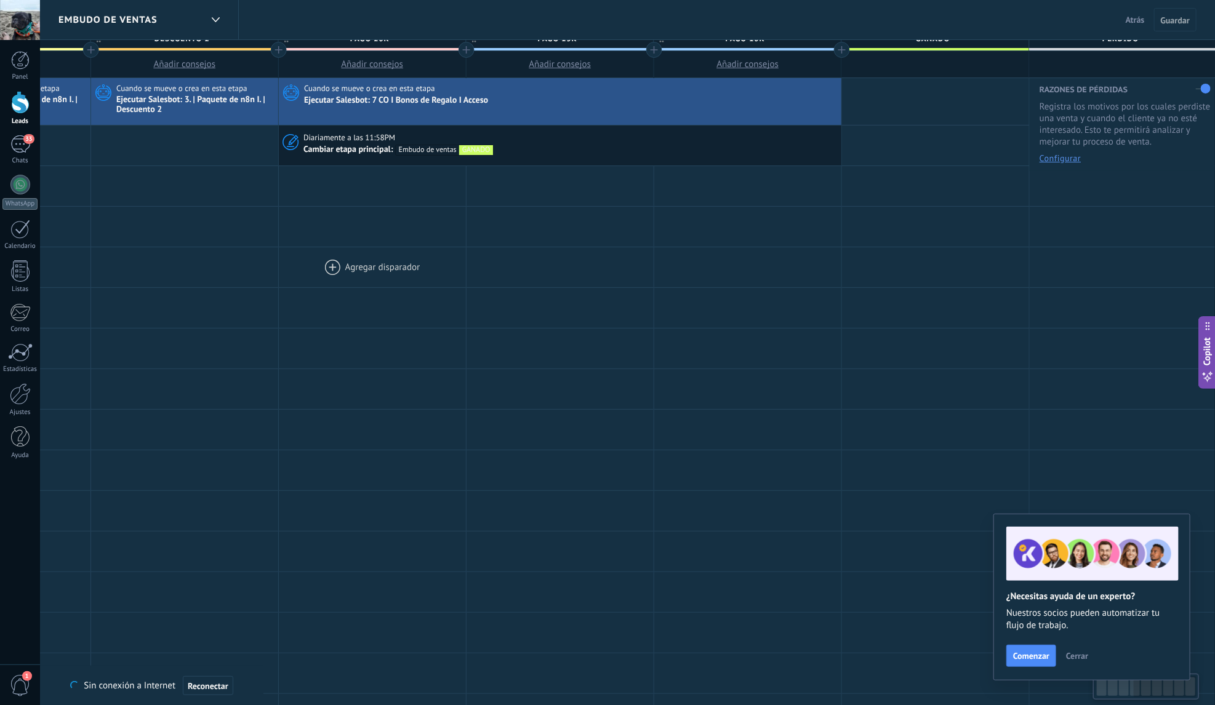
drag, startPoint x: 681, startPoint y: 273, endPoint x: 326, endPoint y: 270, distance: 355.0
click at [326, 270] on div at bounding box center [372, 267] width 187 height 40
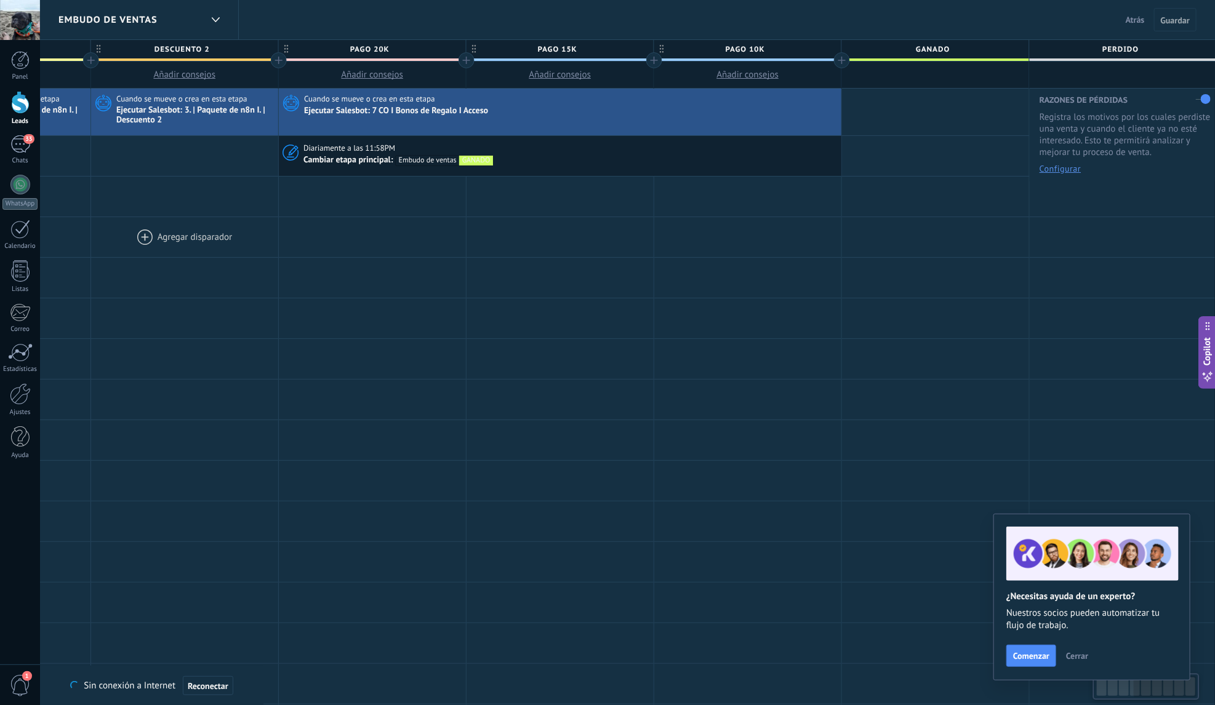
drag, startPoint x: 388, startPoint y: 271, endPoint x: 191, endPoint y: 231, distance: 201.6
click at [198, 236] on div "**********" at bounding box center [372, 539] width 1689 height 900
click at [22, 183] on div at bounding box center [20, 185] width 20 height 20
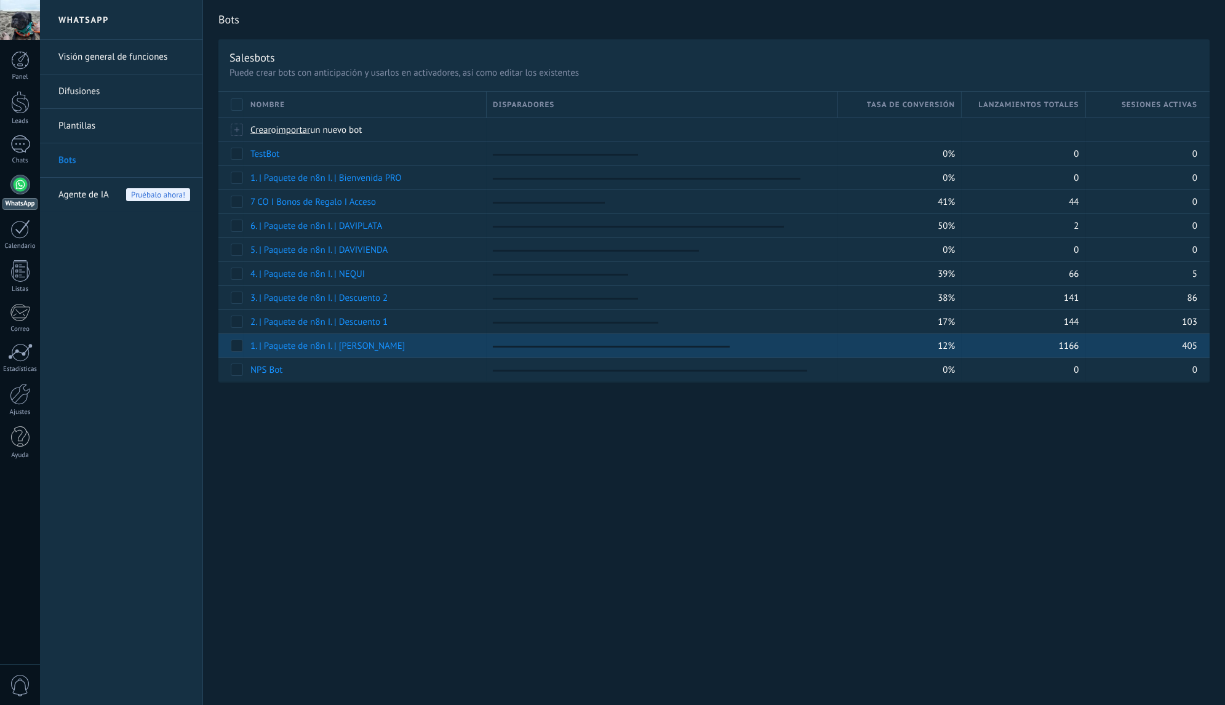
click at [332, 350] on div "1. | Paquete de n8n I. | [GEOGRAPHIC_DATA]" at bounding box center [362, 345] width 236 height 23
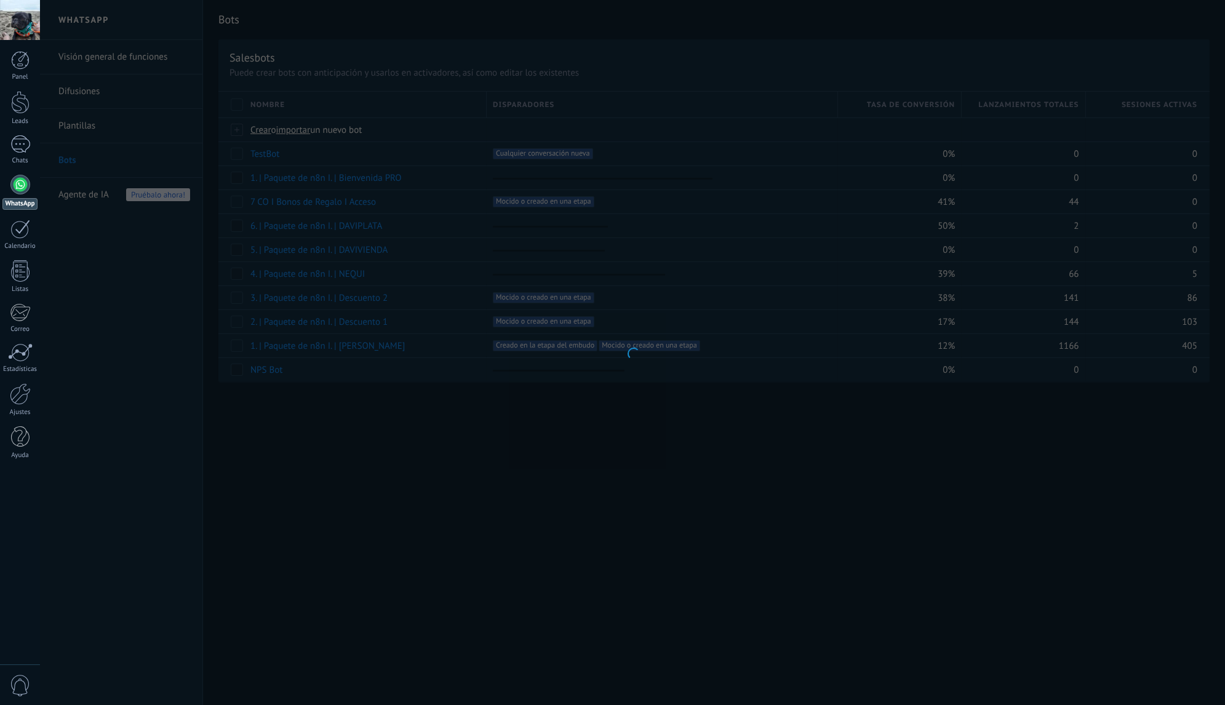
type input "**********"
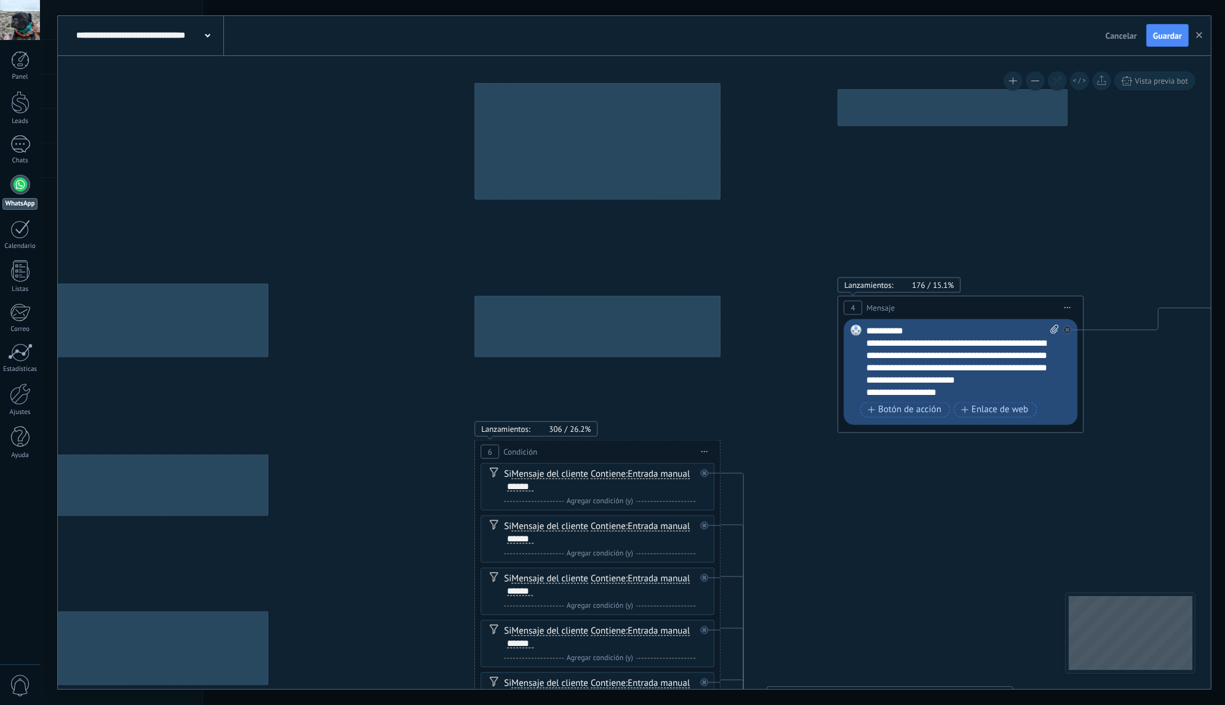
drag, startPoint x: 639, startPoint y: 408, endPoint x: 837, endPoint y: 434, distance: 199.8
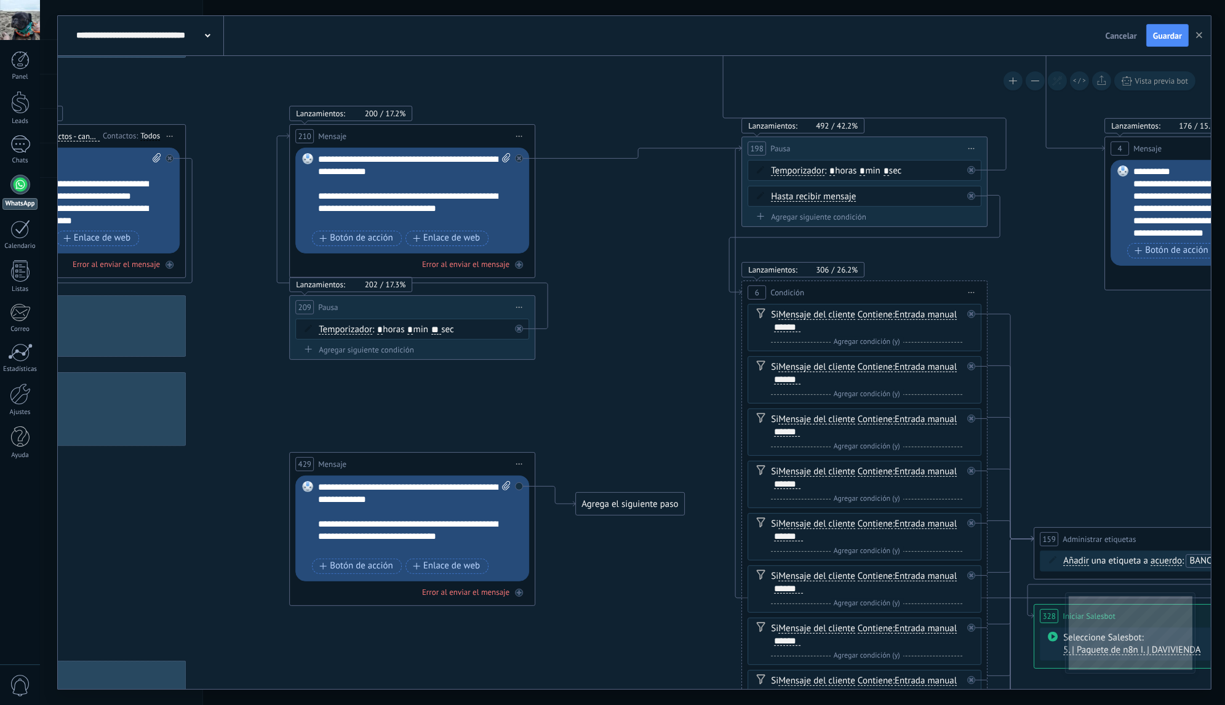
drag, startPoint x: 505, startPoint y: 290, endPoint x: 725, endPoint y: 246, distance: 225.3
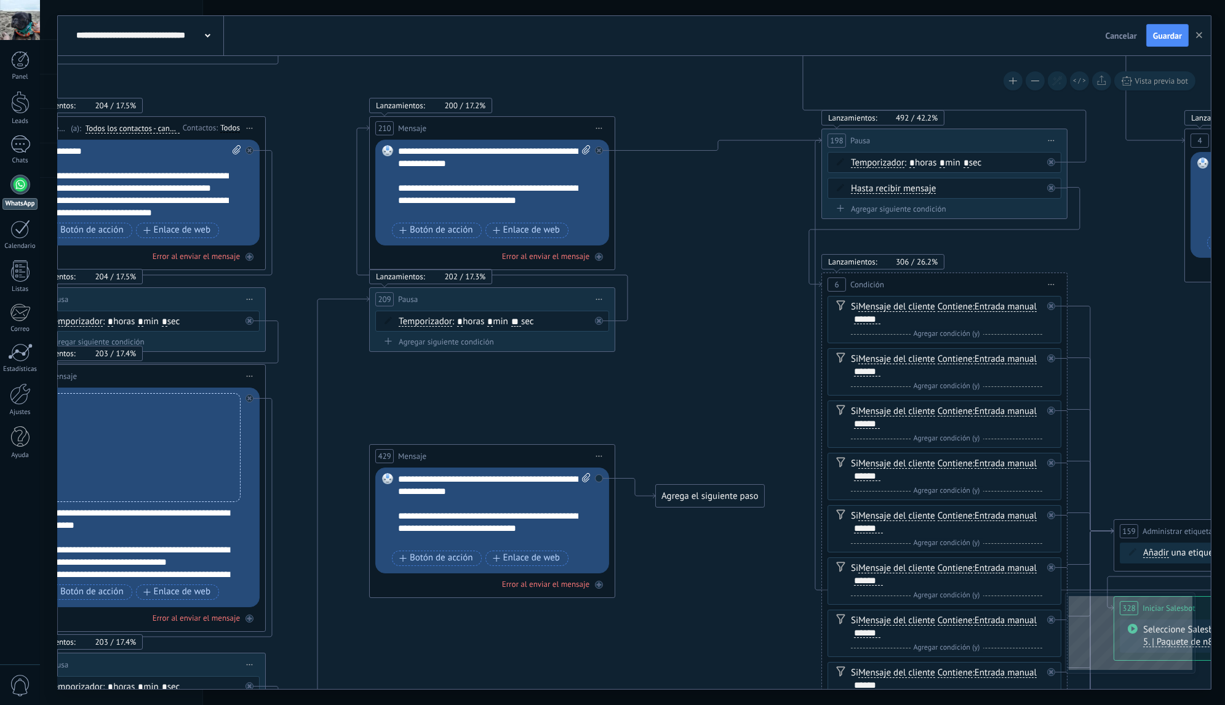
drag, startPoint x: 292, startPoint y: 276, endPoint x: 696, endPoint y: 268, distance: 403.7
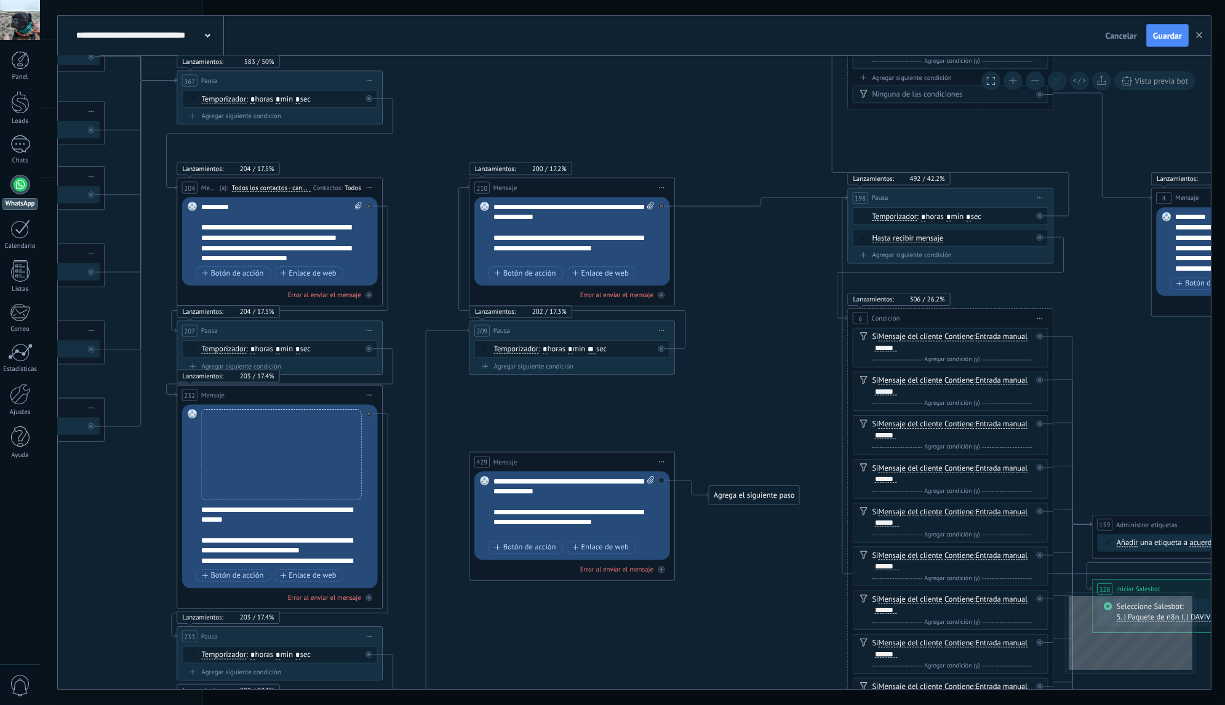
drag, startPoint x: 330, startPoint y: 247, endPoint x: 684, endPoint y: 283, distance: 355.6
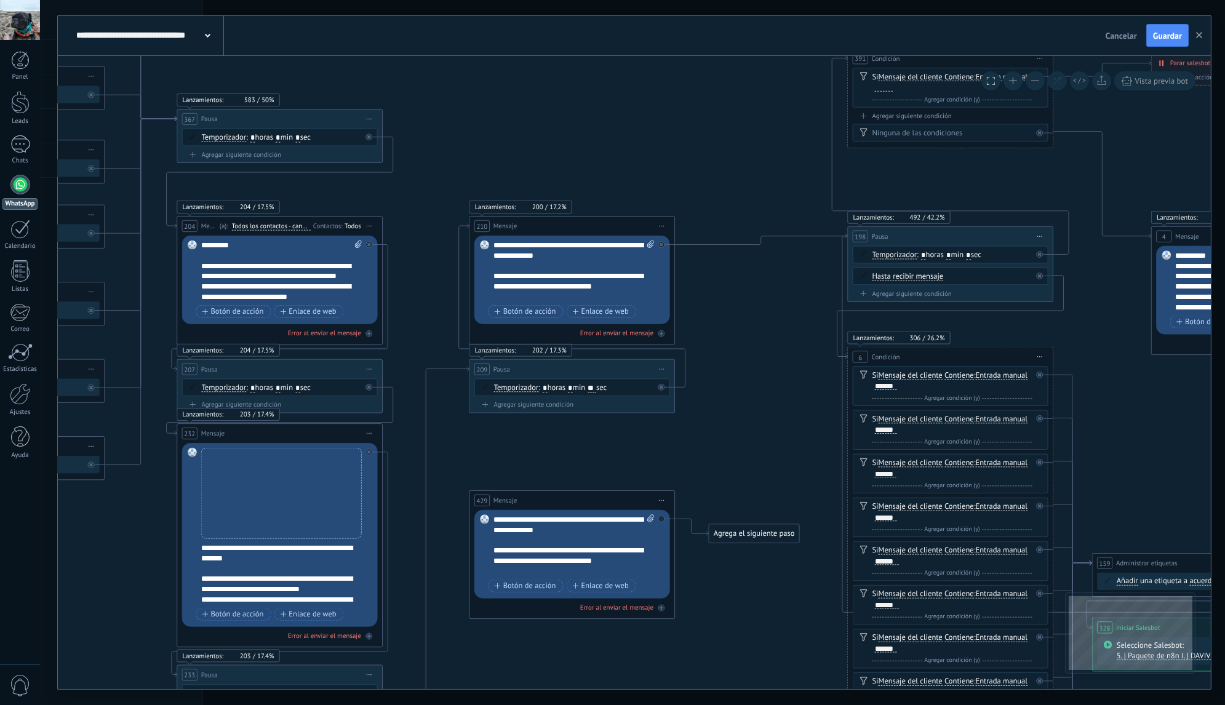
drag, startPoint x: 428, startPoint y: 159, endPoint x: 445, endPoint y: 193, distance: 38.3
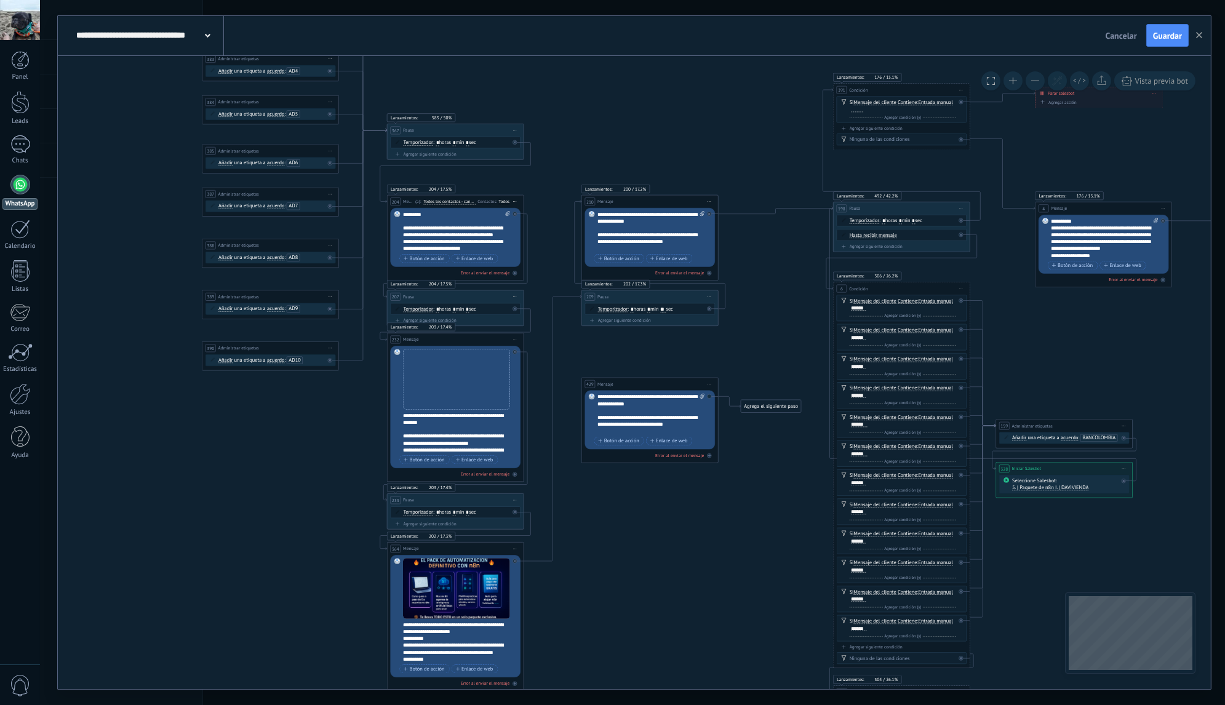
drag, startPoint x: 471, startPoint y: 178, endPoint x: 548, endPoint y: 206, distance: 82.3
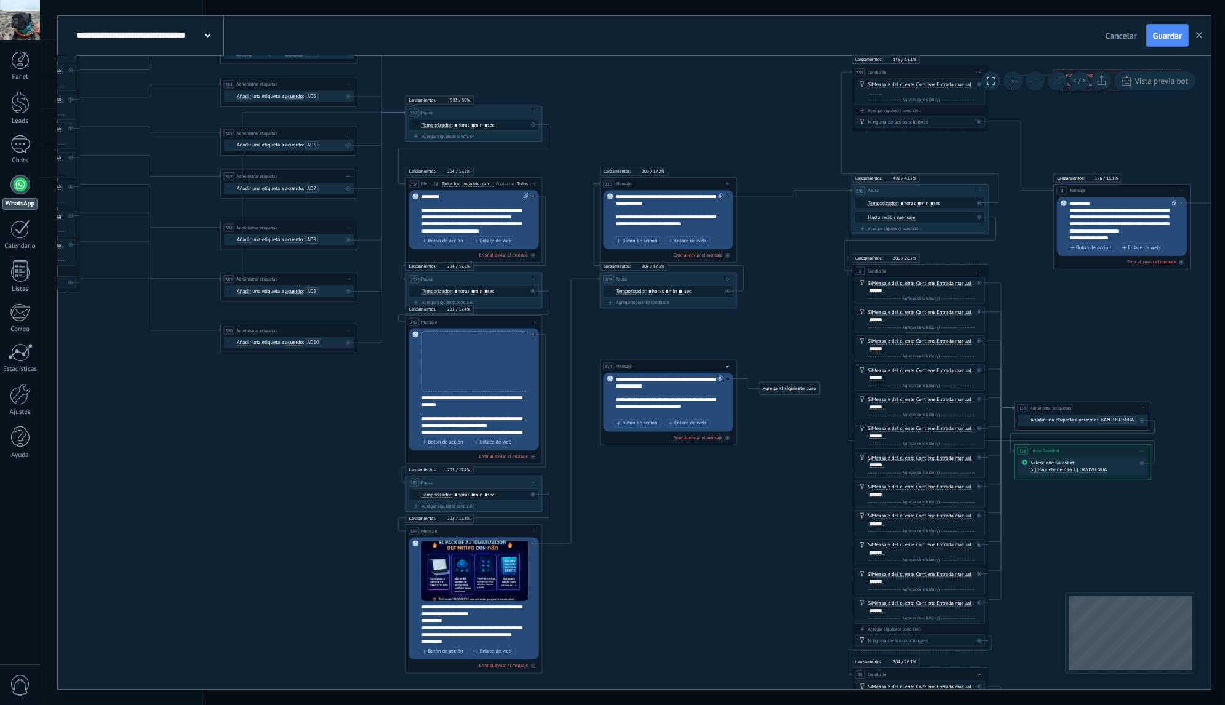
drag, startPoint x: 624, startPoint y: 352, endPoint x: 642, endPoint y: 334, distance: 25.7
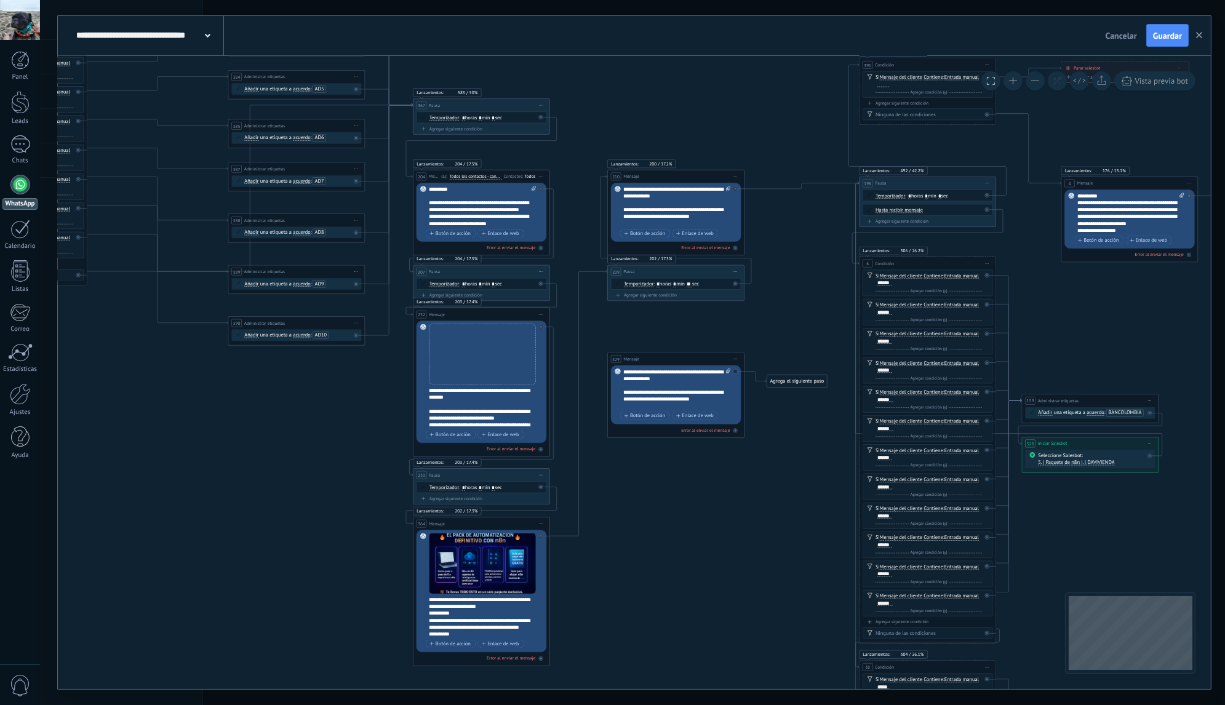
drag, startPoint x: 658, startPoint y: 340, endPoint x: 663, endPoint y: 332, distance: 9.9
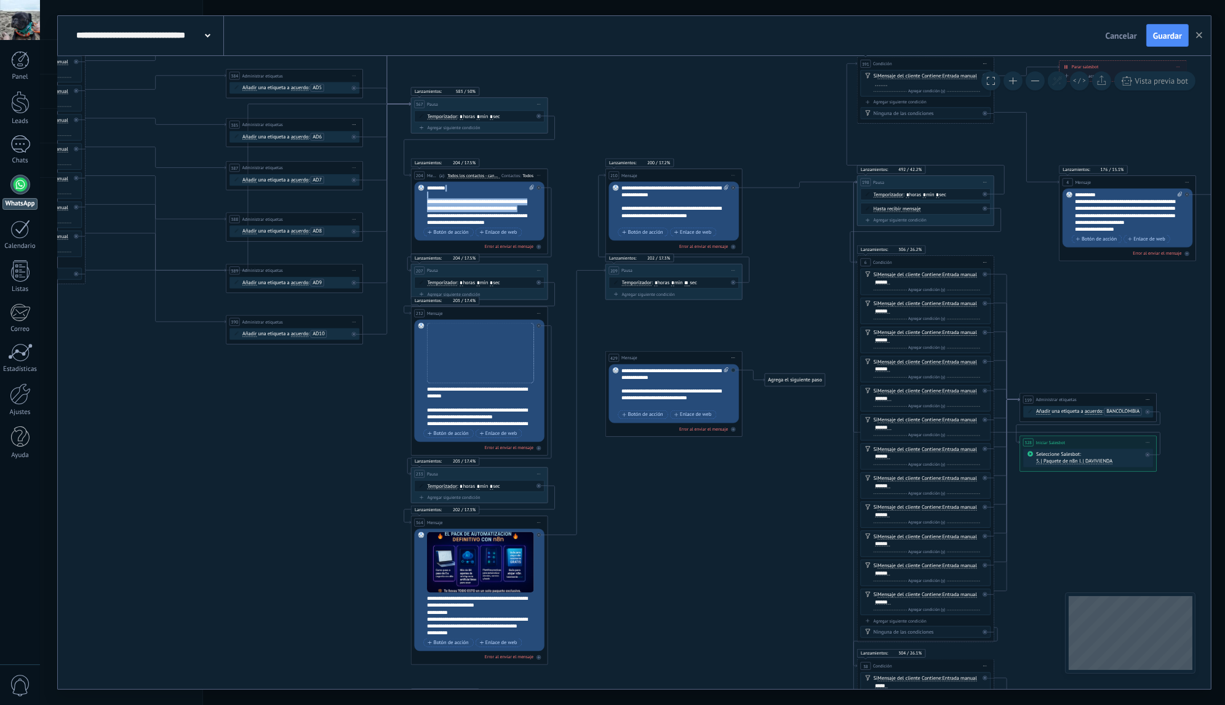
drag, startPoint x: 428, startPoint y: 192, endPoint x: 490, endPoint y: 215, distance: 67.0
click at [490, 215] on div "**********" at bounding box center [481, 205] width 108 height 41
click at [497, 191] on div "**********" at bounding box center [481, 205] width 108 height 41
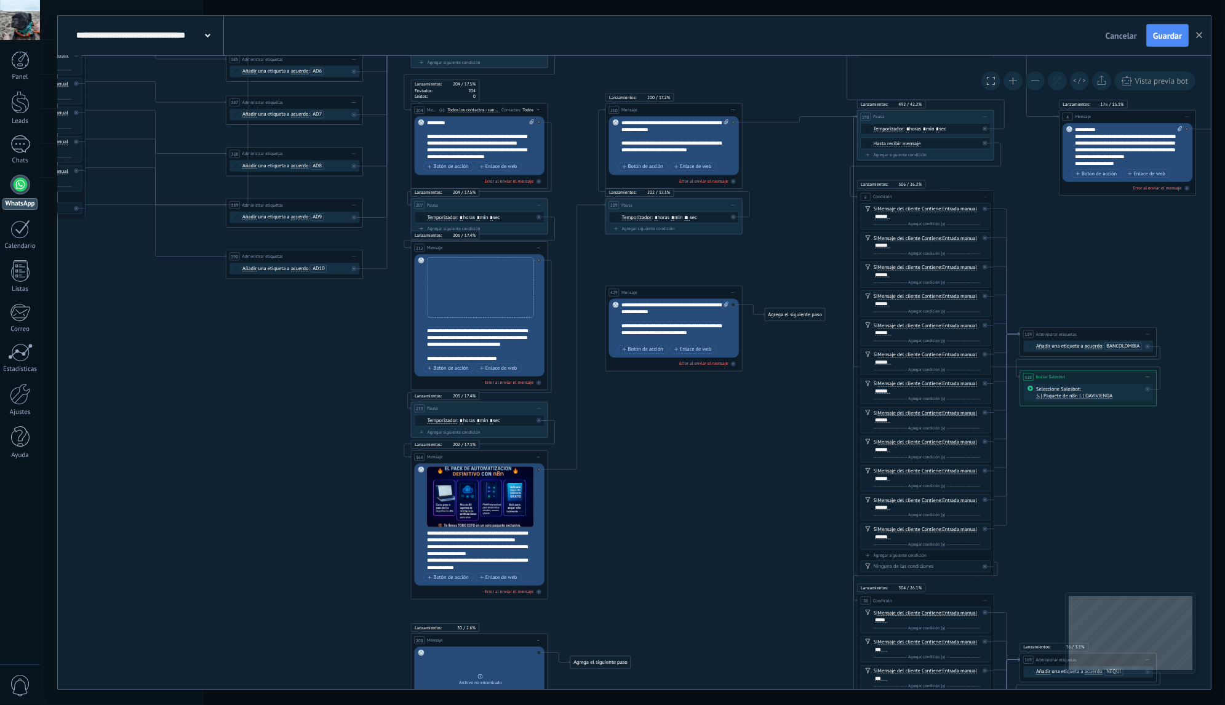
scroll to position [148, 0]
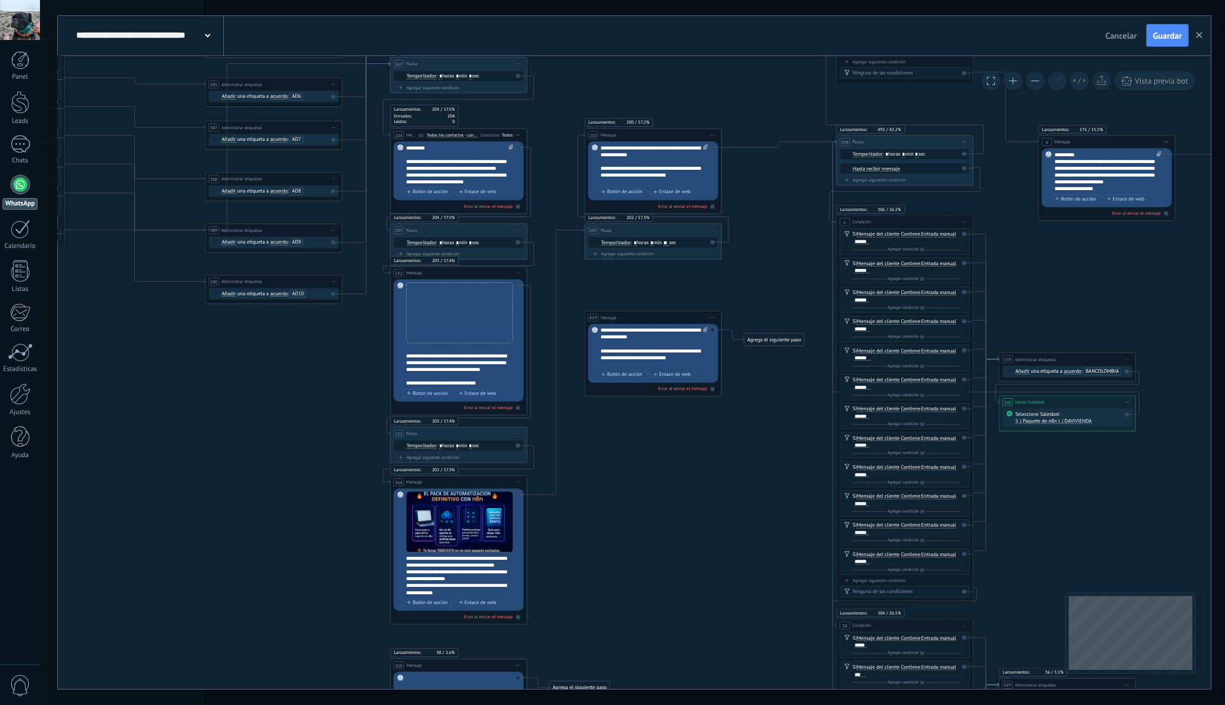
drag, startPoint x: 626, startPoint y: 430, endPoint x: 605, endPoint y: 455, distance: 32.8
click at [610, 156] on div "**********" at bounding box center [654, 165] width 108 height 41
click at [625, 166] on div "**********" at bounding box center [654, 165] width 108 height 41
click at [630, 170] on div "**********" at bounding box center [654, 165] width 108 height 41
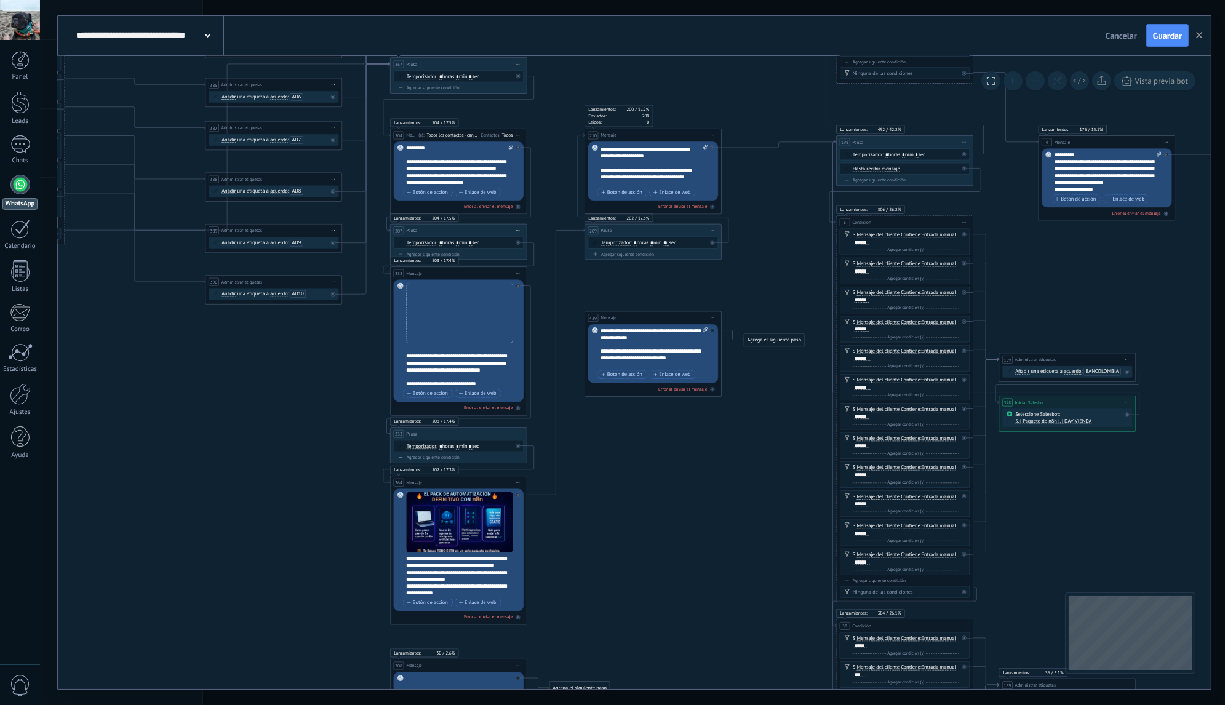
scroll to position [157, 0]
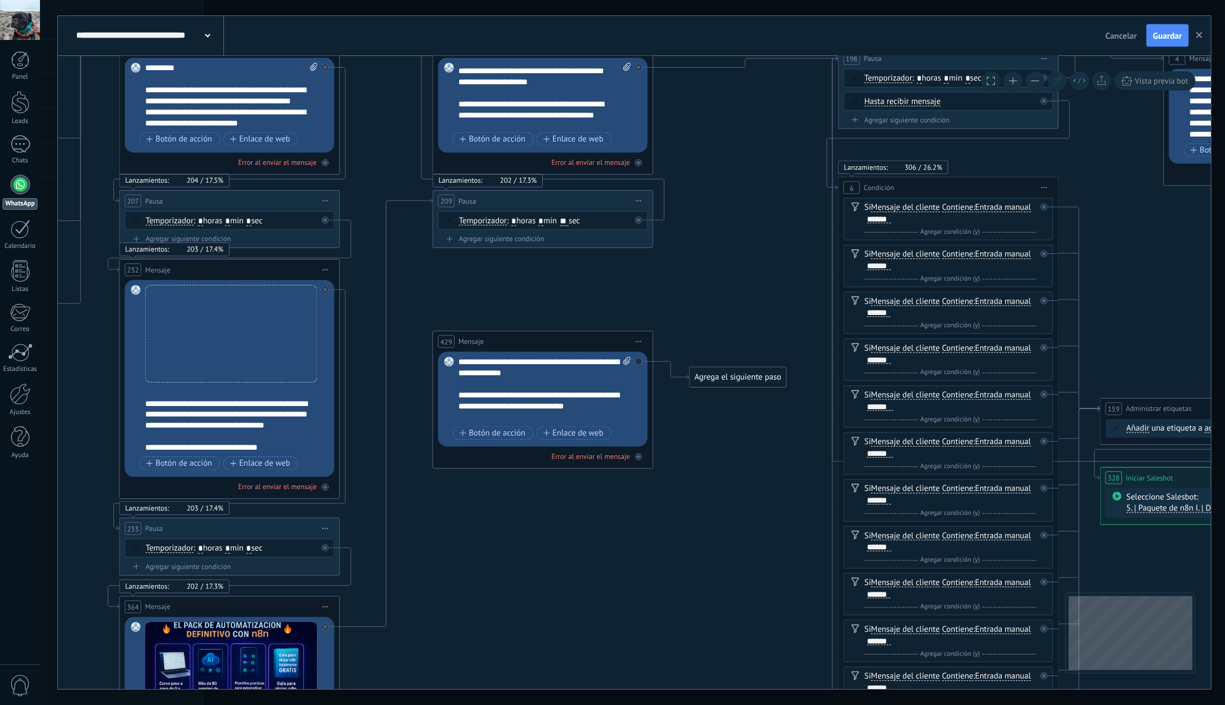
drag, startPoint x: 680, startPoint y: 282, endPoint x: 730, endPoint y: 266, distance: 52.3
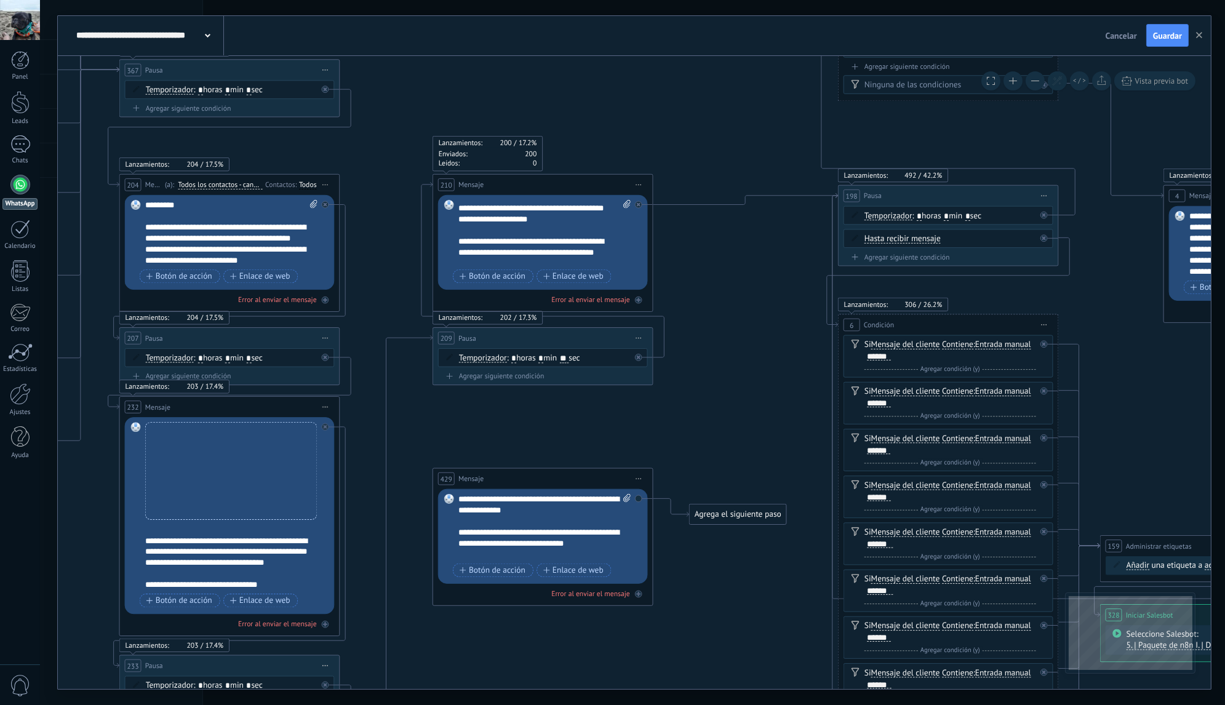
drag, startPoint x: 378, startPoint y: 102, endPoint x: 385, endPoint y: 240, distance: 138.0
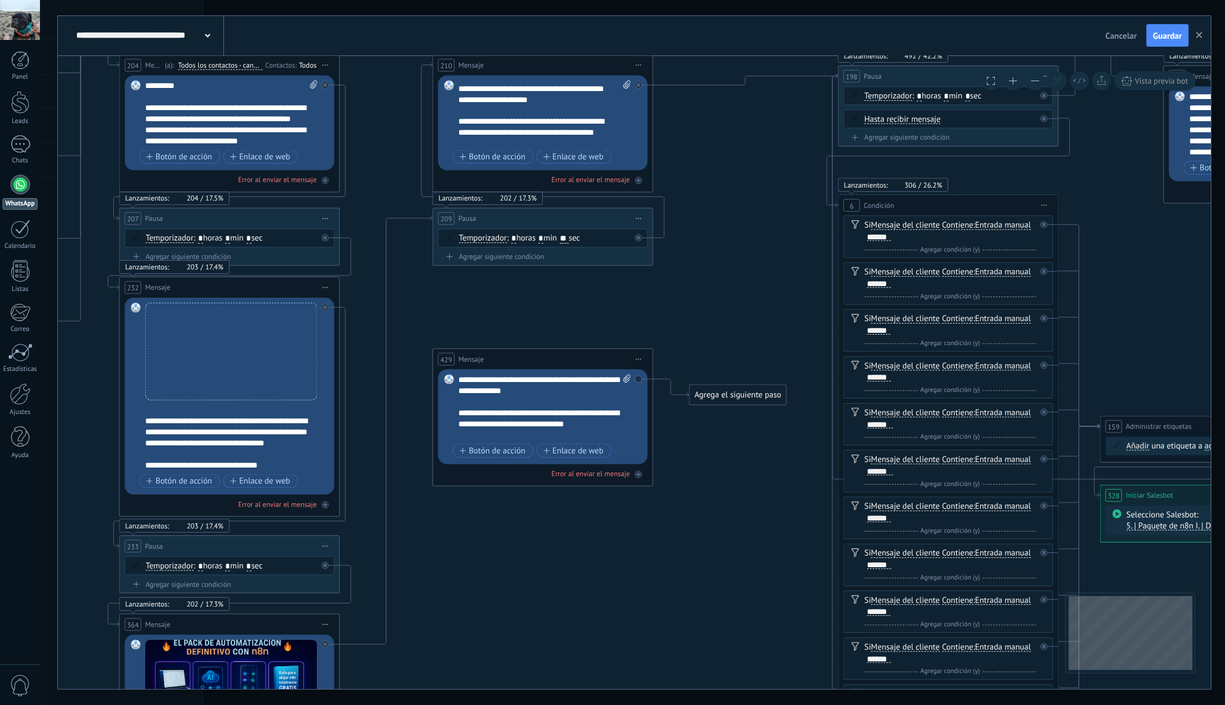
drag, startPoint x: 362, startPoint y: 341, endPoint x: 377, endPoint y: 223, distance: 119.6
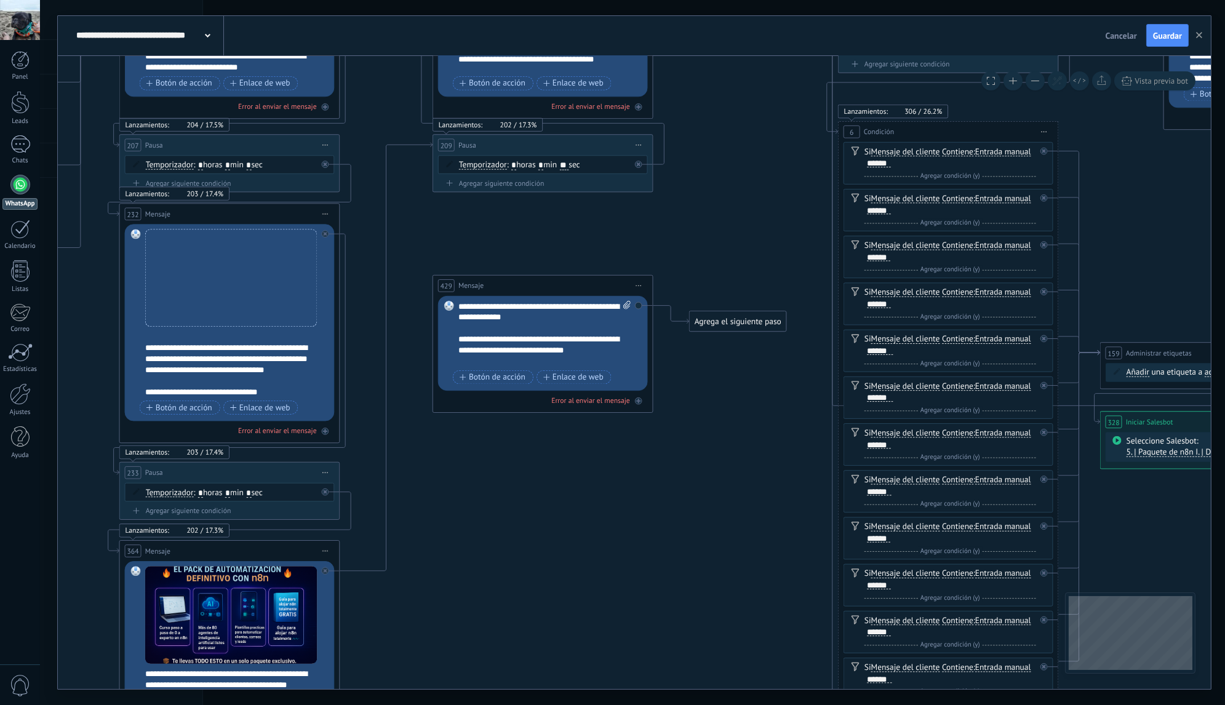
drag, startPoint x: 360, startPoint y: 421, endPoint x: 333, endPoint y: 445, distance: 35.7
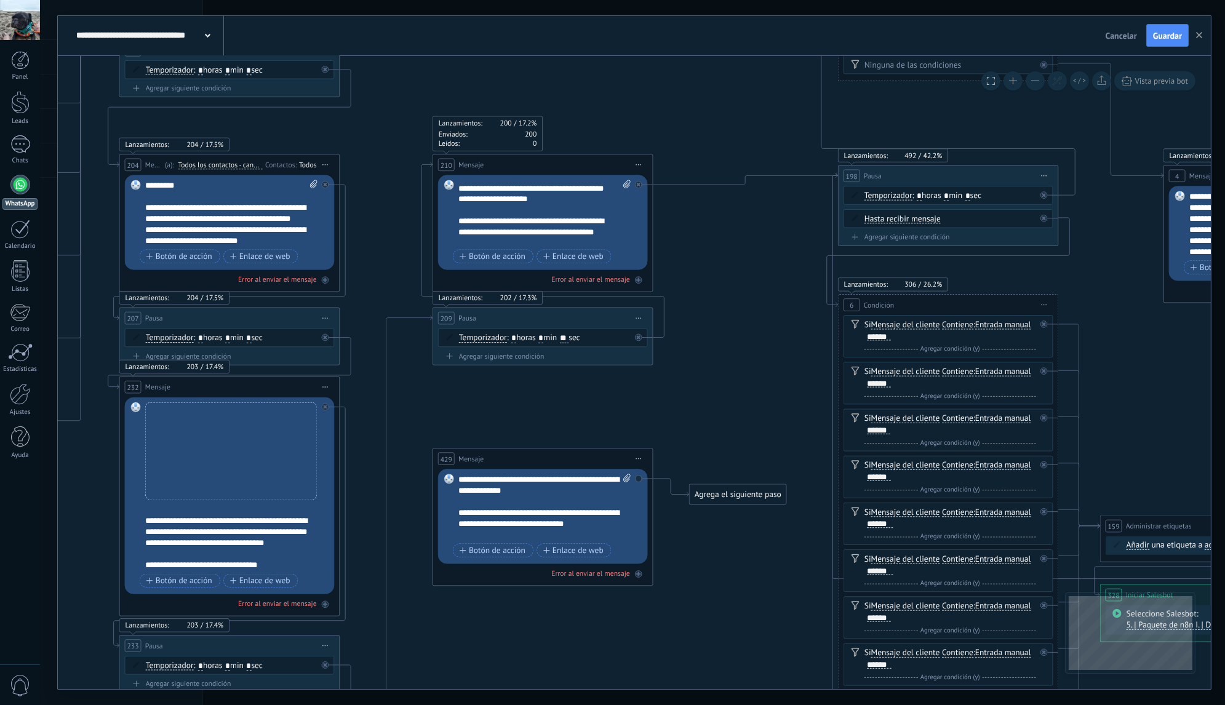
drag, startPoint x: 504, startPoint y: 216, endPoint x: 546, endPoint y: 396, distance: 184.5
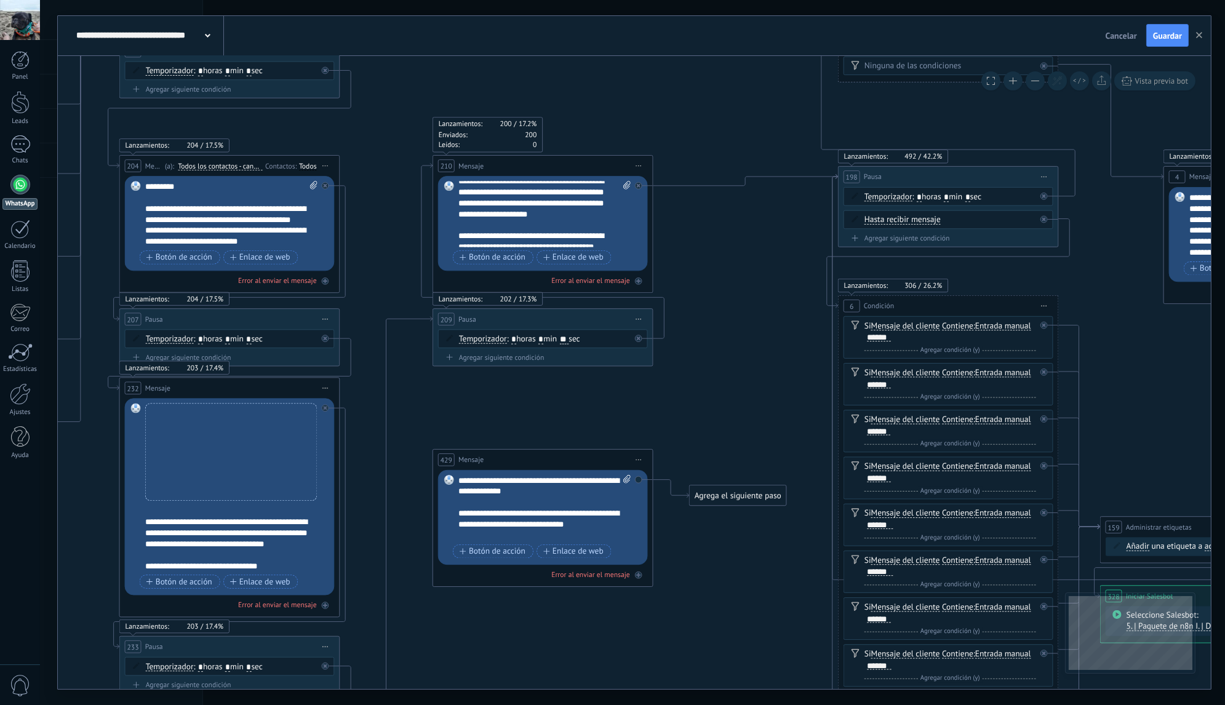
scroll to position [160, 0]
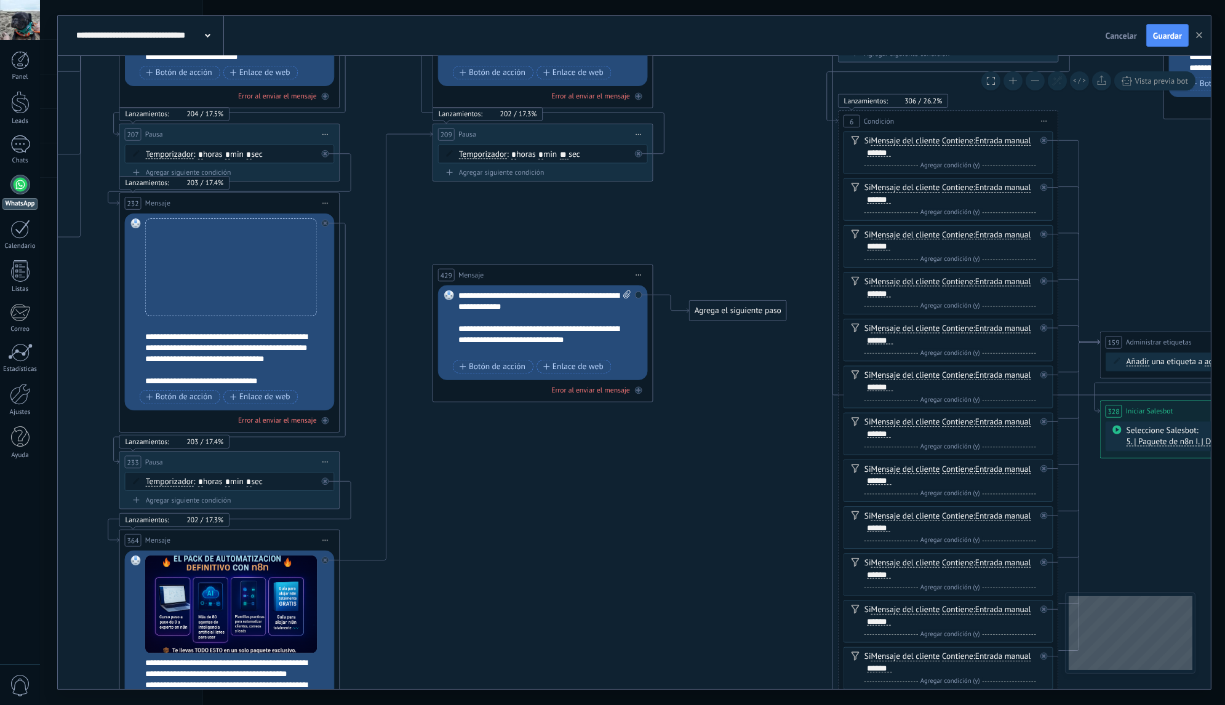
drag, startPoint x: 564, startPoint y: 416, endPoint x: 605, endPoint y: 233, distance: 187.2
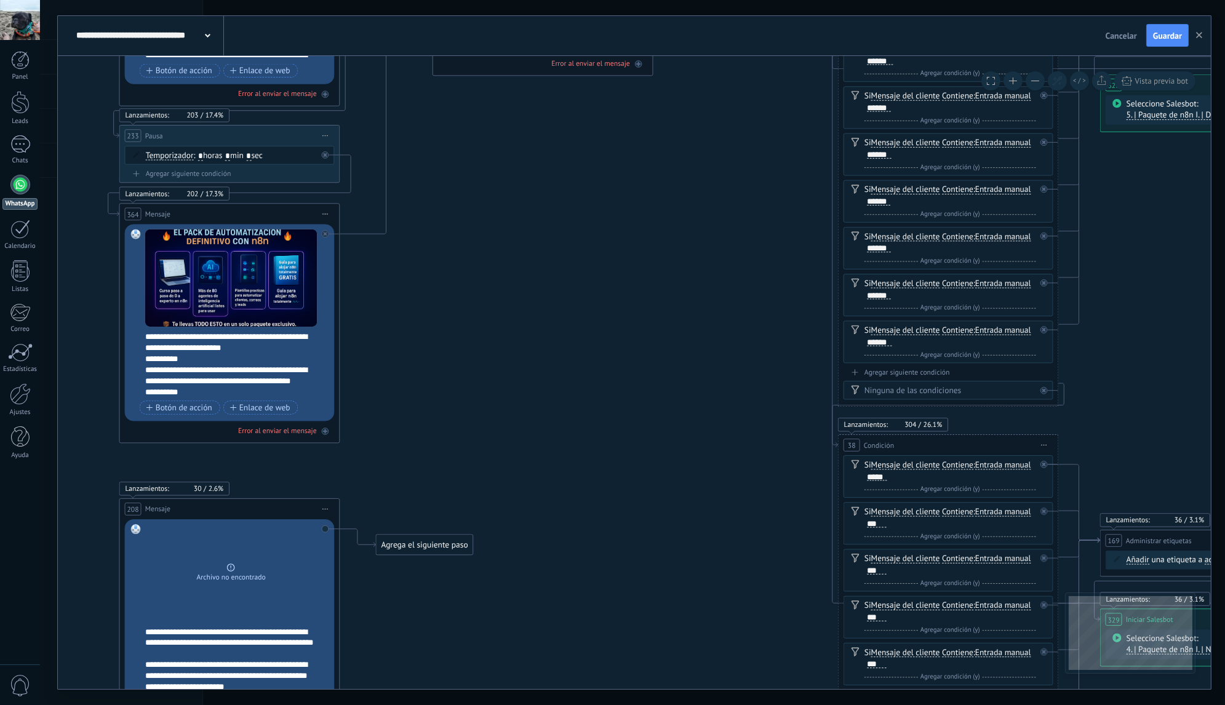
scroll to position [148, 0]
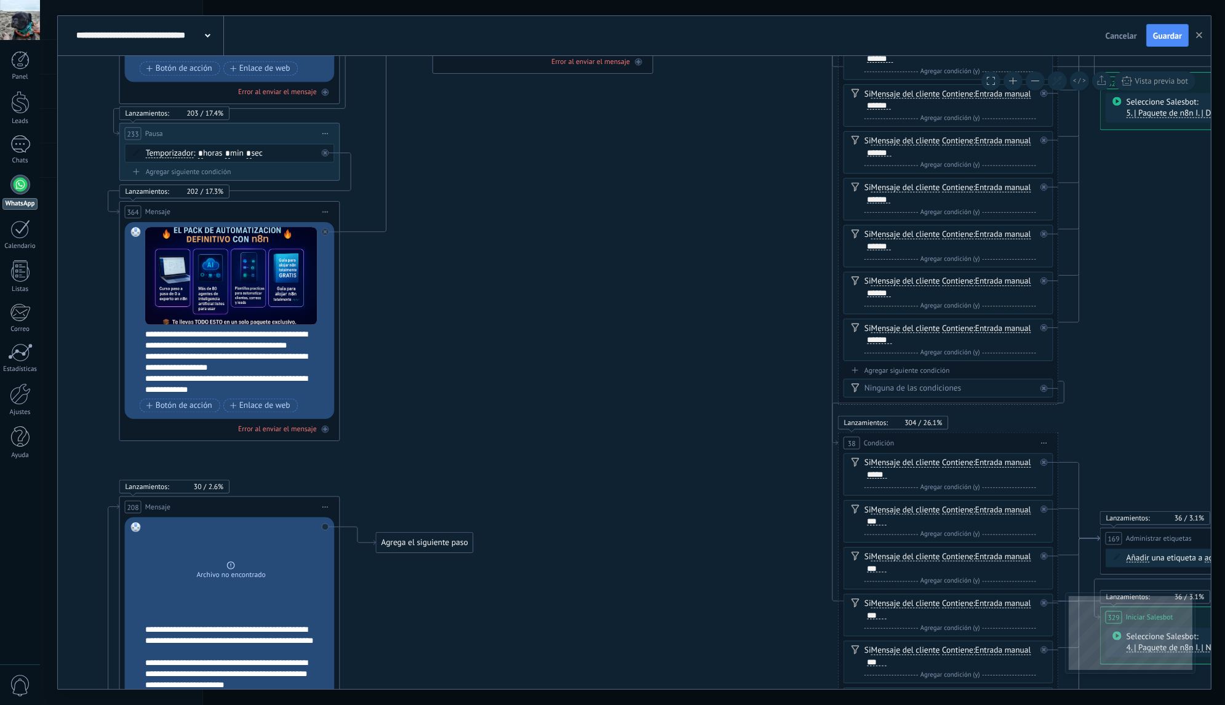
drag, startPoint x: 503, startPoint y: 445, endPoint x: 545, endPoint y: 339, distance: 114.6
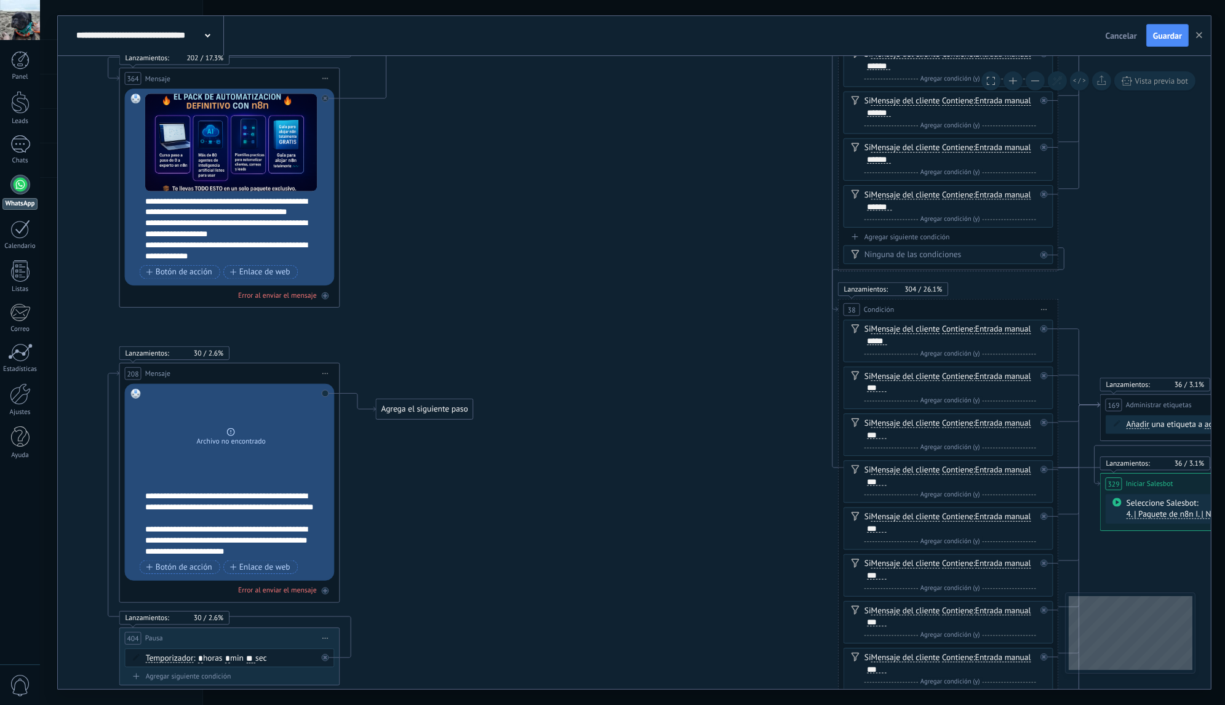
drag, startPoint x: 439, startPoint y: 506, endPoint x: 505, endPoint y: 350, distance: 169.2
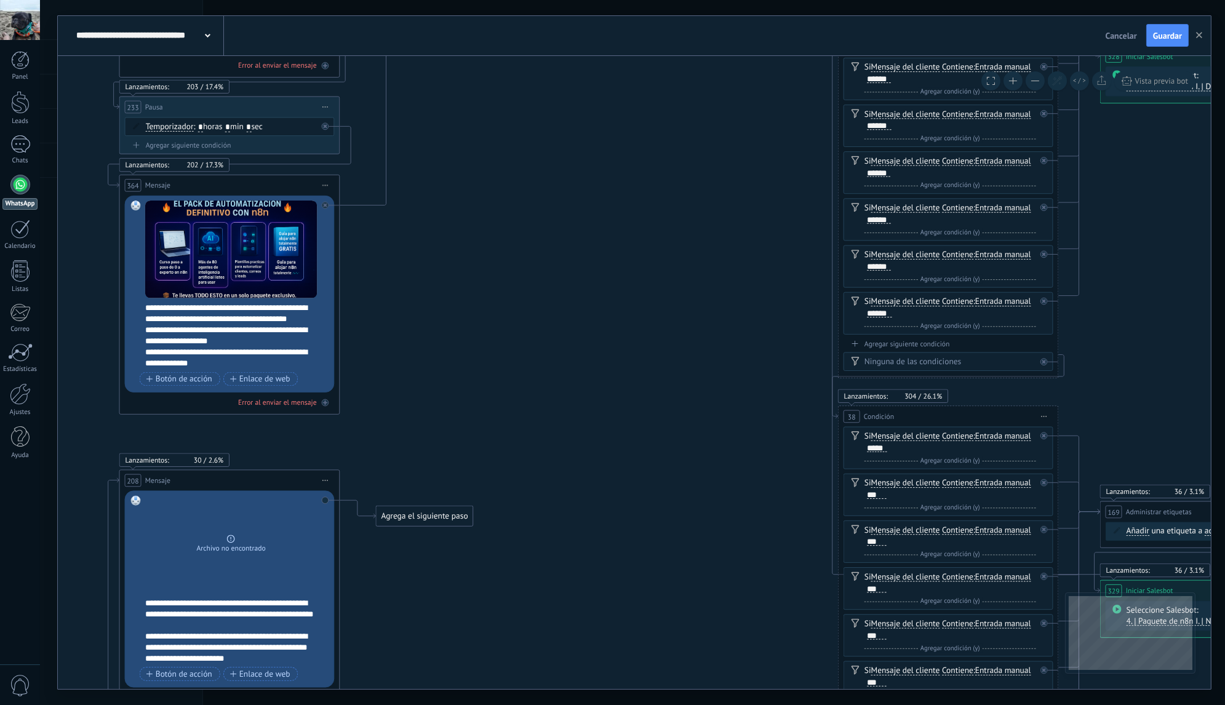
drag, startPoint x: 410, startPoint y: 292, endPoint x: 416, endPoint y: 433, distance: 140.4
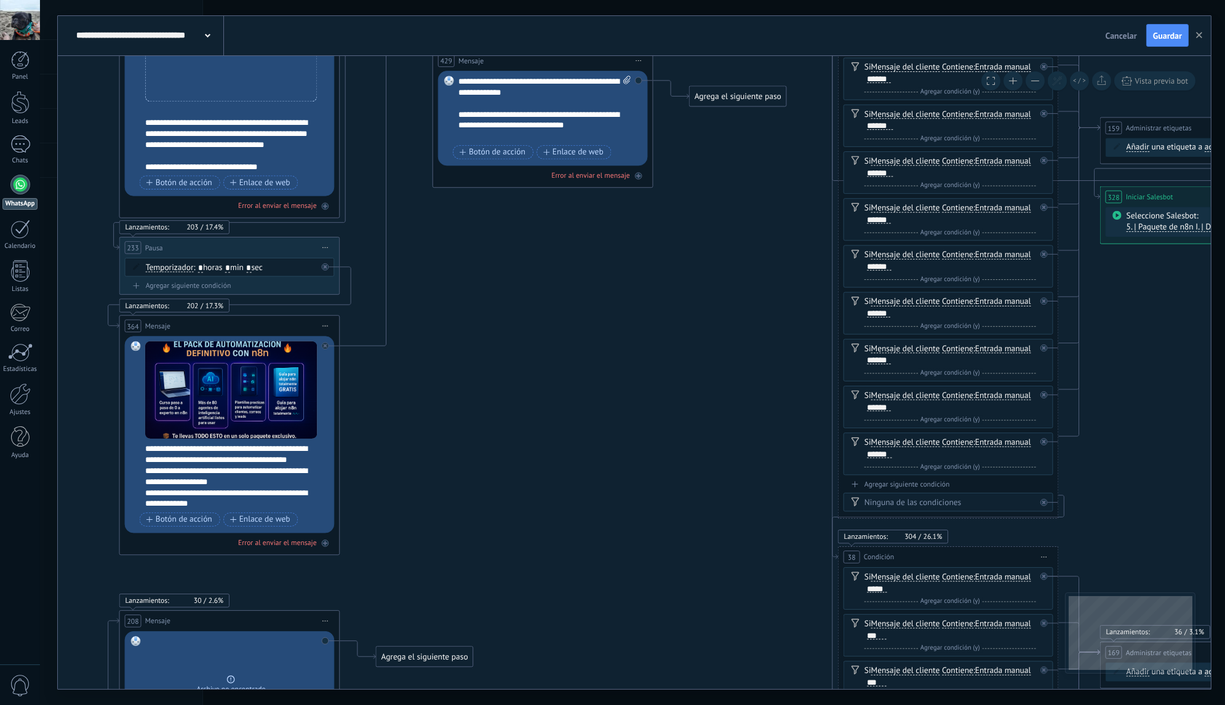
drag, startPoint x: 468, startPoint y: 277, endPoint x: 470, endPoint y: 402, distance: 124.9
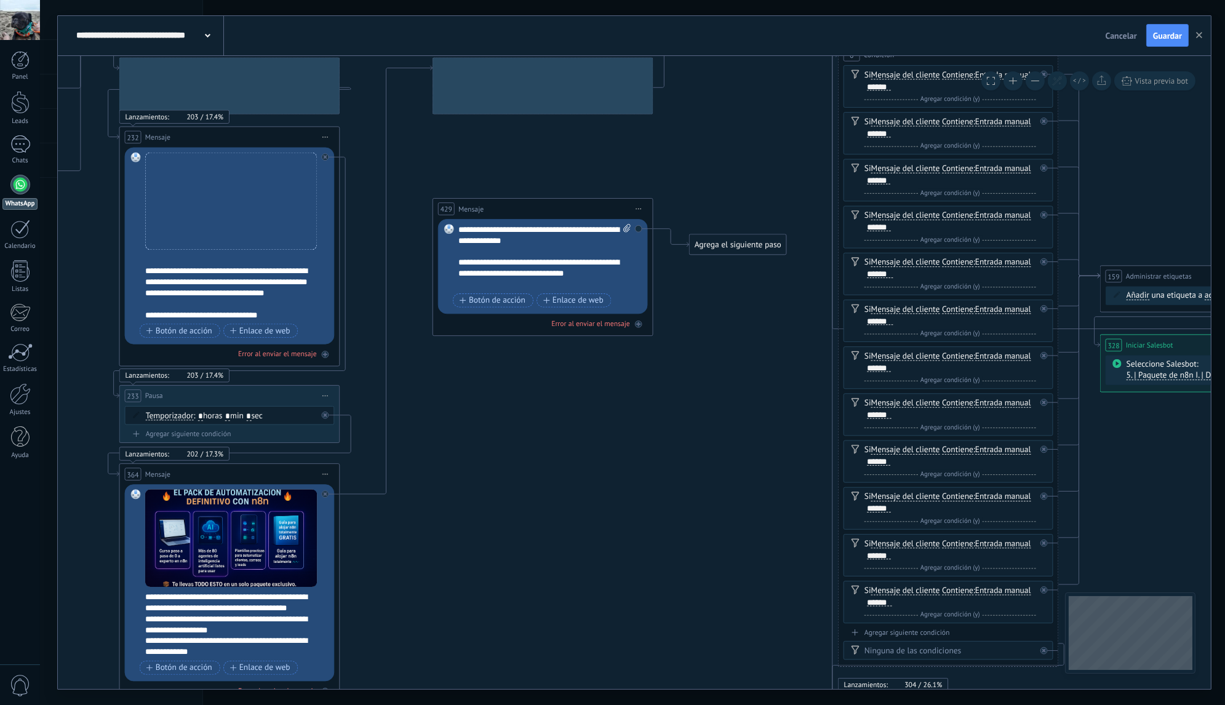
drag, startPoint x: 526, startPoint y: 353, endPoint x: 548, endPoint y: 487, distance: 135.8
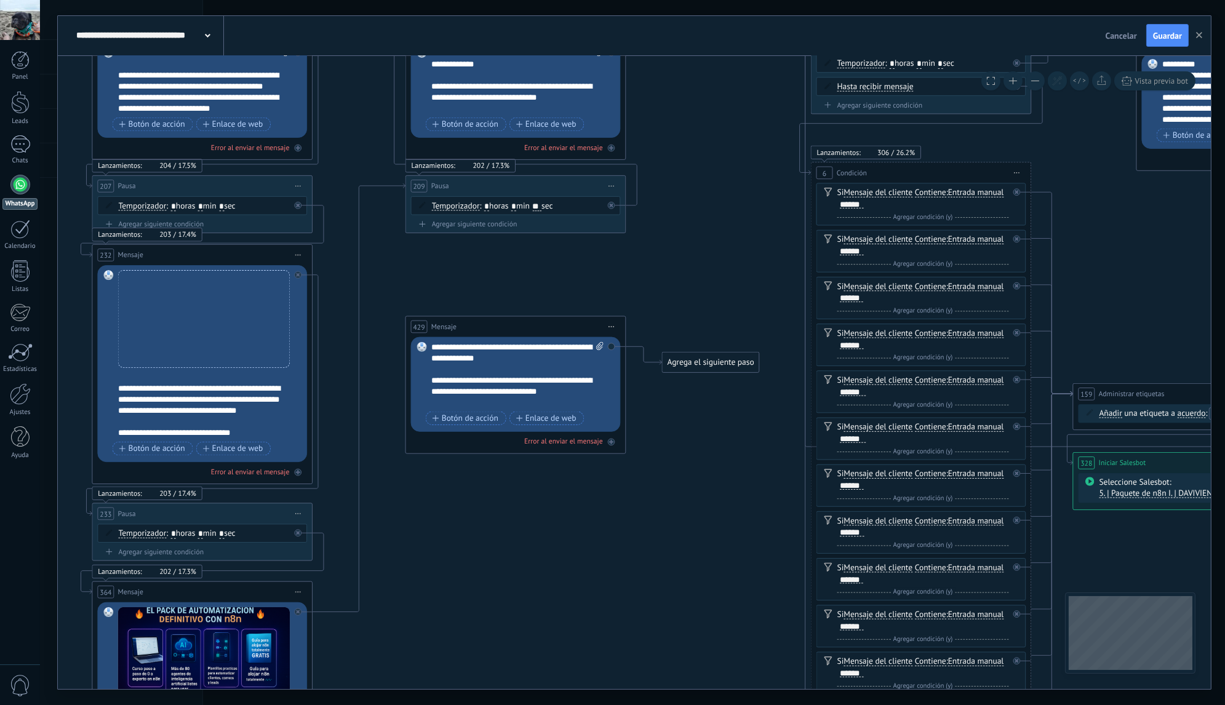
drag, startPoint x: 552, startPoint y: 423, endPoint x: 521, endPoint y: 533, distance: 114.3
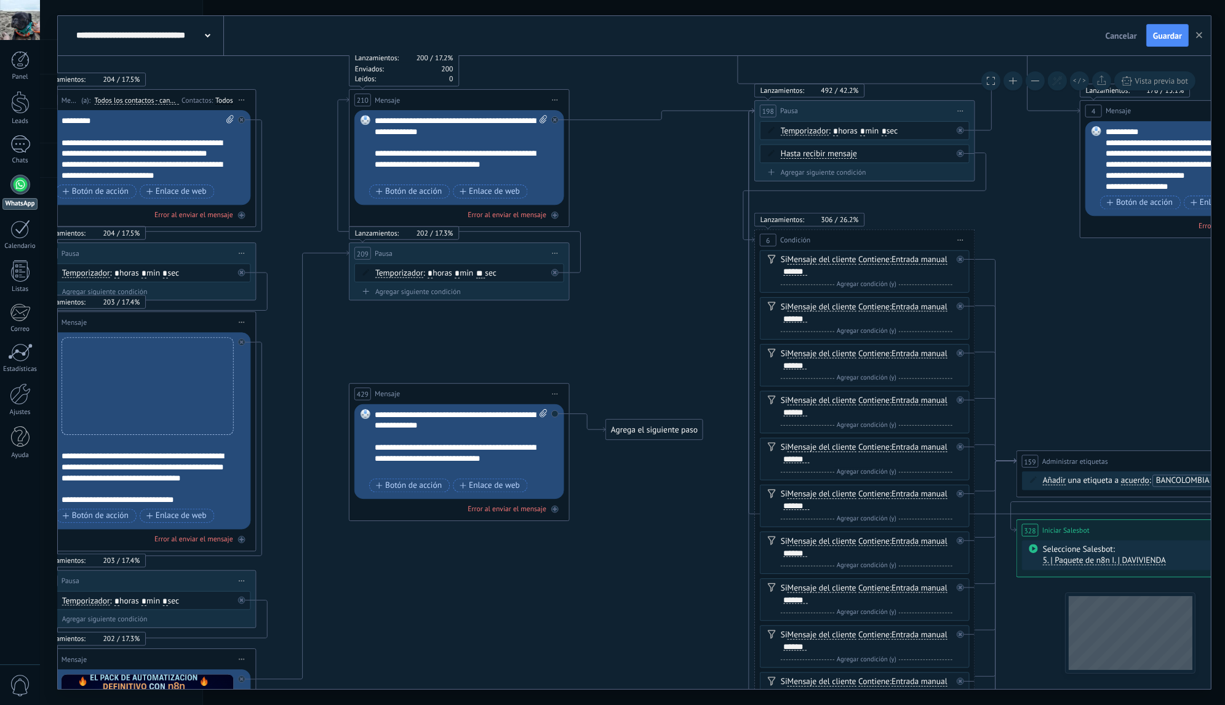
drag, startPoint x: 658, startPoint y: 276, endPoint x: 597, endPoint y: 352, distance: 97.6
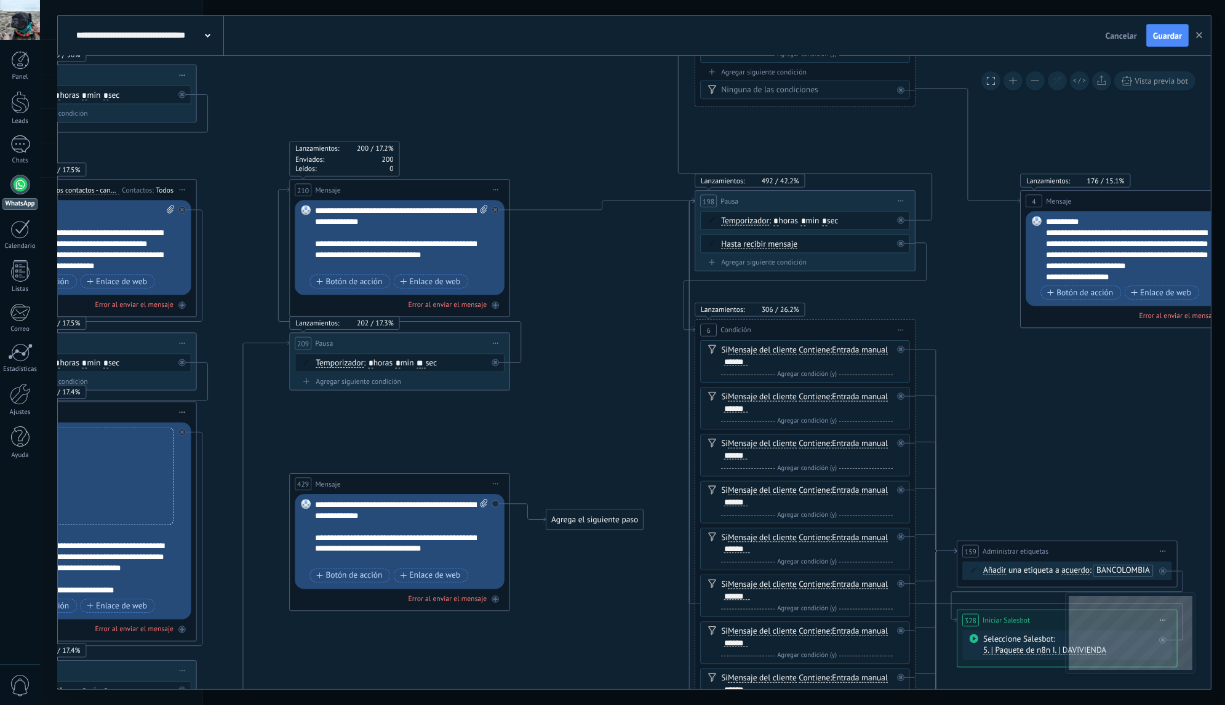
drag, startPoint x: 637, startPoint y: 297, endPoint x: 584, endPoint y: 375, distance: 94.9
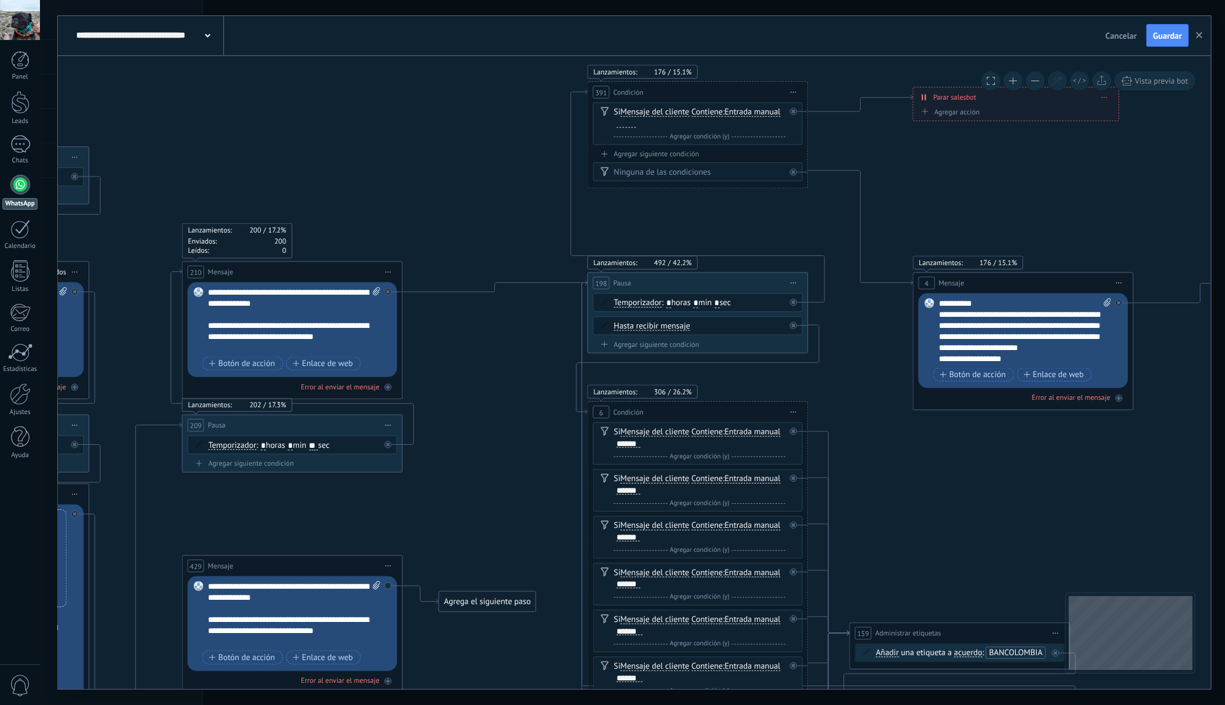
drag, startPoint x: 640, startPoint y: 245, endPoint x: 509, endPoint y: 336, distance: 159.6
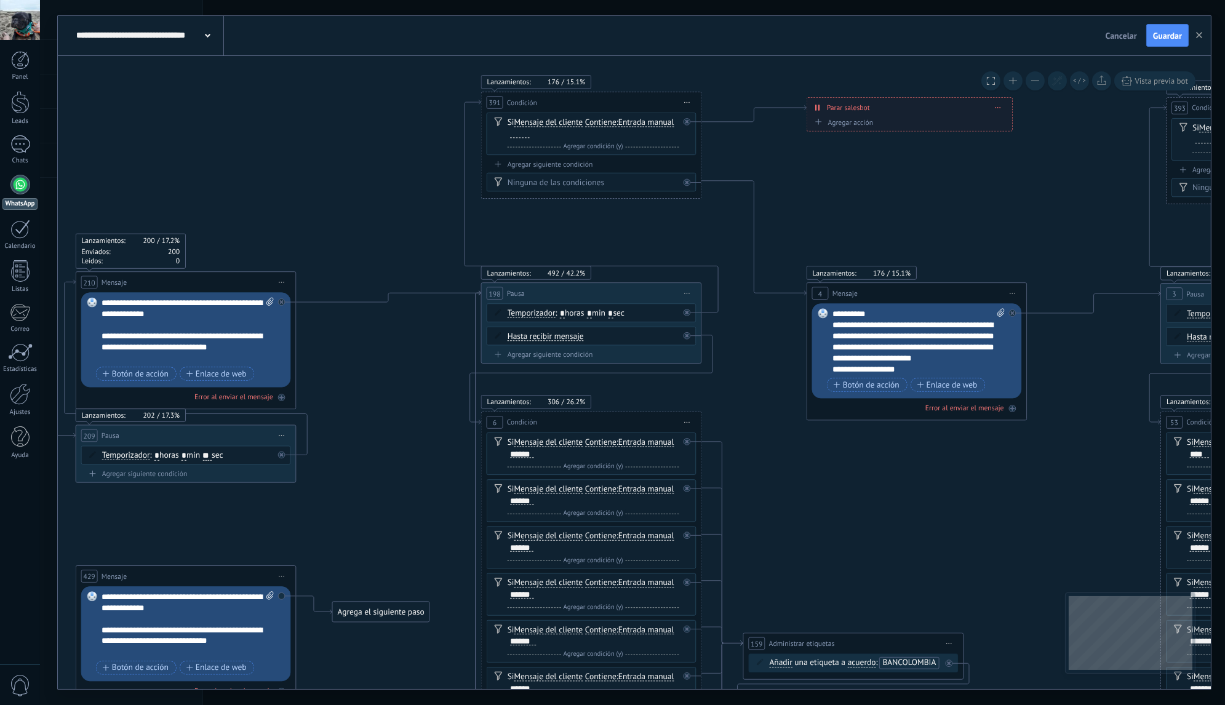
drag, startPoint x: 497, startPoint y: 234, endPoint x: 413, endPoint y: 228, distance: 83.3
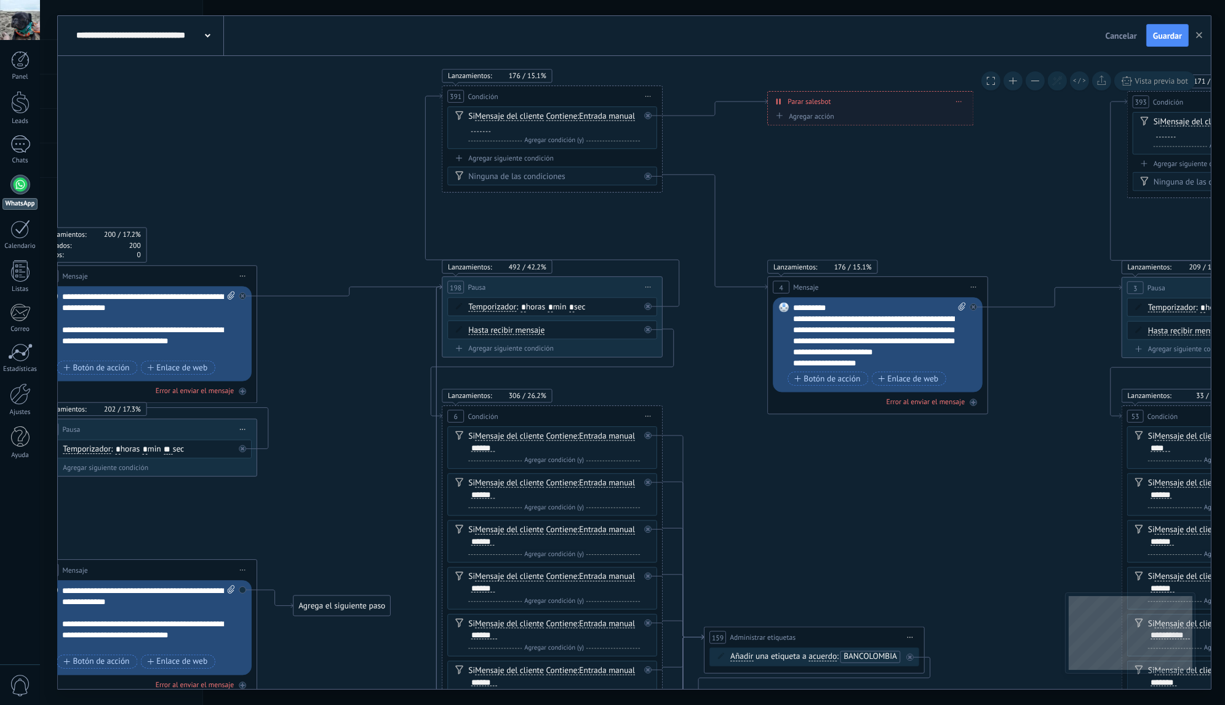
drag, startPoint x: 662, startPoint y: 218, endPoint x: 609, endPoint y: 212, distance: 53.2
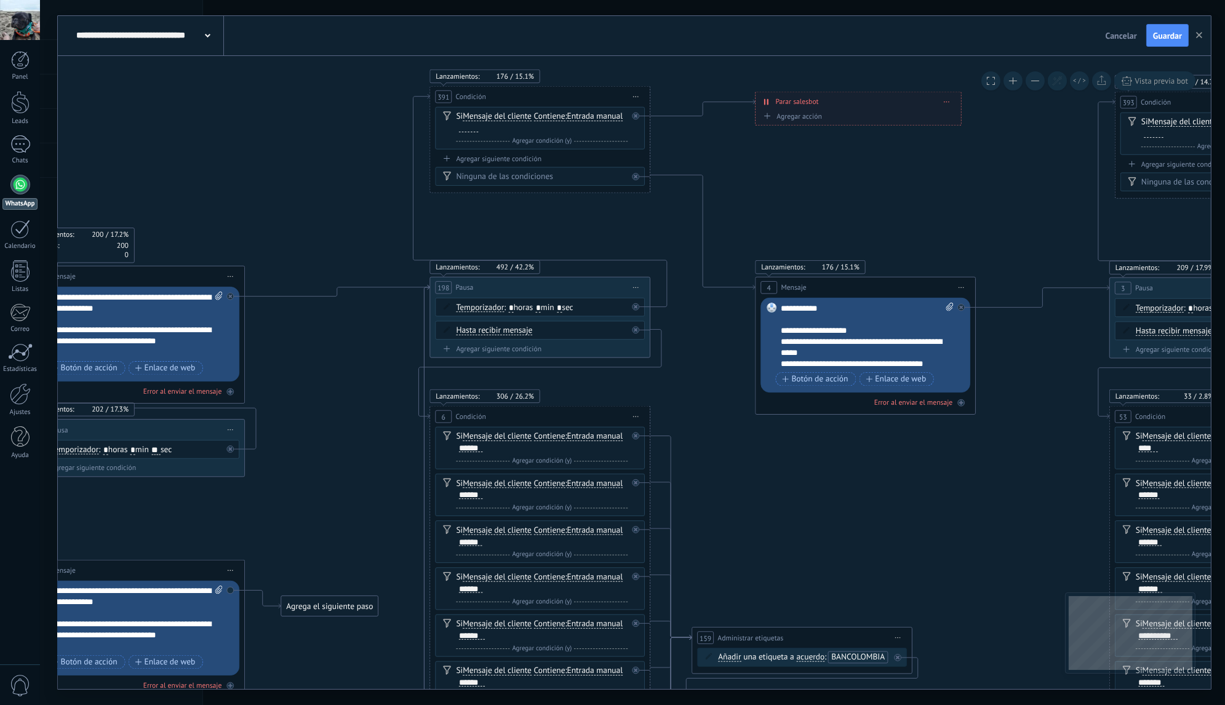
scroll to position [418, 0]
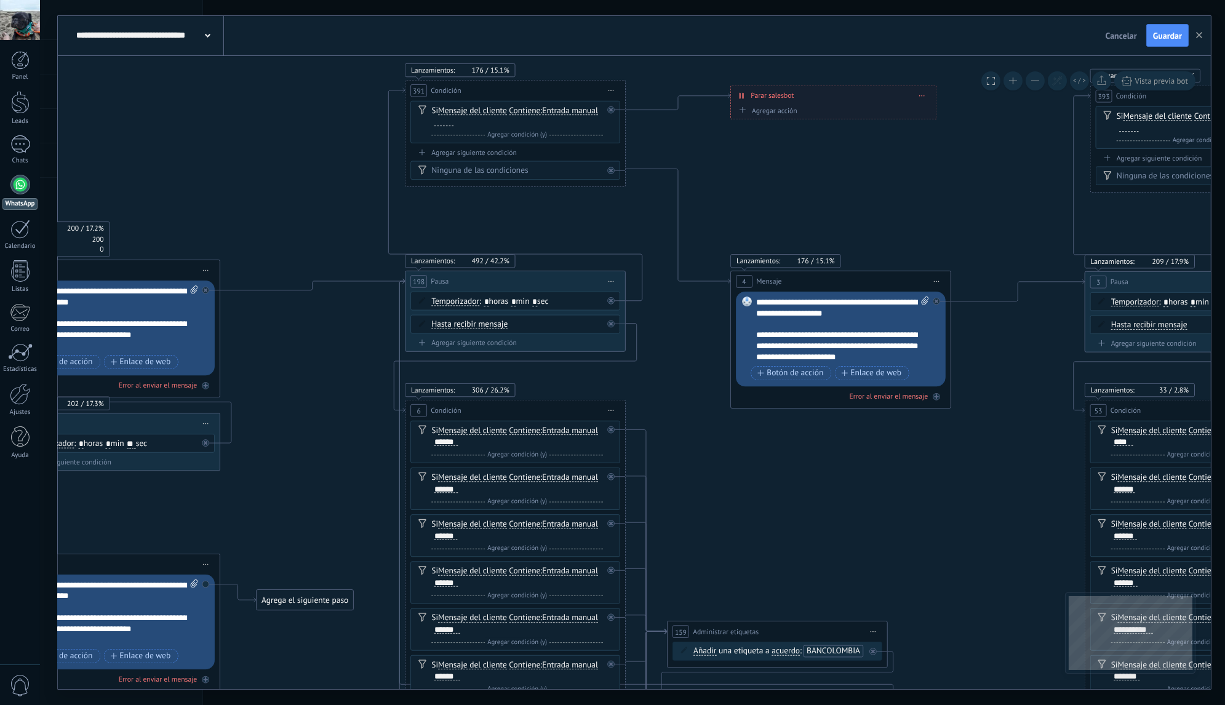
drag, startPoint x: 880, startPoint y: 466, endPoint x: 816, endPoint y: 438, distance: 69.2
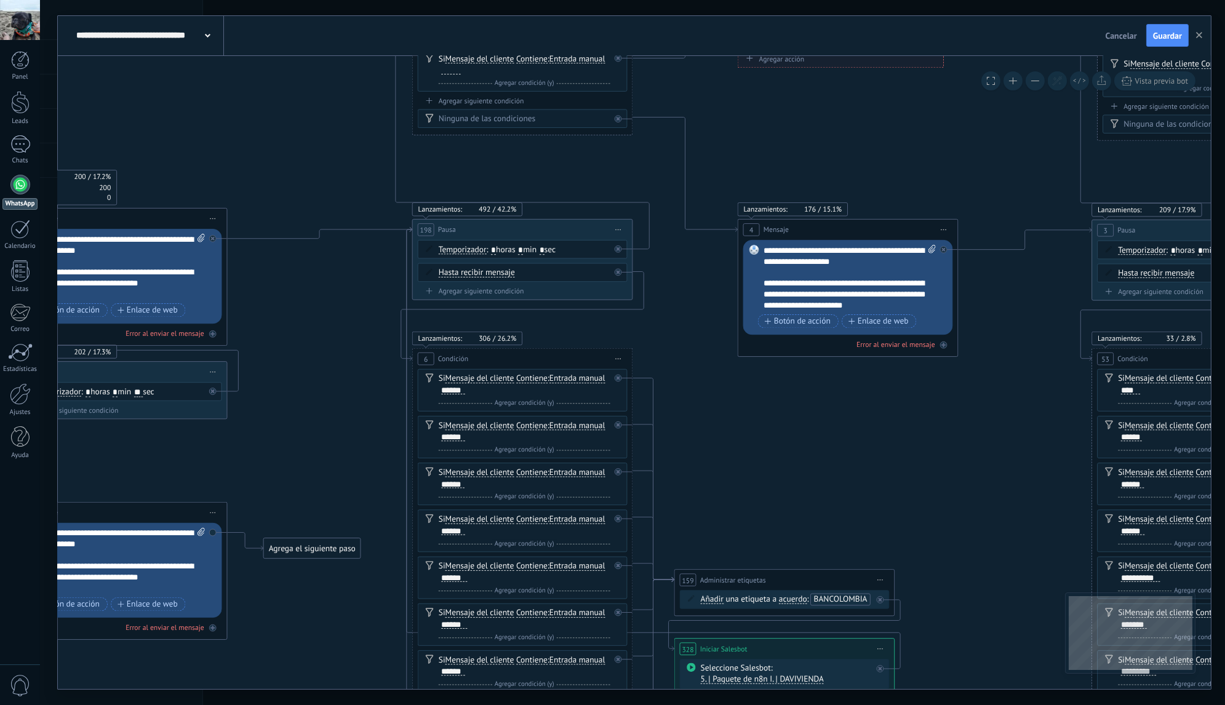
drag, startPoint x: 682, startPoint y: 354, endPoint x: 688, endPoint y: 301, distance: 53.3
click at [519, 228] on div "198 Pausa ***** Iniciar vista previa aquí Cambiar nombre Duplicar [GEOGRAPHIC_D…" at bounding box center [523, 229] width 220 height 20
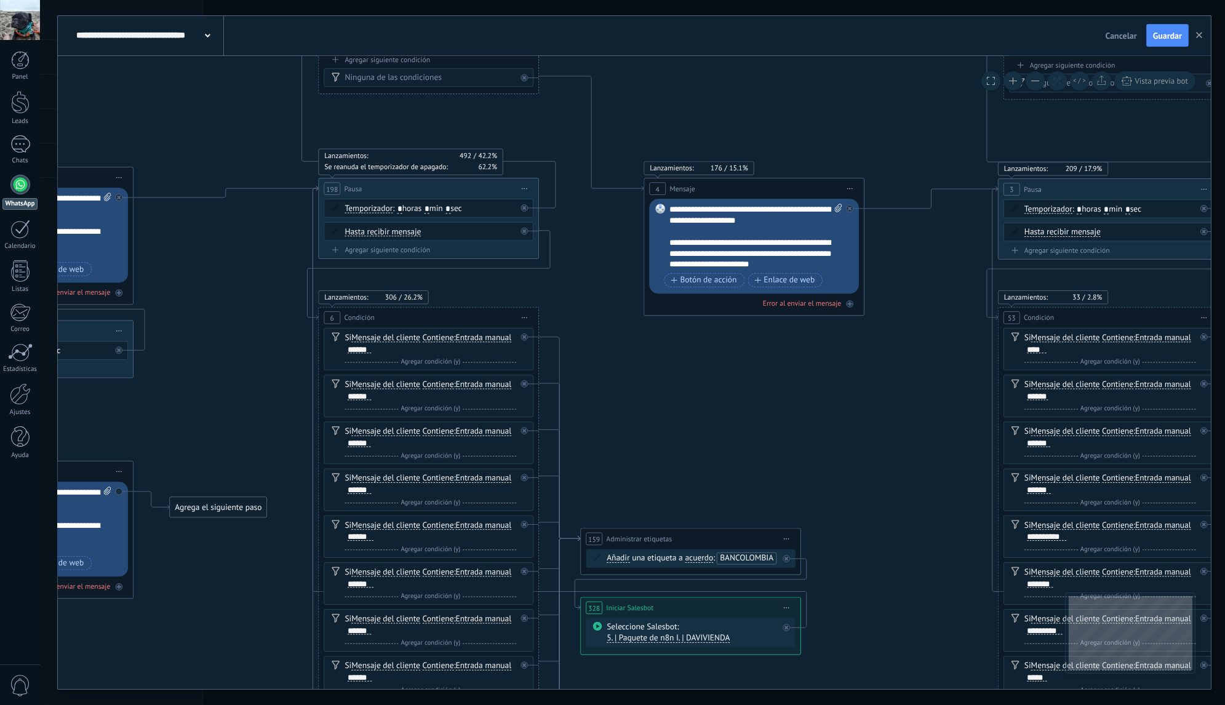
drag, startPoint x: 716, startPoint y: 375, endPoint x: 605, endPoint y: 294, distance: 136.5
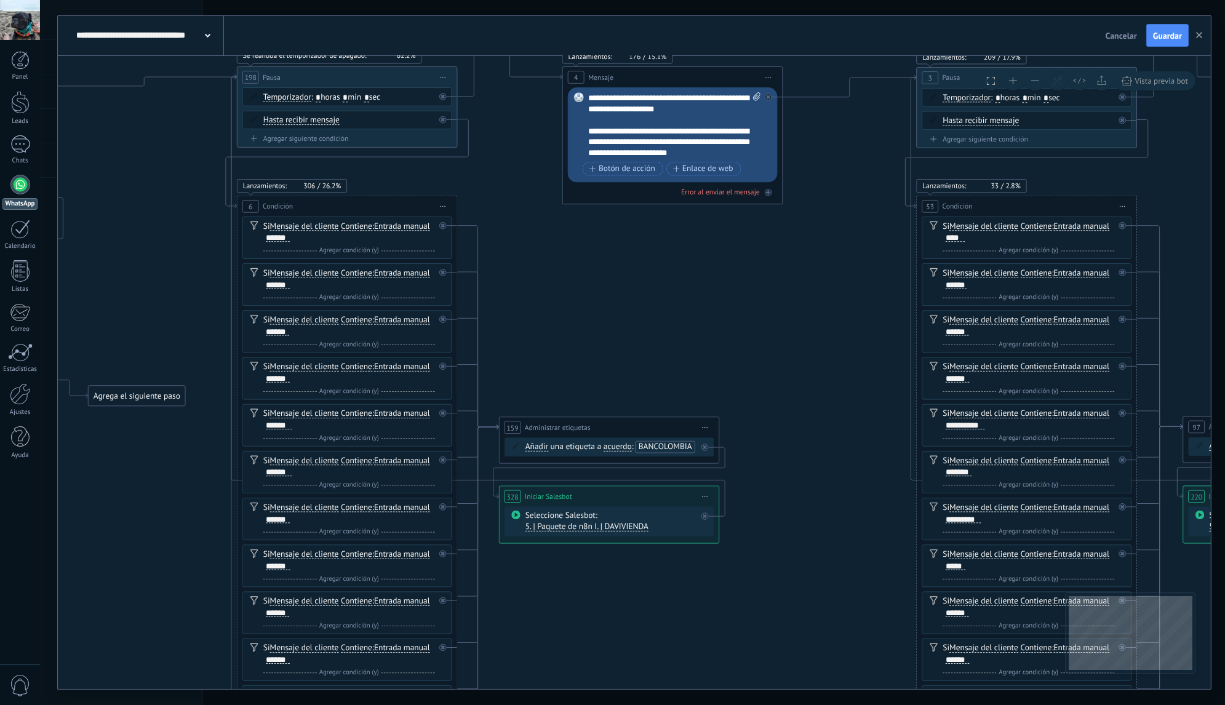
drag, startPoint x: 744, startPoint y: 402, endPoint x: 679, endPoint y: 330, distance: 96.7
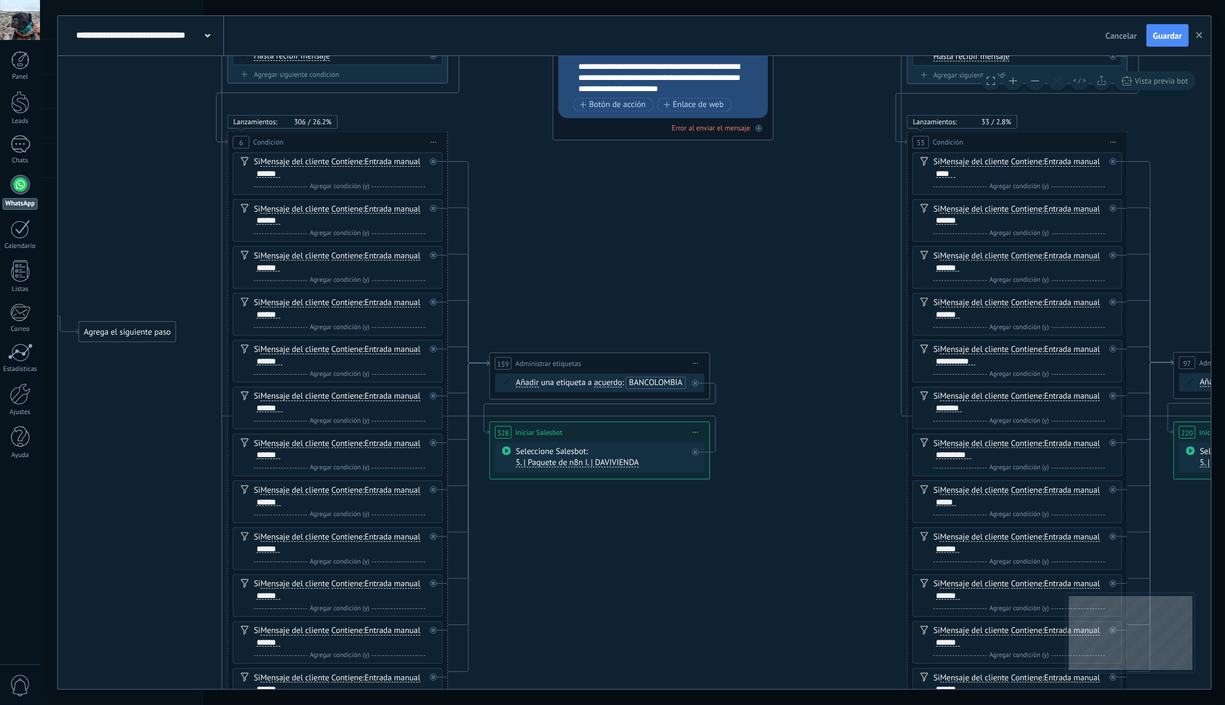
drag, startPoint x: 701, startPoint y: 374, endPoint x: 692, endPoint y: 309, distance: 65.3
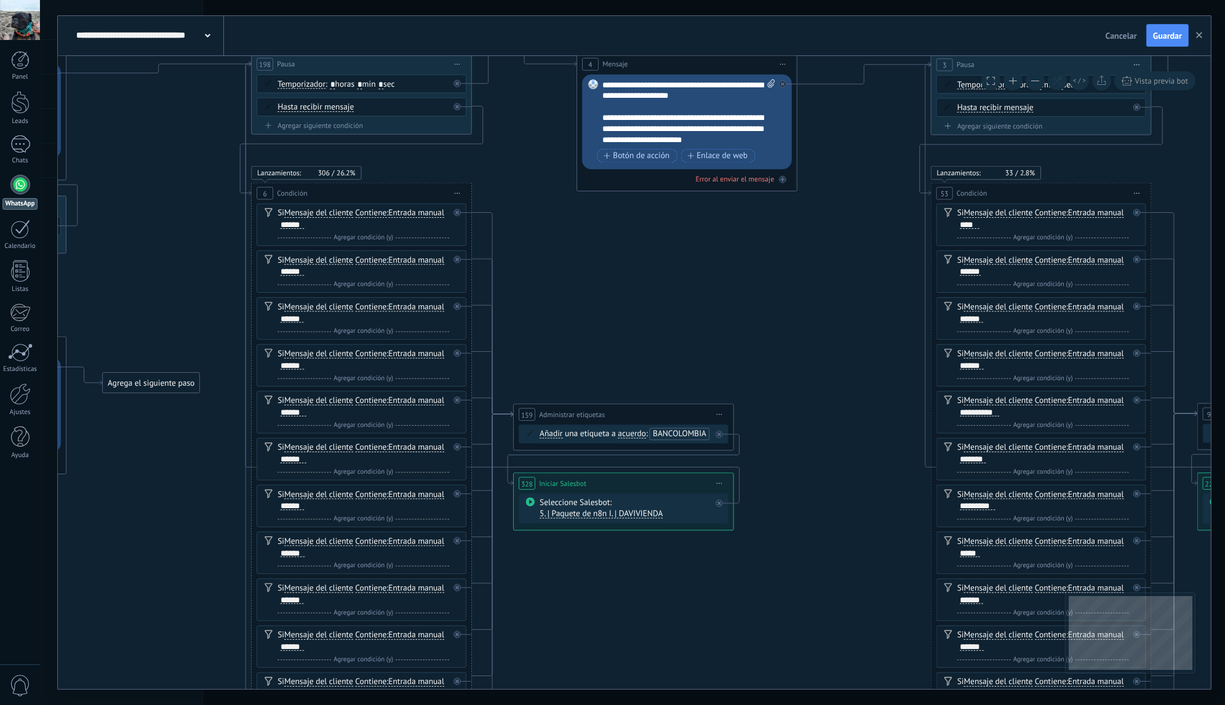
drag, startPoint x: 596, startPoint y: 247, endPoint x: 620, endPoint y: 298, distance: 56.2
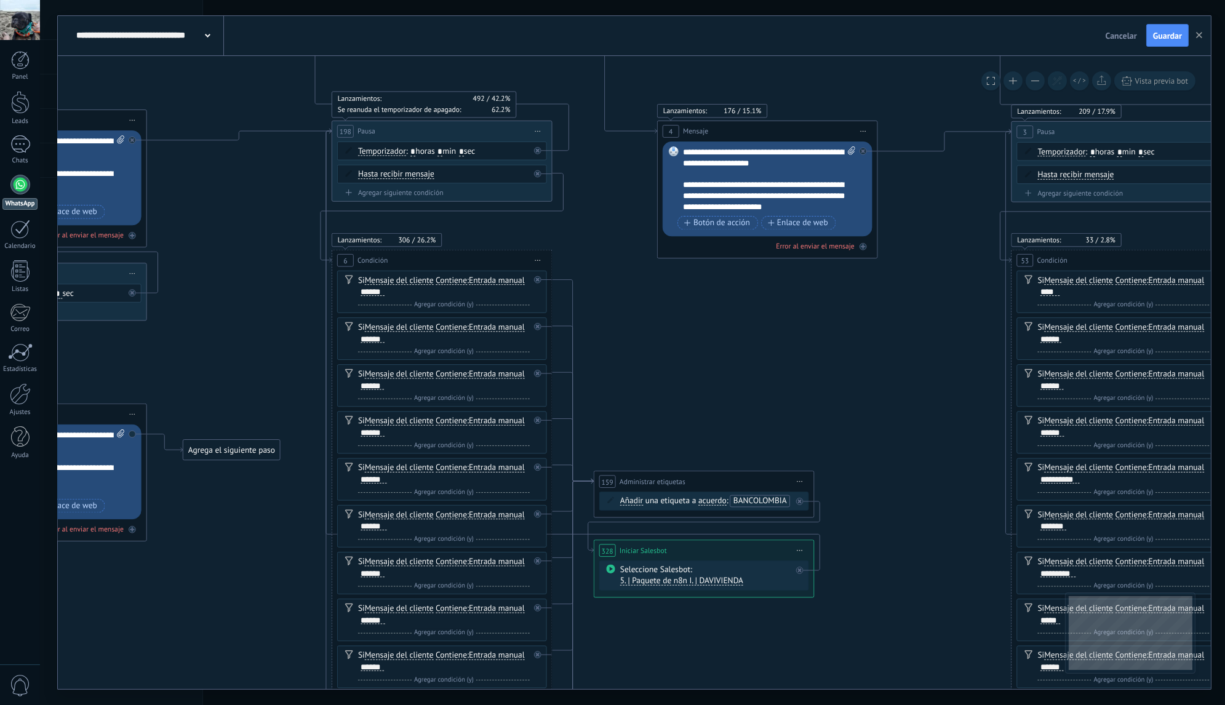
drag, startPoint x: 610, startPoint y: 295, endPoint x: 690, endPoint y: 362, distance: 104.8
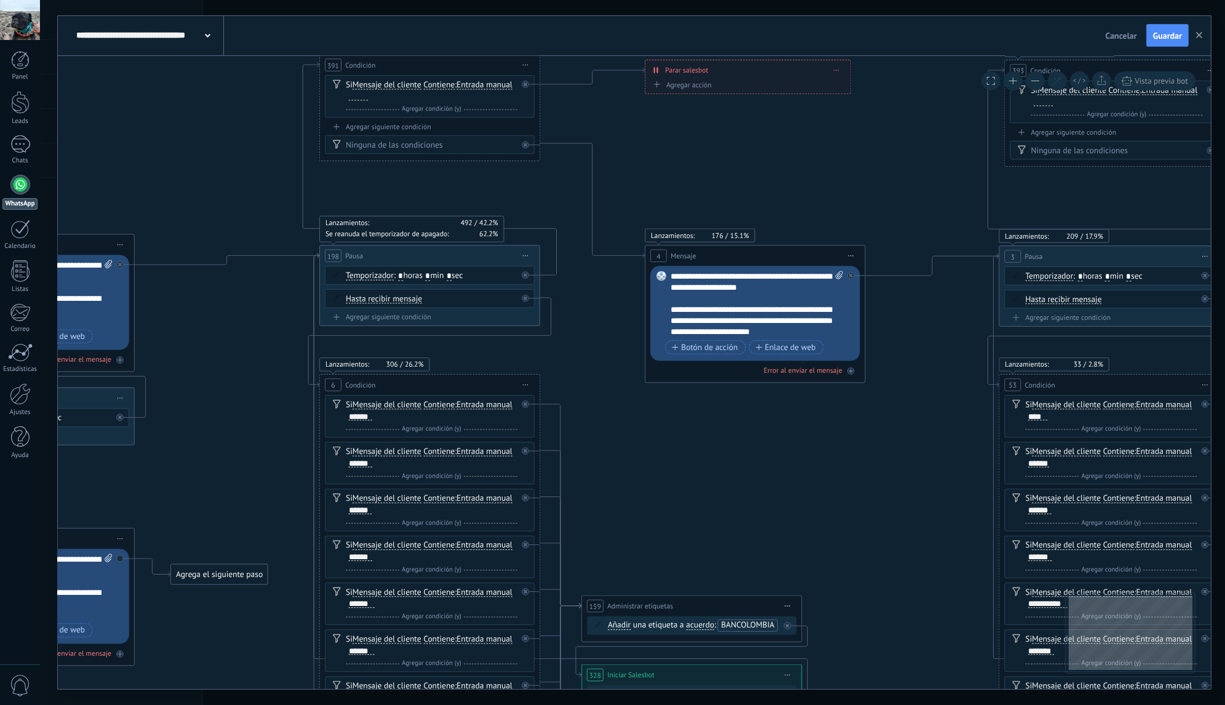
drag, startPoint x: 698, startPoint y: 316, endPoint x: 679, endPoint y: 442, distance: 127.0
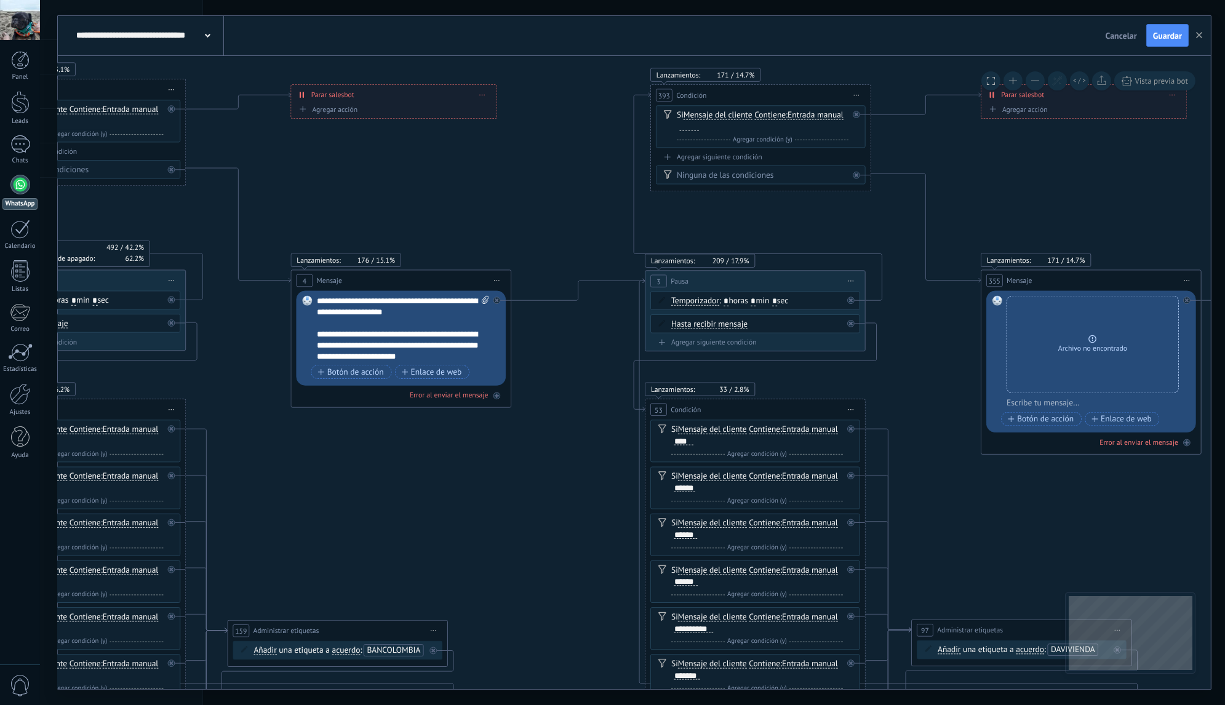
drag, startPoint x: 836, startPoint y: 230, endPoint x: 533, endPoint y: 217, distance: 303.0
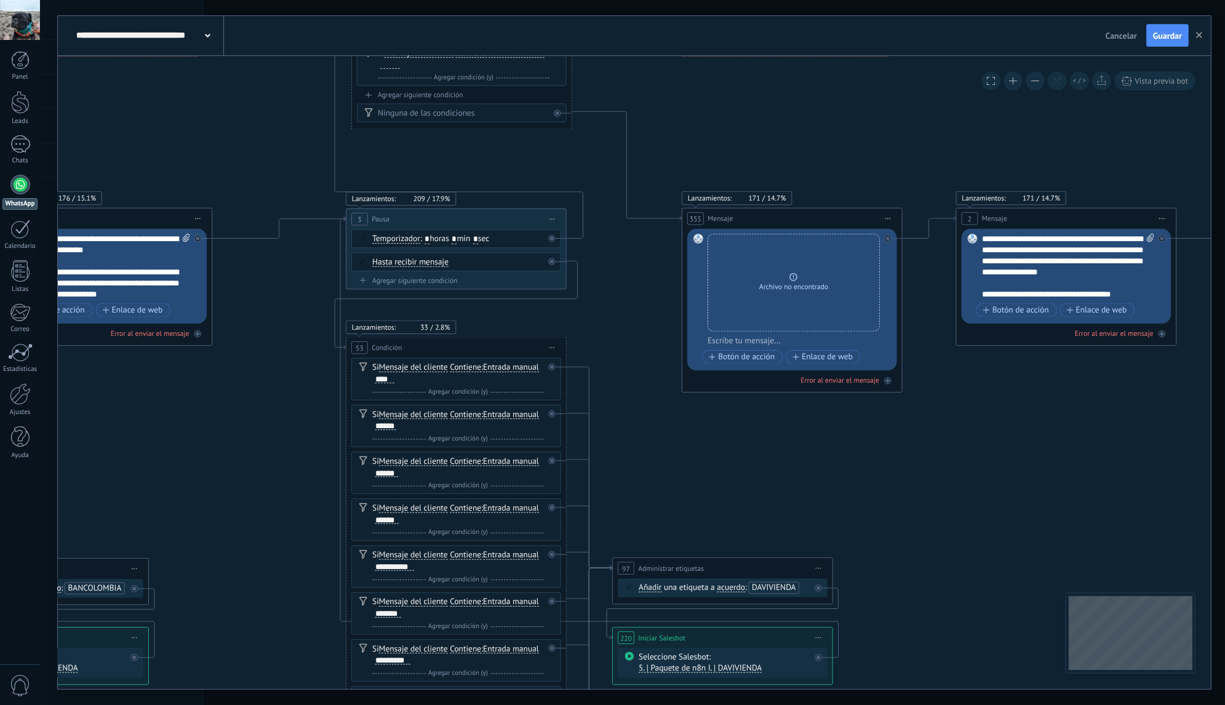
drag, startPoint x: 912, startPoint y: 337, endPoint x: 615, endPoint y: 276, distance: 303.2
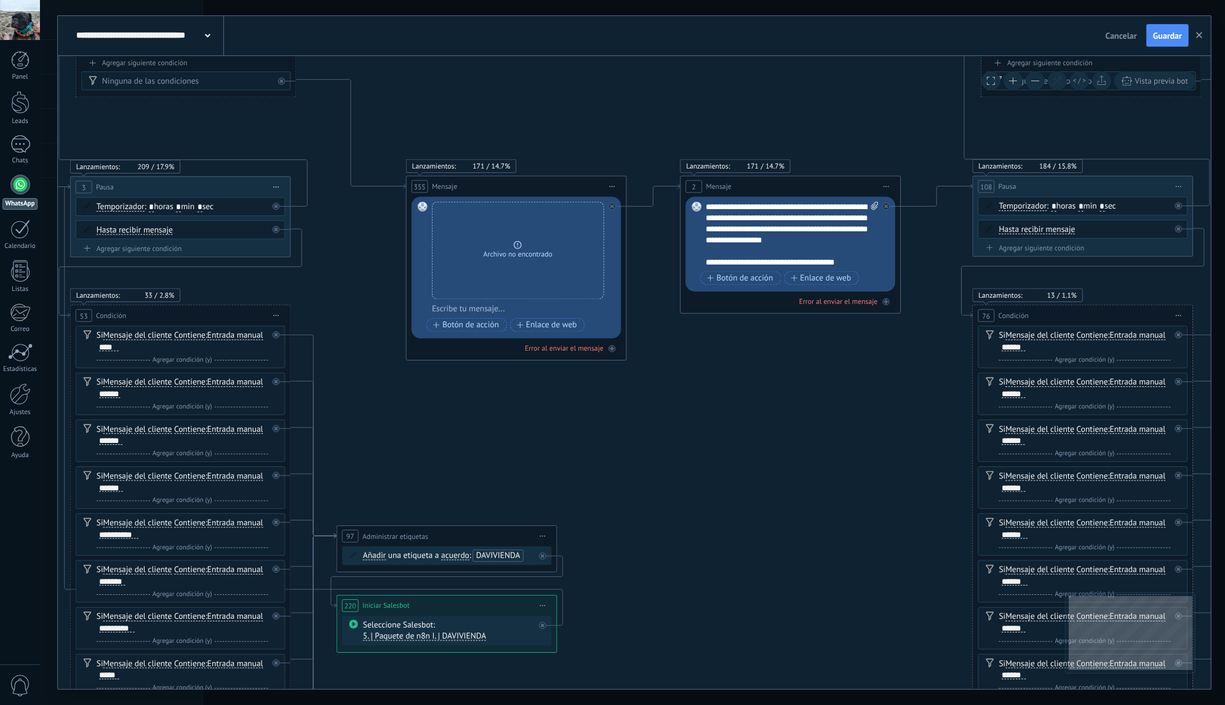
drag, startPoint x: 985, startPoint y: 366, endPoint x: 705, endPoint y: 337, distance: 281.5
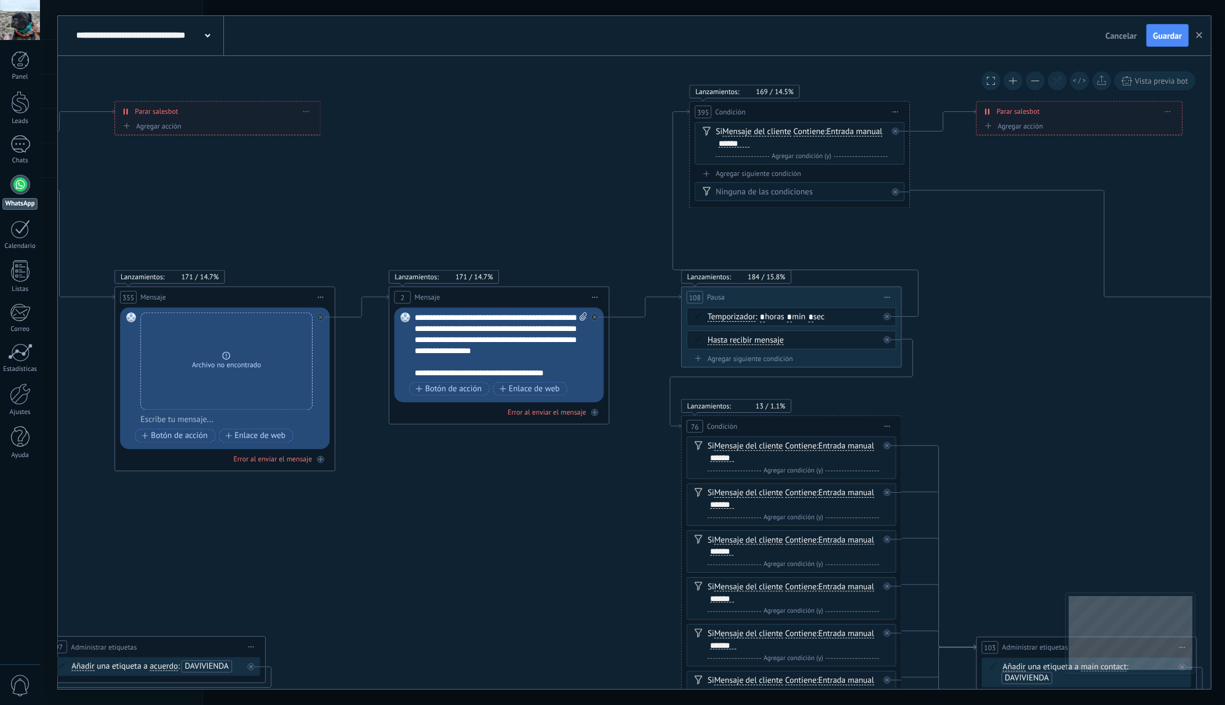
drag, startPoint x: 922, startPoint y: 243, endPoint x: 636, endPoint y: 353, distance: 306.0
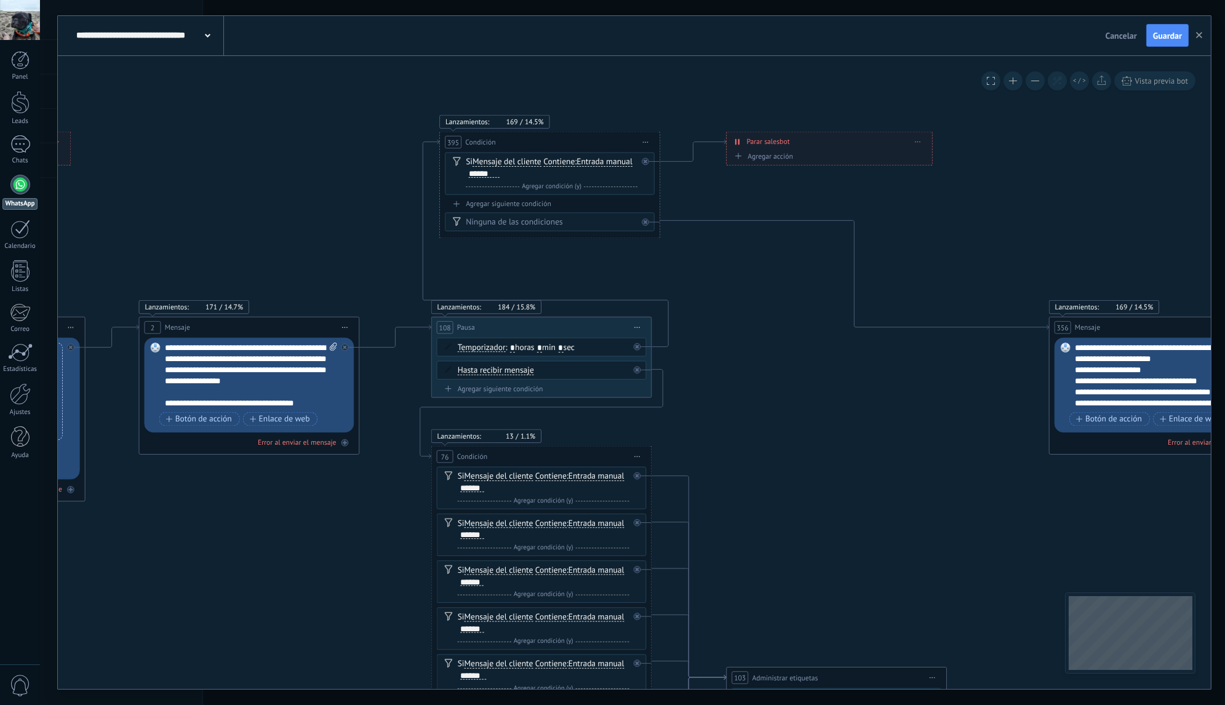
drag, startPoint x: 1047, startPoint y: 277, endPoint x: 743, endPoint y: 300, distance: 304.7
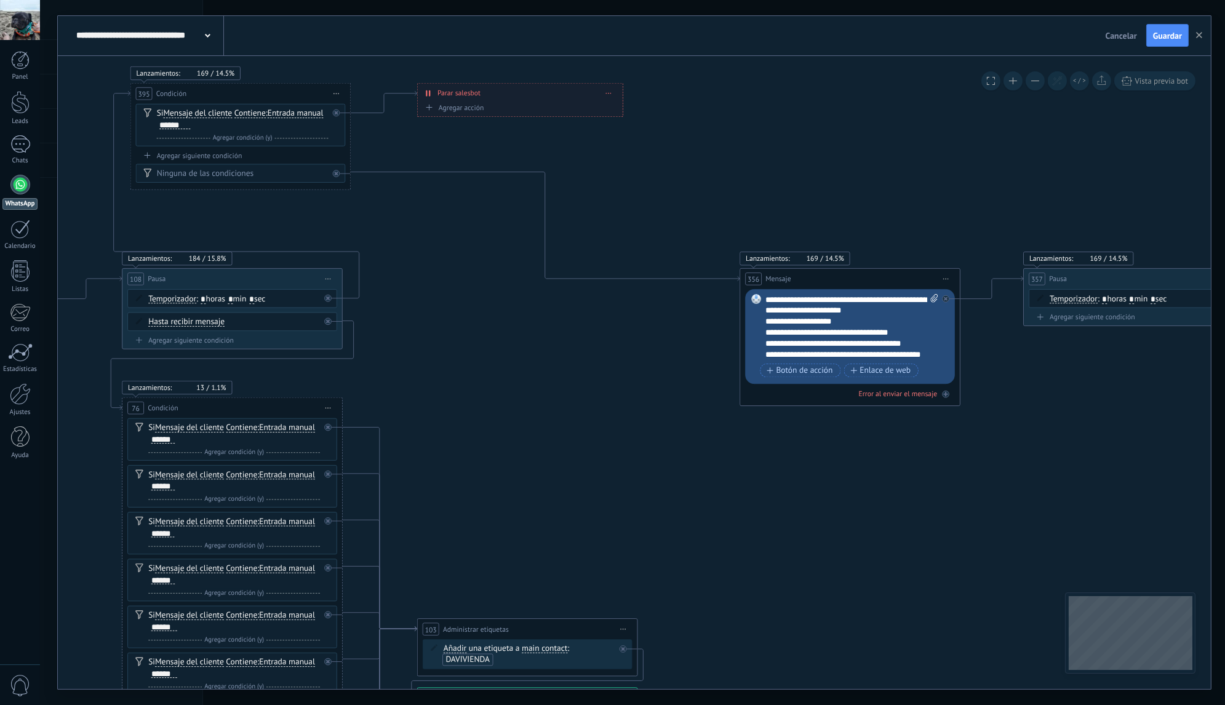
drag, startPoint x: 955, startPoint y: 247, endPoint x: 692, endPoint y: 206, distance: 266.5
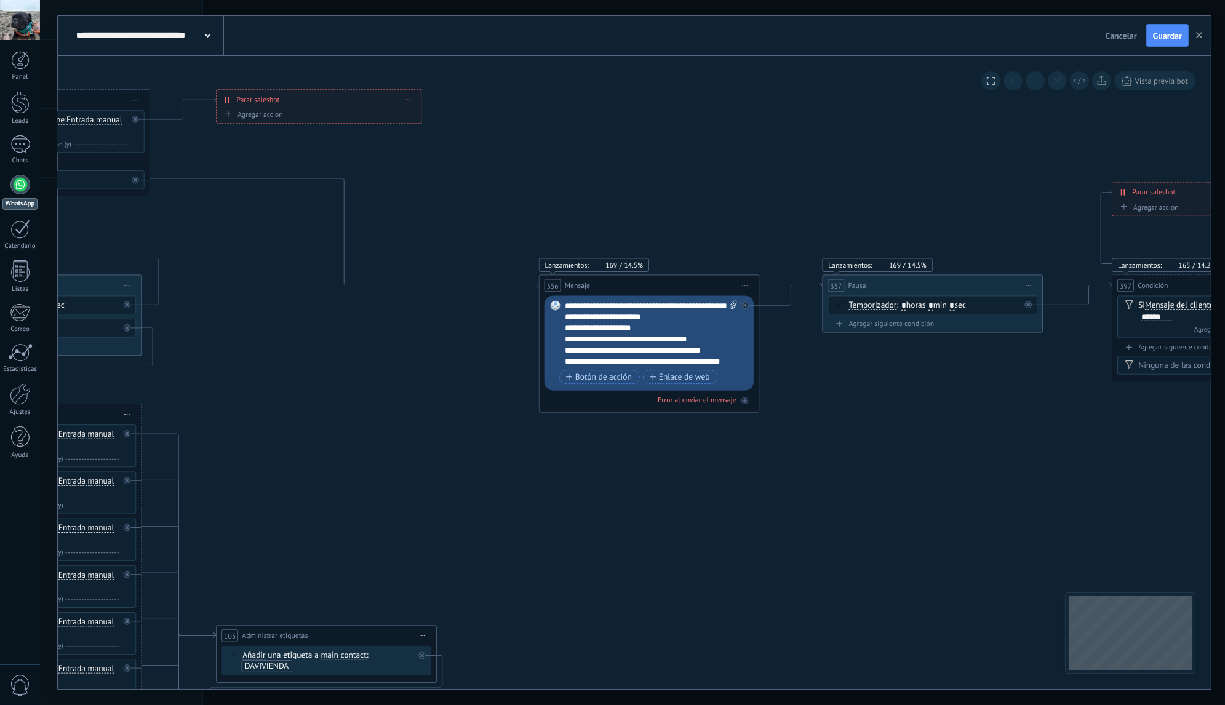
drag, startPoint x: 981, startPoint y: 201, endPoint x: 737, endPoint y: 204, distance: 243.7
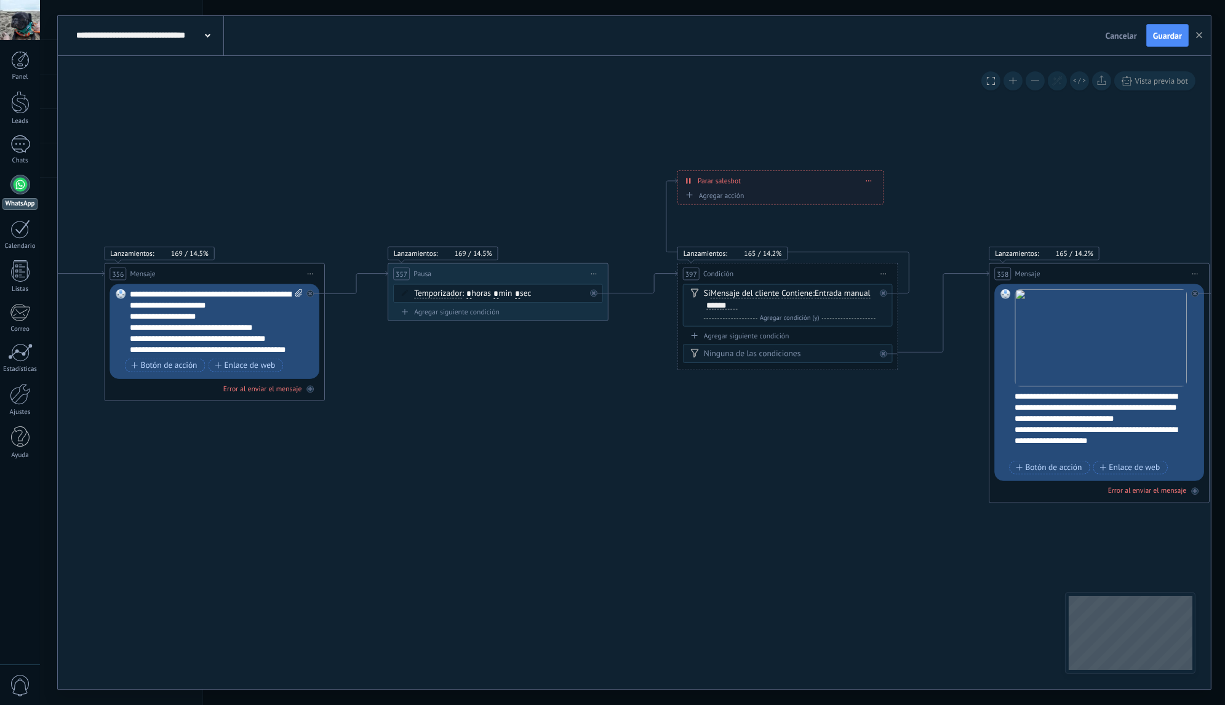
drag, startPoint x: 909, startPoint y: 180, endPoint x: 522, endPoint y: 172, distance: 387.1
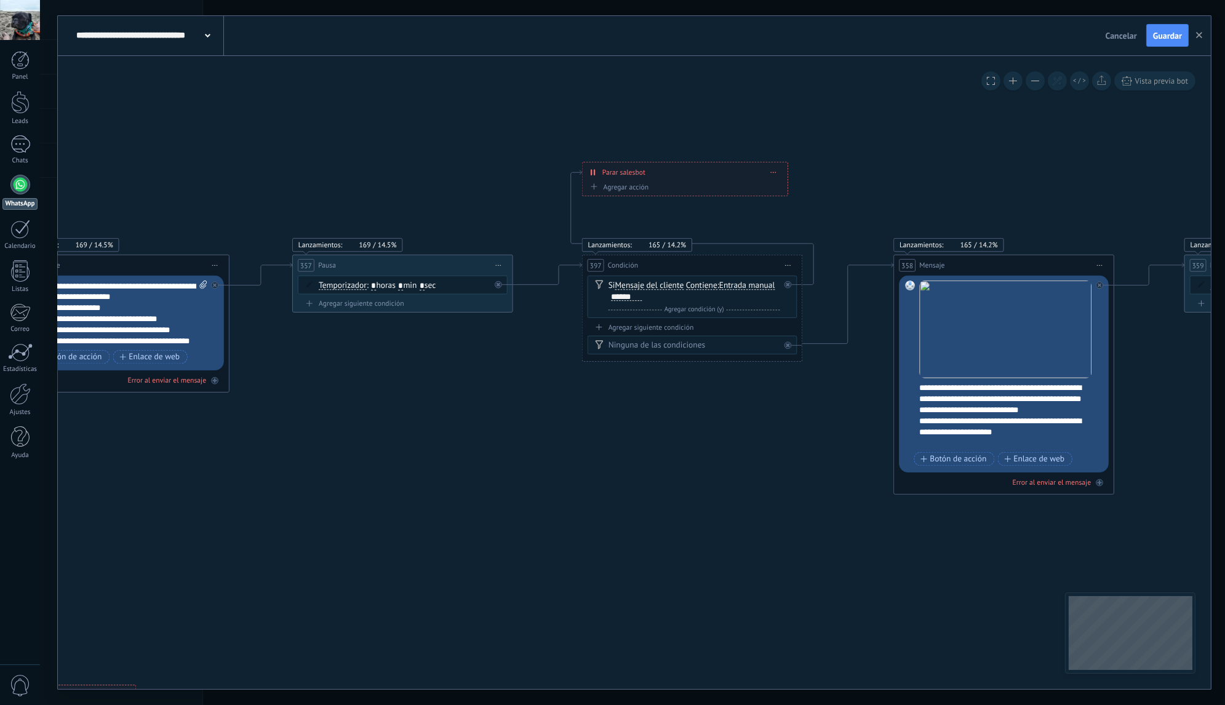
drag, startPoint x: 1059, startPoint y: 170, endPoint x: 896, endPoint y: 159, distance: 164.0
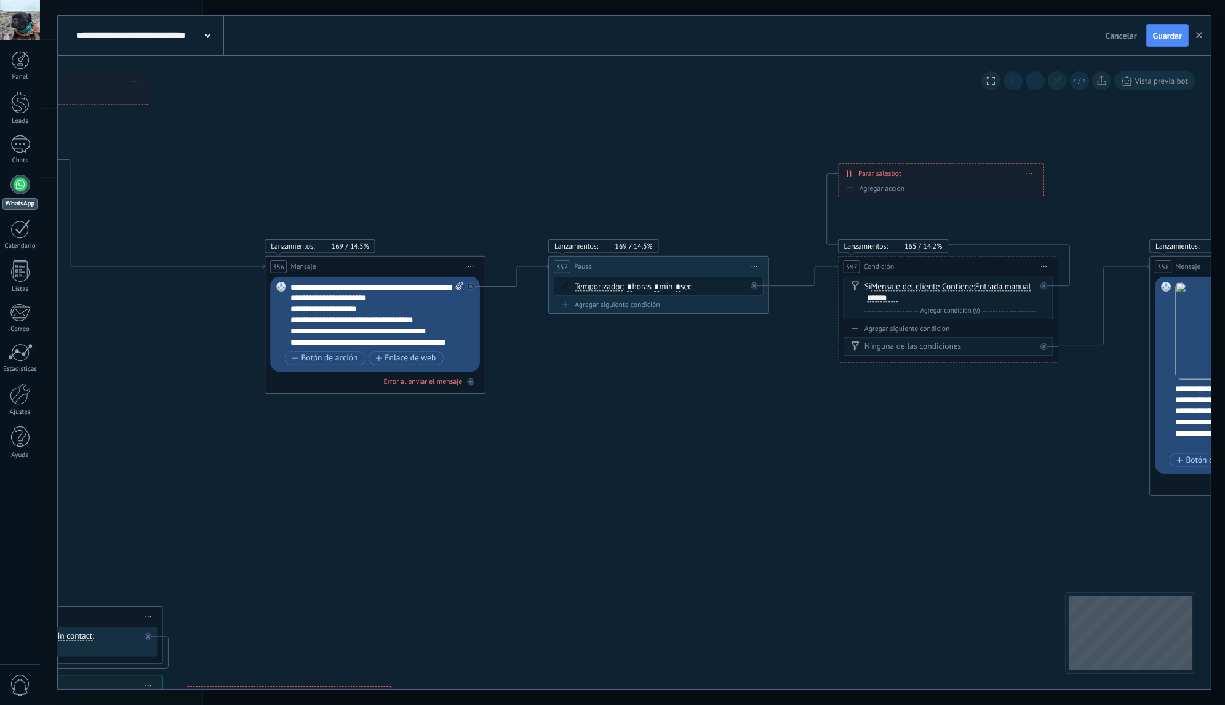
drag, startPoint x: 367, startPoint y: 118, endPoint x: 600, endPoint y: 162, distance: 236.7
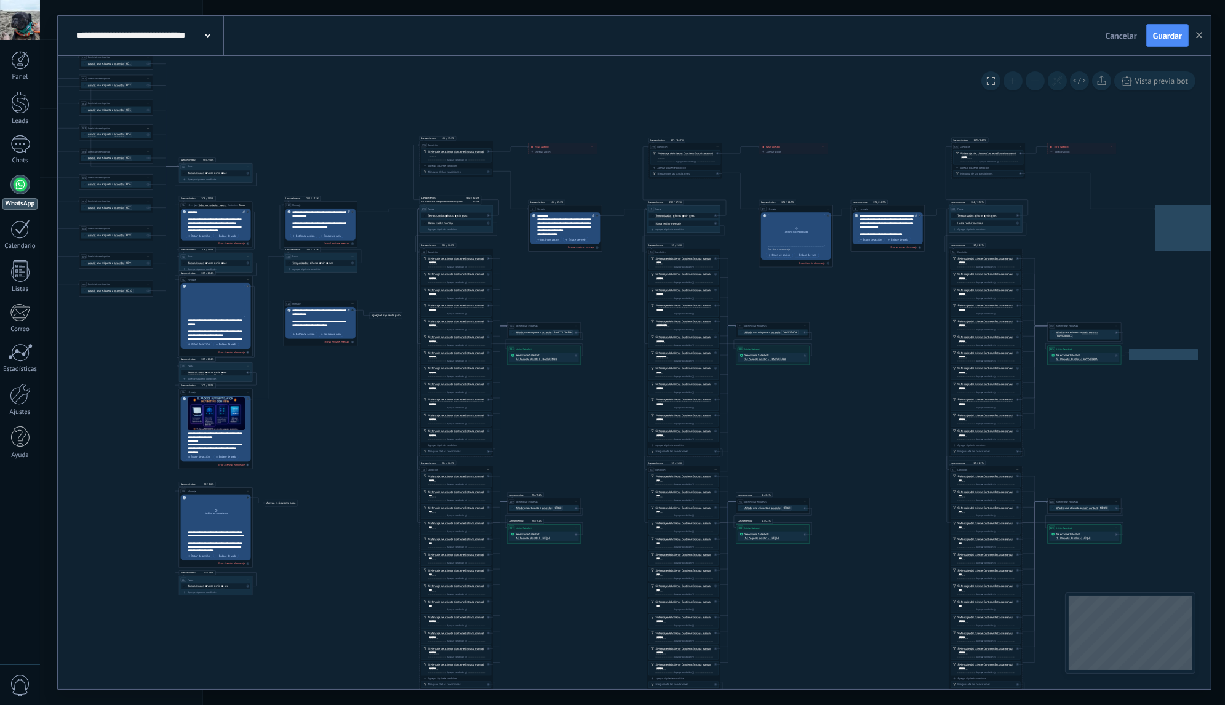
click at [604, 111] on icon at bounding box center [1048, 364] width 2487 height 1078
click at [223, 226] on div "**********" at bounding box center [217, 221] width 58 height 22
click at [218, 221] on div "**********" at bounding box center [217, 221] width 58 height 22
